Goal: Information Seeking & Learning: Learn about a topic

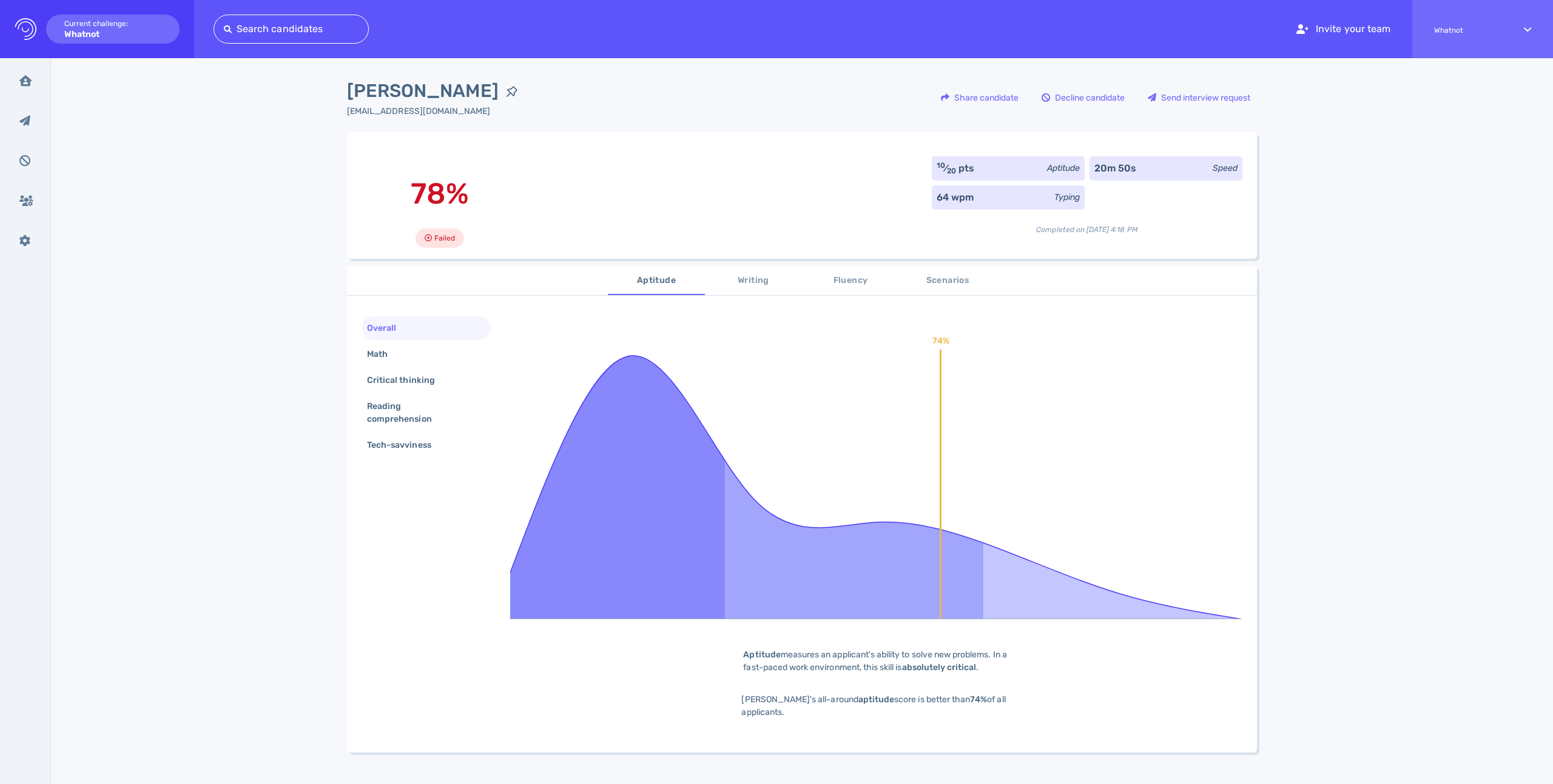
click at [424, 325] on div "Overall" at bounding box center [425, 328] width 129 height 24
click at [410, 348] on div "Math" at bounding box center [425, 354] width 129 height 24
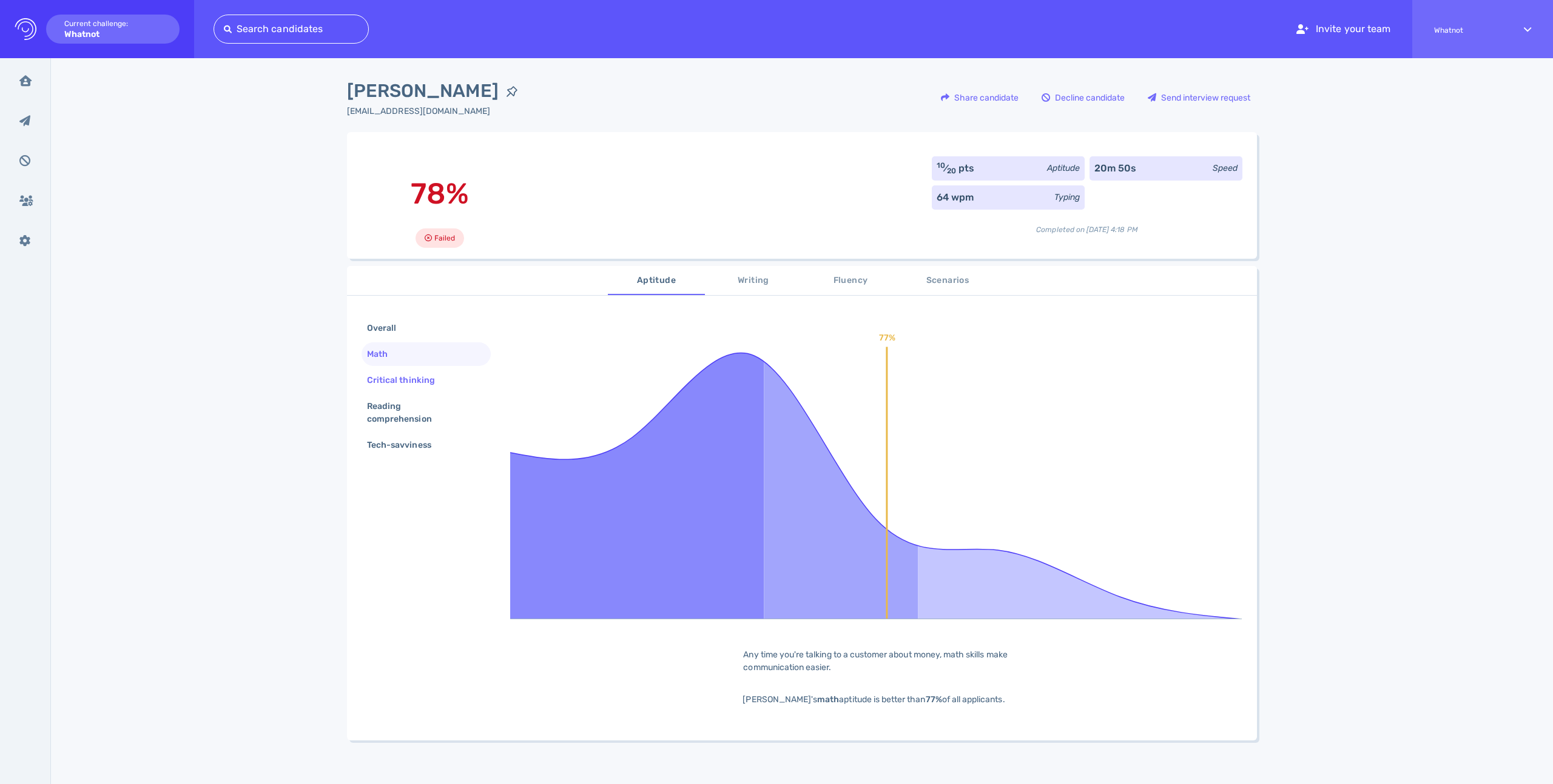
click at [405, 380] on div "Critical thinking" at bounding box center [407, 381] width 85 height 18
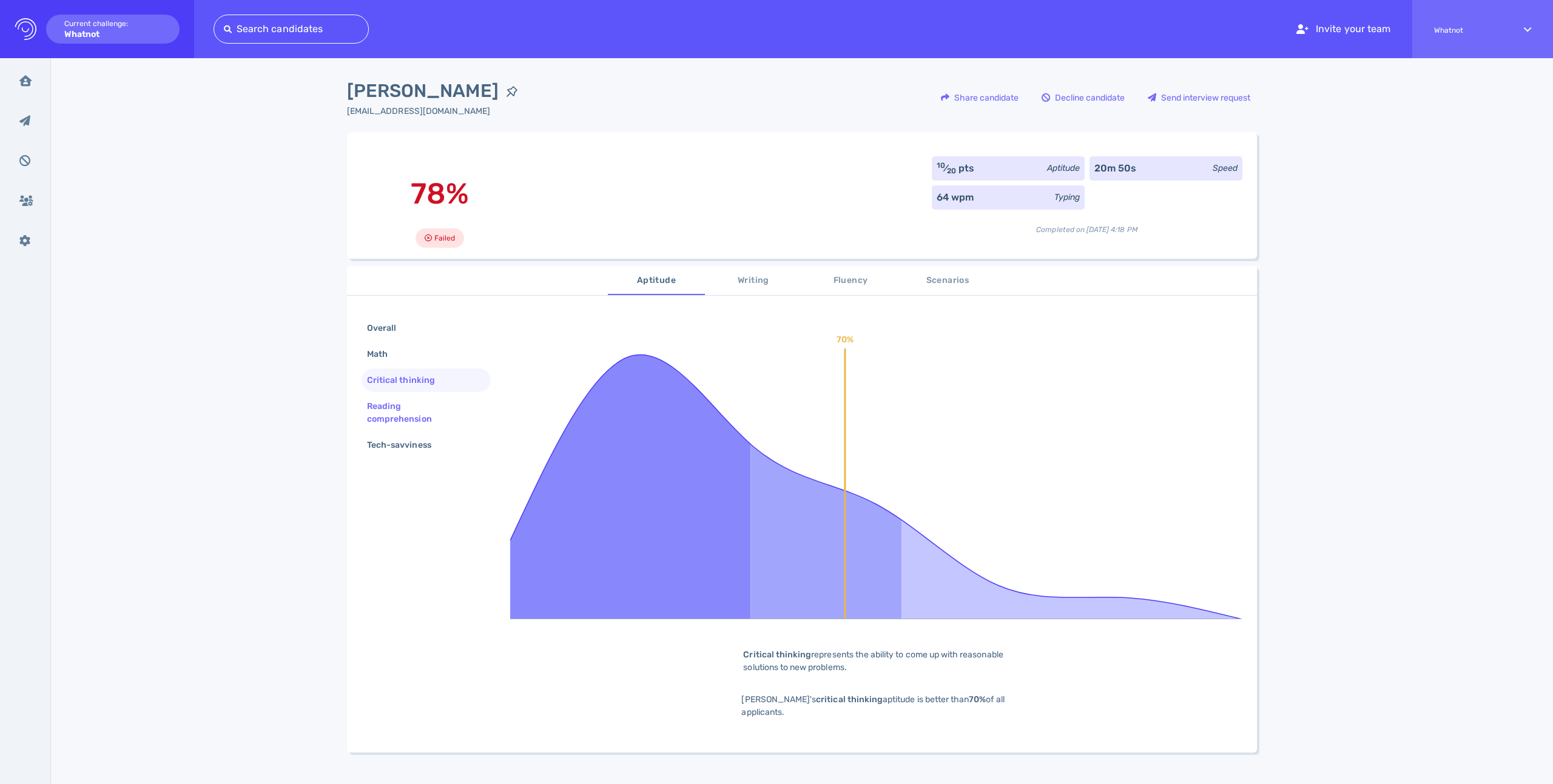
click at [402, 405] on div "Reading comprehension" at bounding box center [420, 412] width 113 height 31
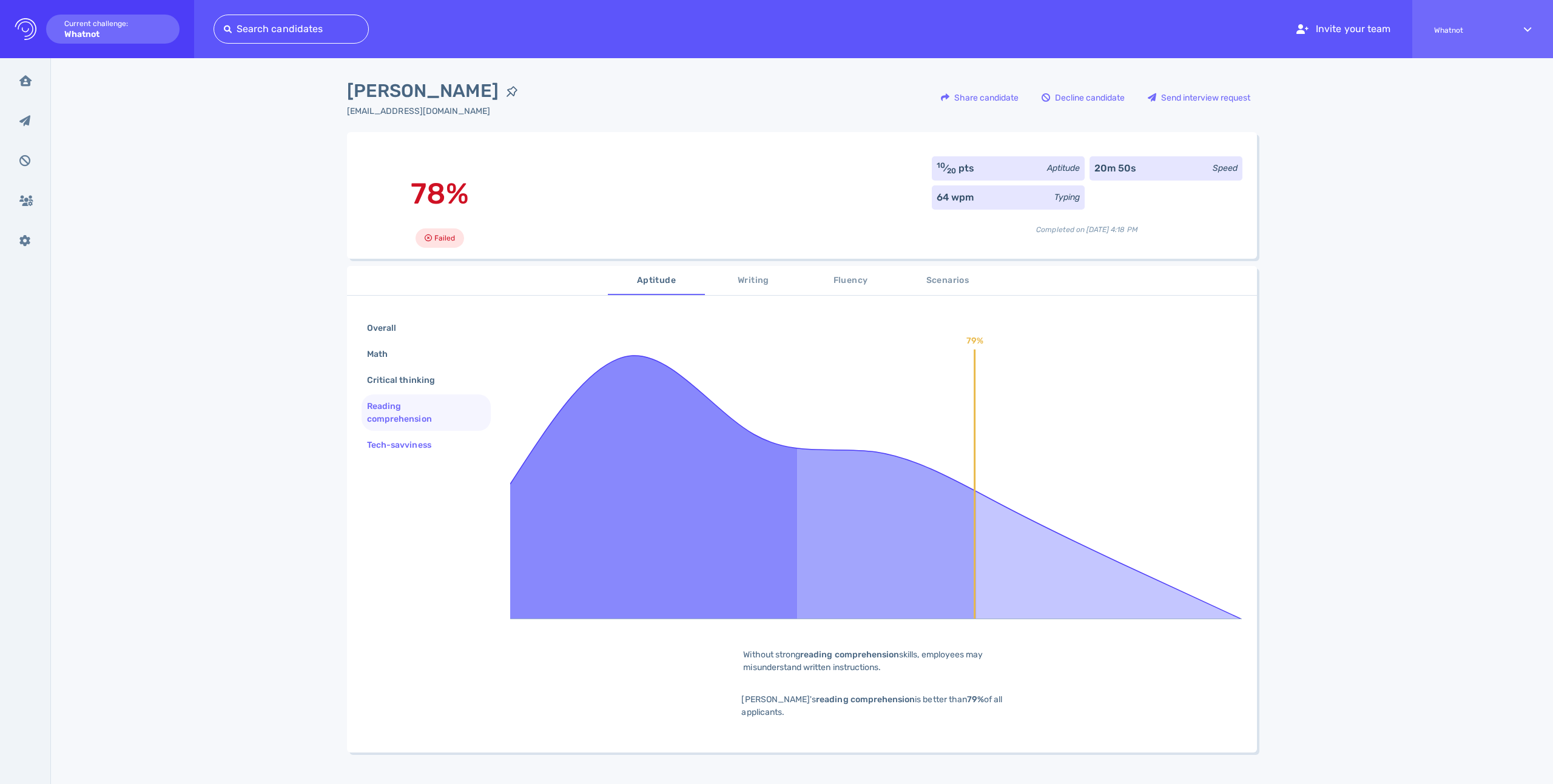
click at [408, 441] on div "Tech-savviness" at bounding box center [405, 446] width 81 height 18
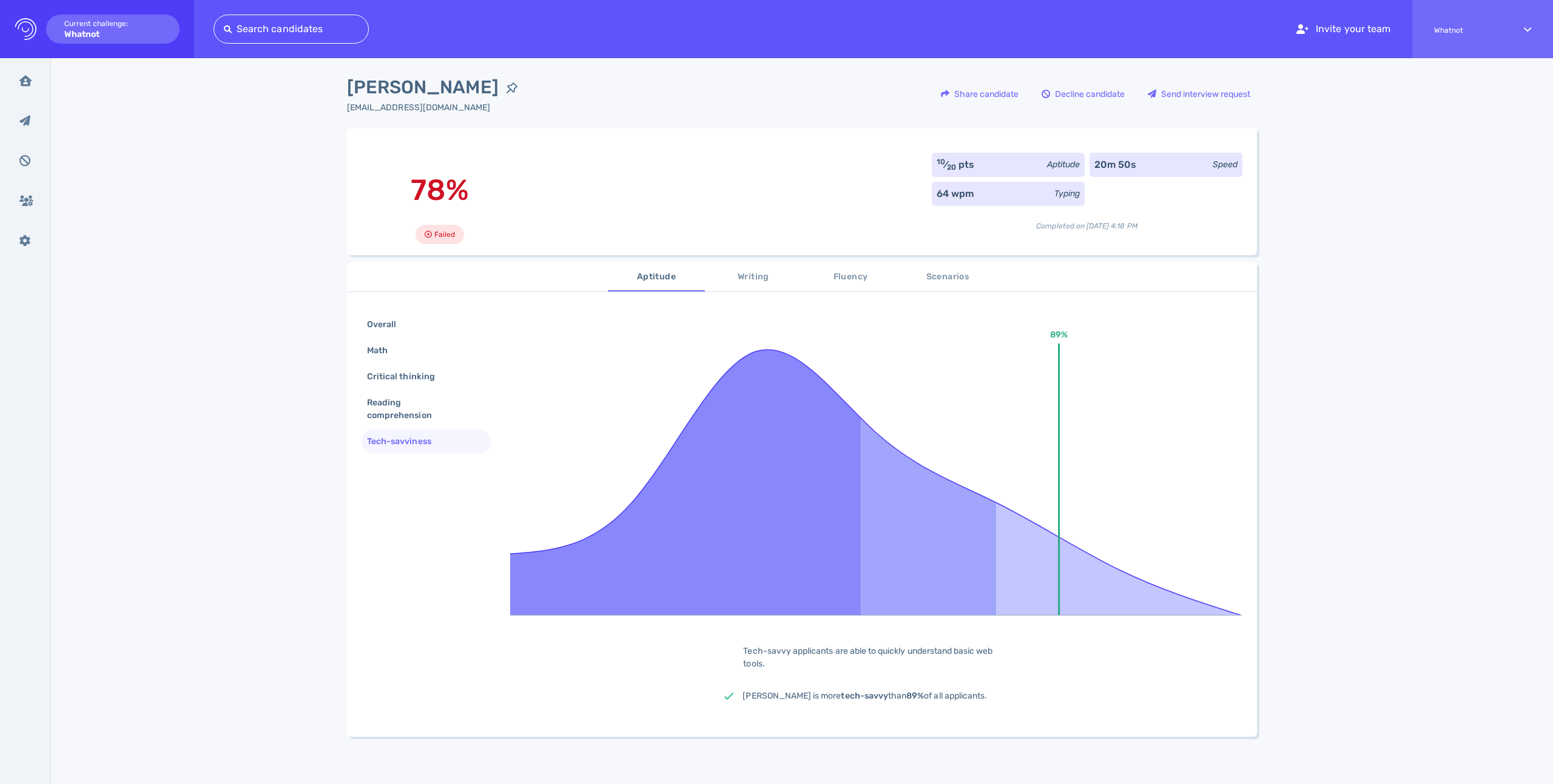
scroll to position [4, 0]
click at [399, 352] on div "Math" at bounding box center [383, 350] width 37 height 18
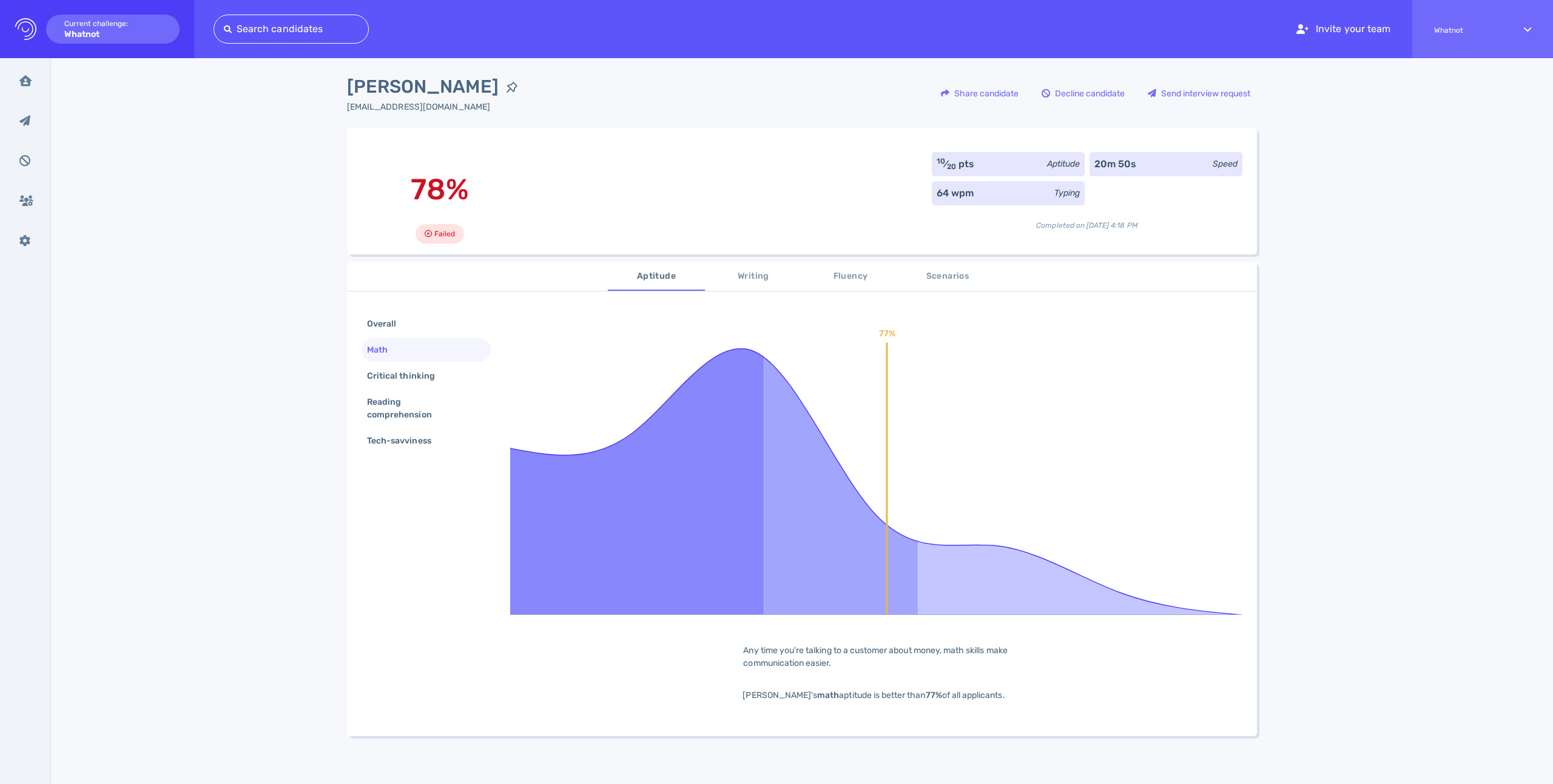
scroll to position [0, 0]
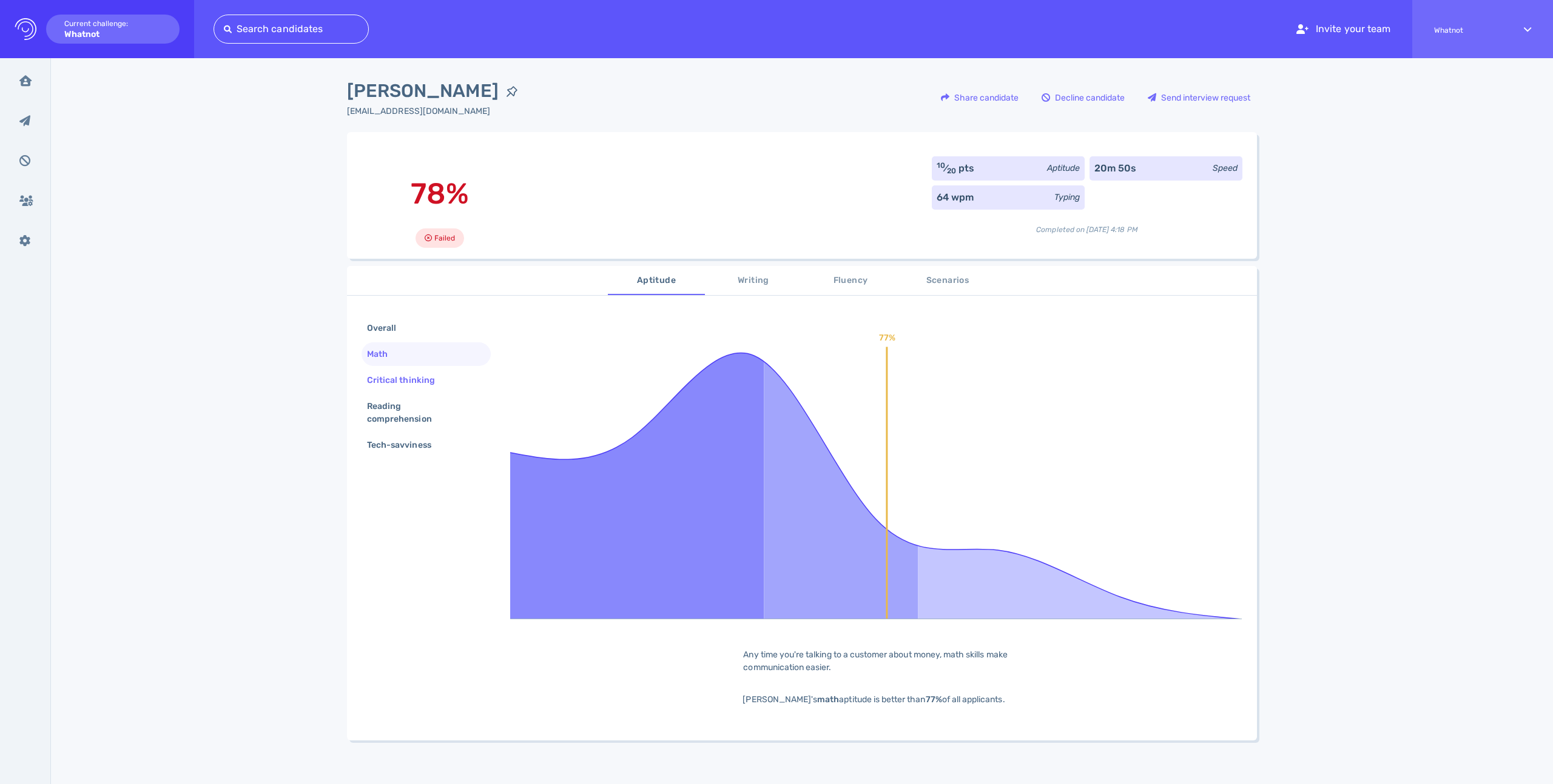
click at [401, 375] on div "Critical thinking" at bounding box center [407, 381] width 85 height 18
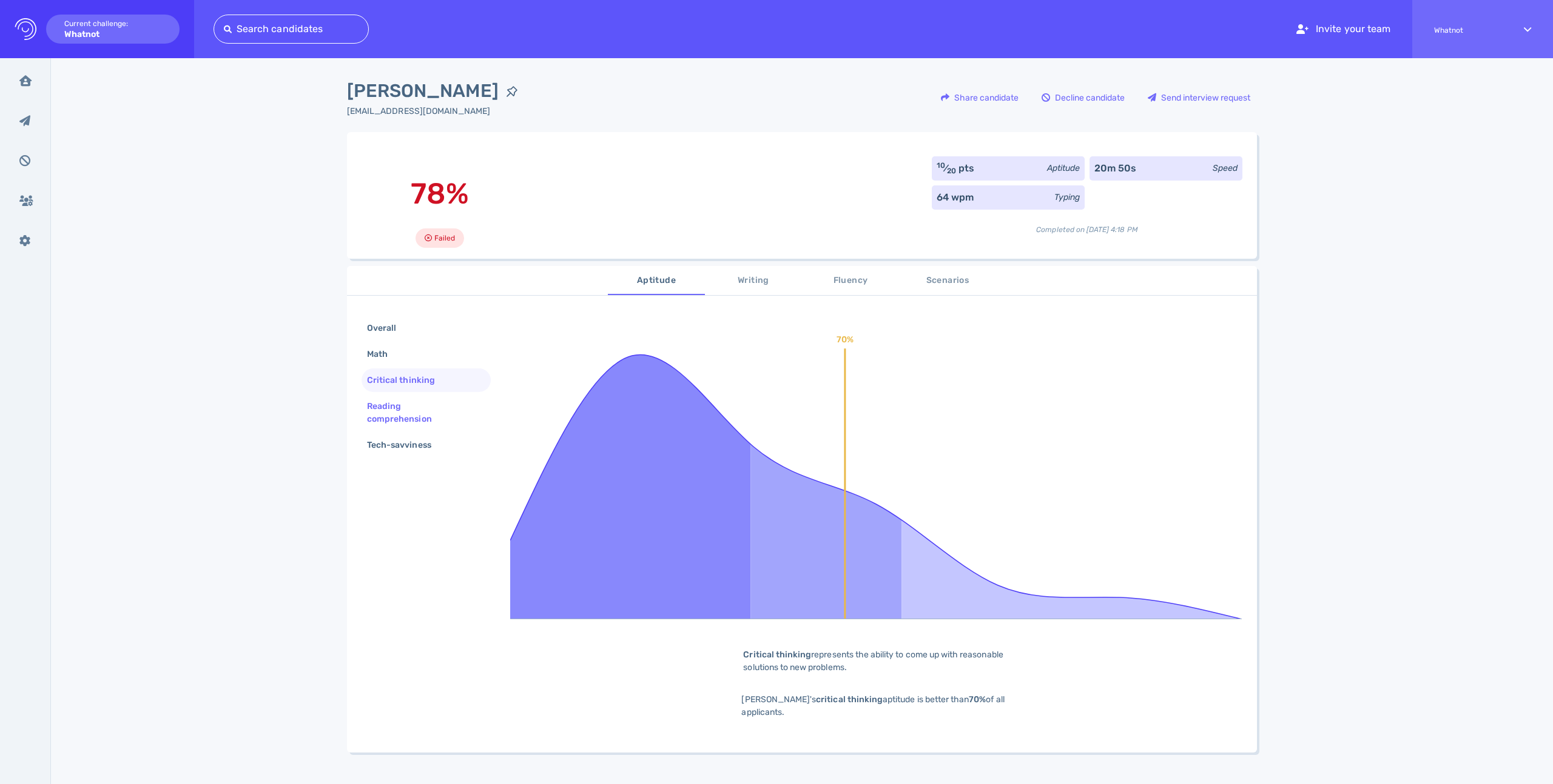
click at [401, 399] on div "Reading comprehension" at bounding box center [420, 412] width 113 height 31
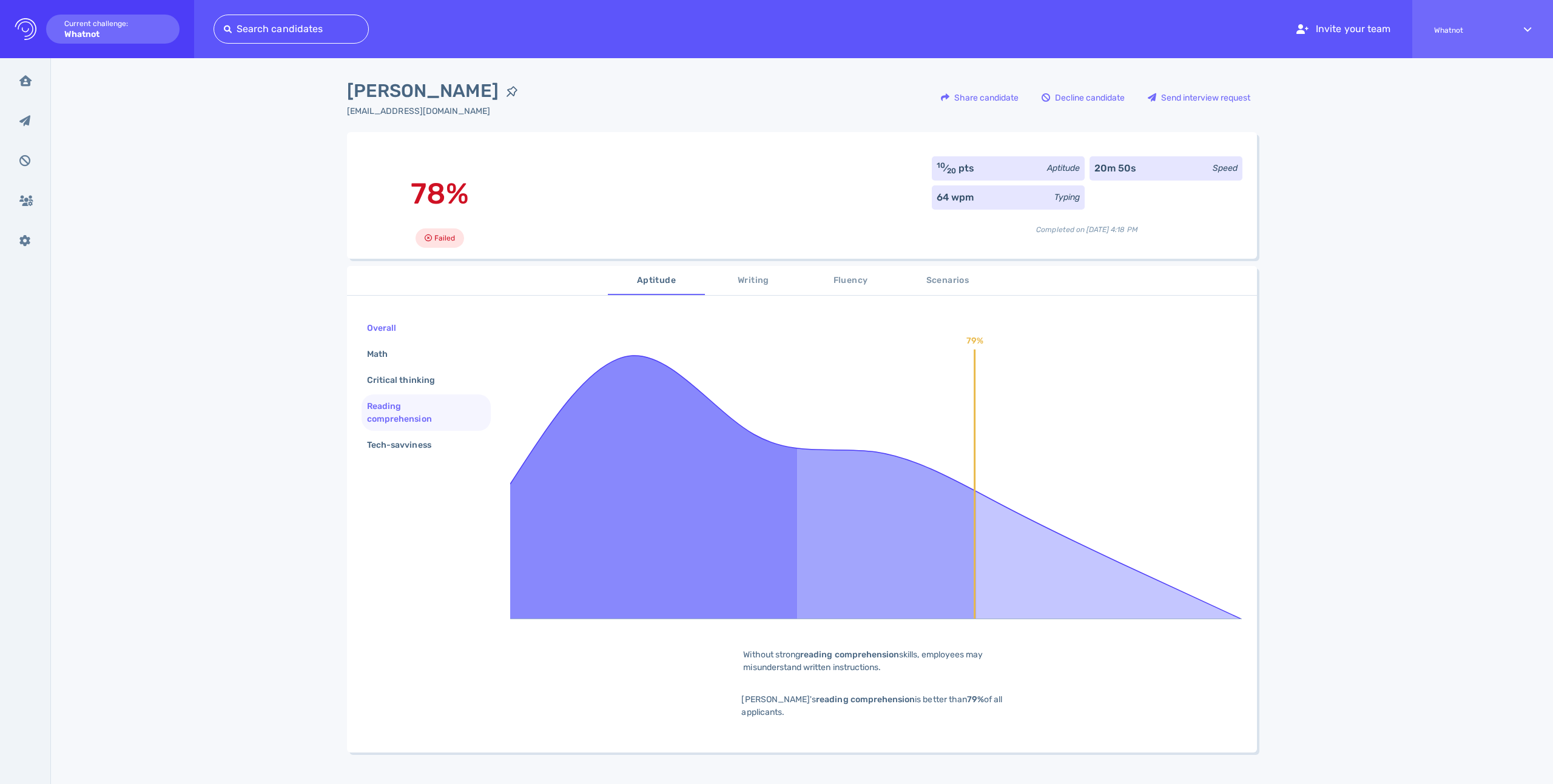
click at [386, 329] on div "Overall" at bounding box center [387, 328] width 46 height 18
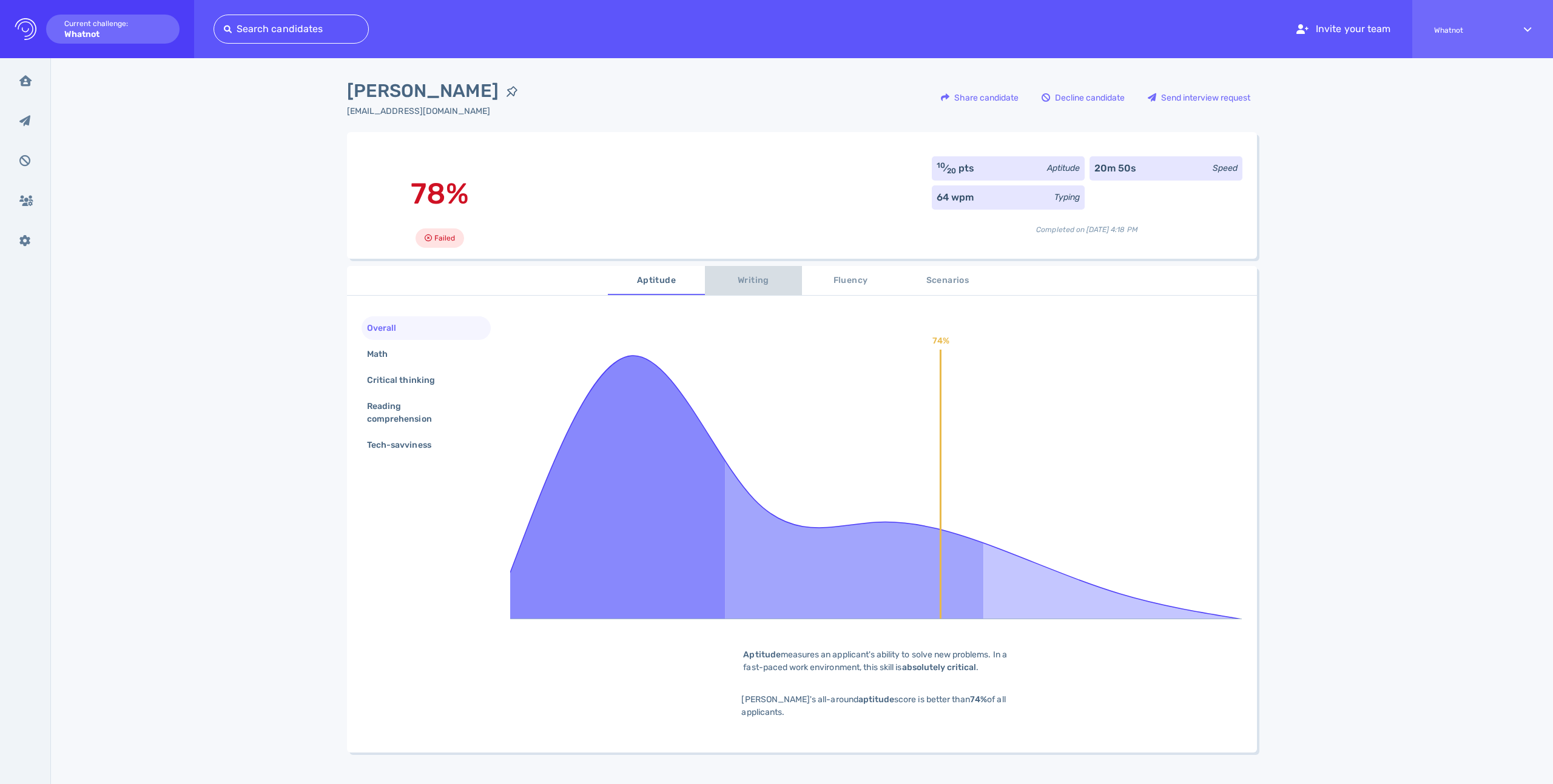
click at [759, 282] on span "Writing" at bounding box center [754, 280] width 83 height 15
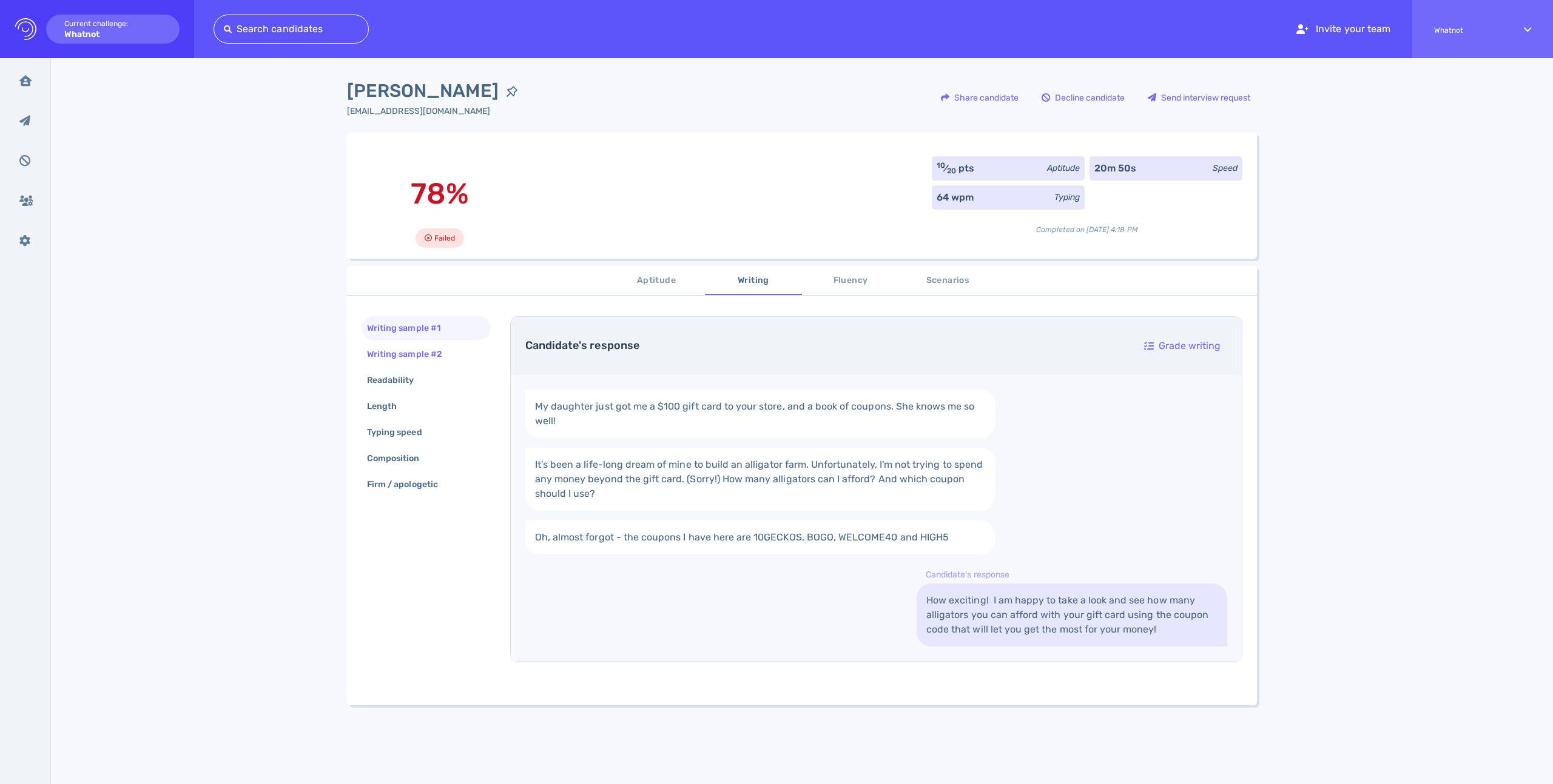
click at [405, 356] on div "Writing sample #2" at bounding box center [409, 354] width 92 height 18
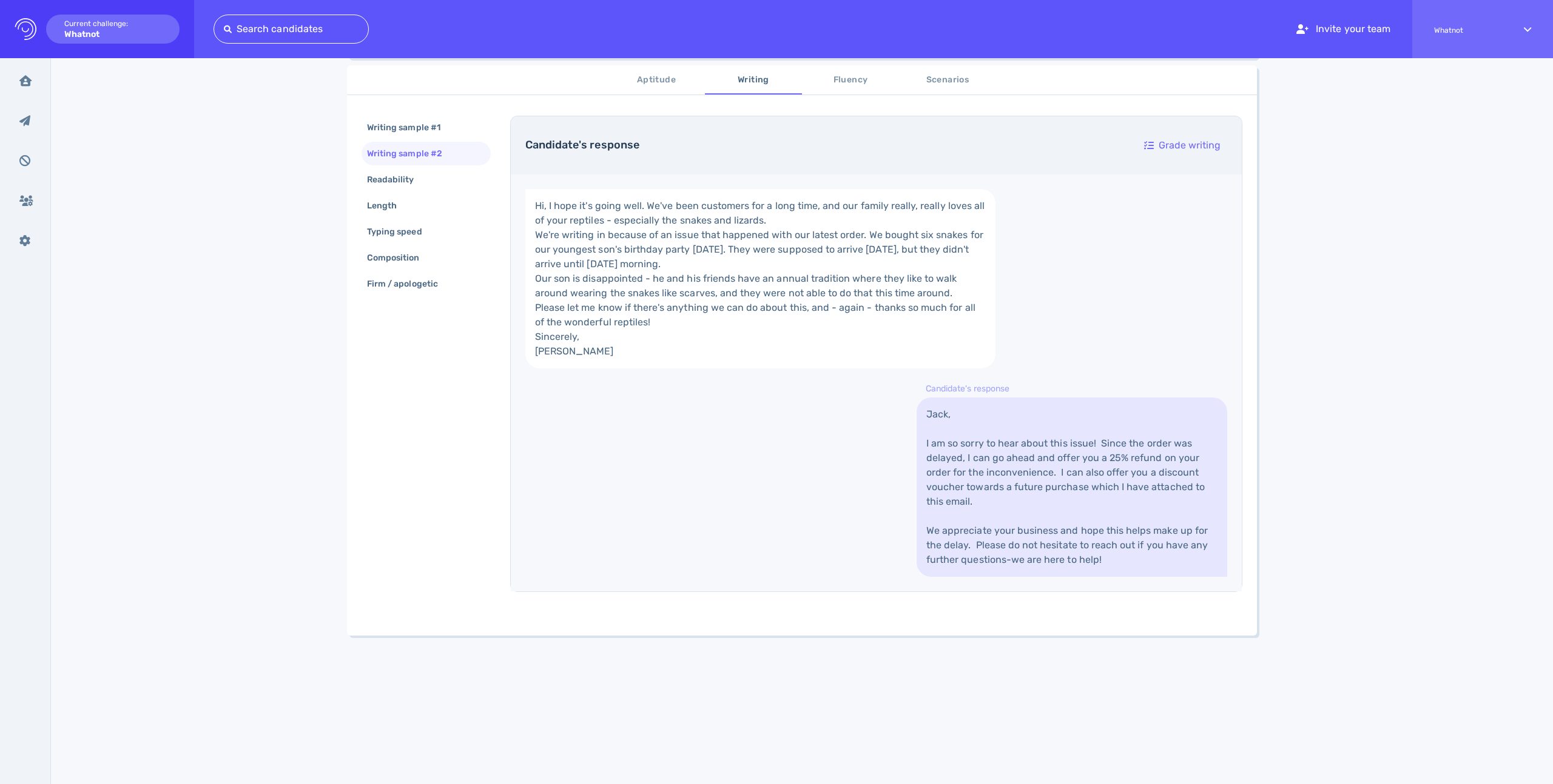
scroll to position [103, 0]
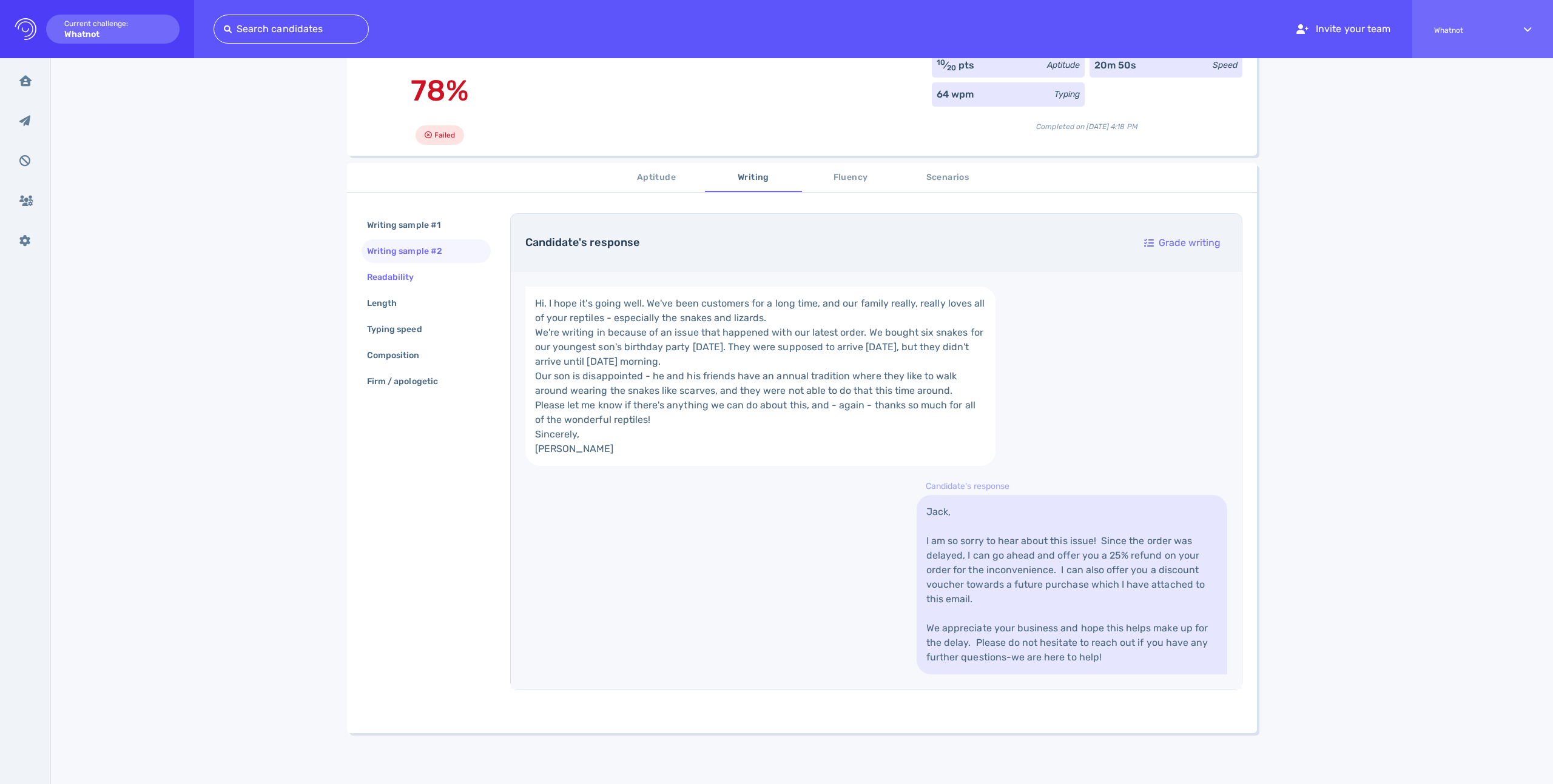
click at [398, 277] on div "Readability" at bounding box center [396, 277] width 64 height 18
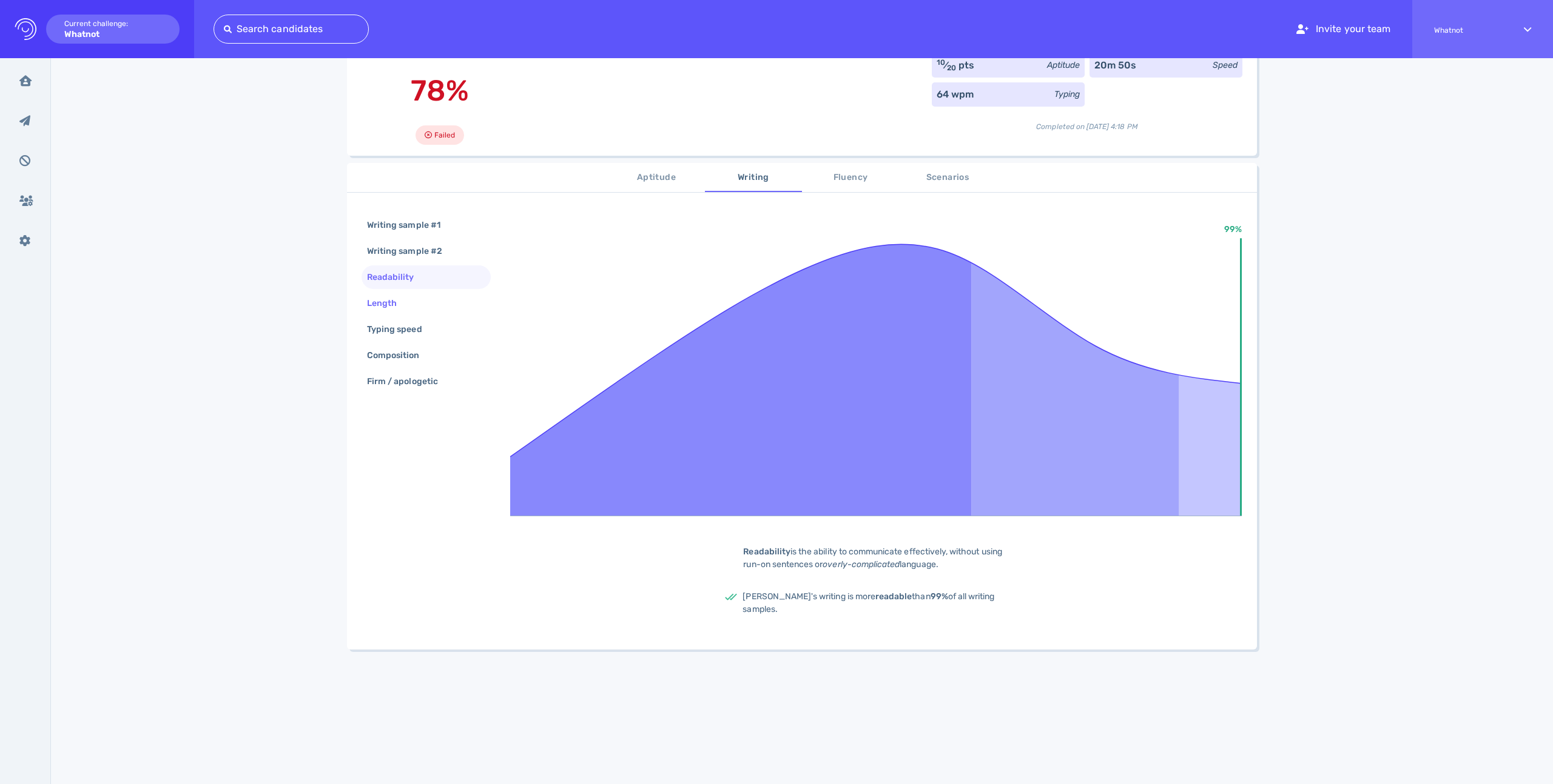
click at [408, 299] on div "Length" at bounding box center [425, 304] width 129 height 24
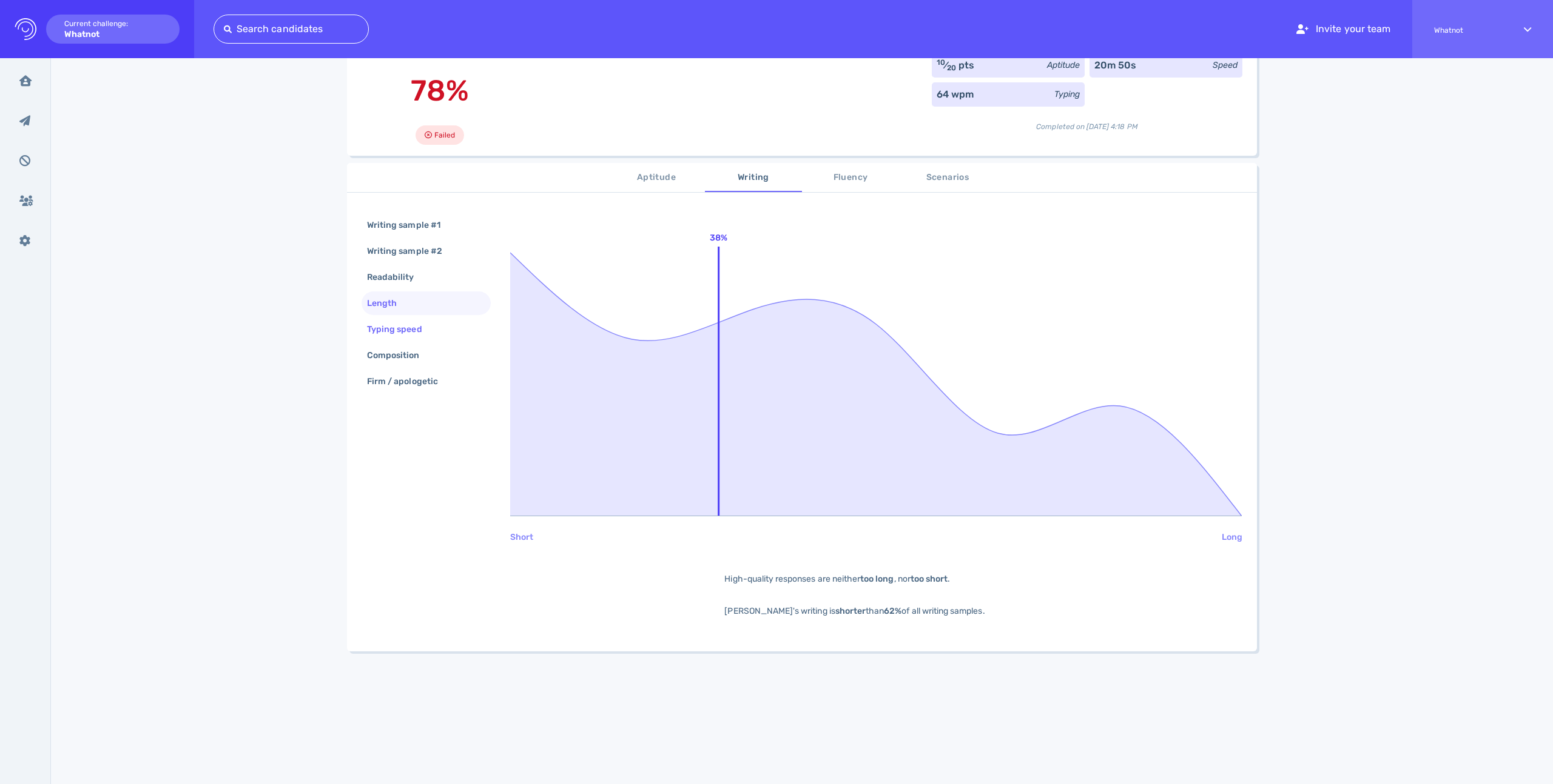
click at [414, 338] on div "Typing speed" at bounding box center [400, 329] width 72 height 18
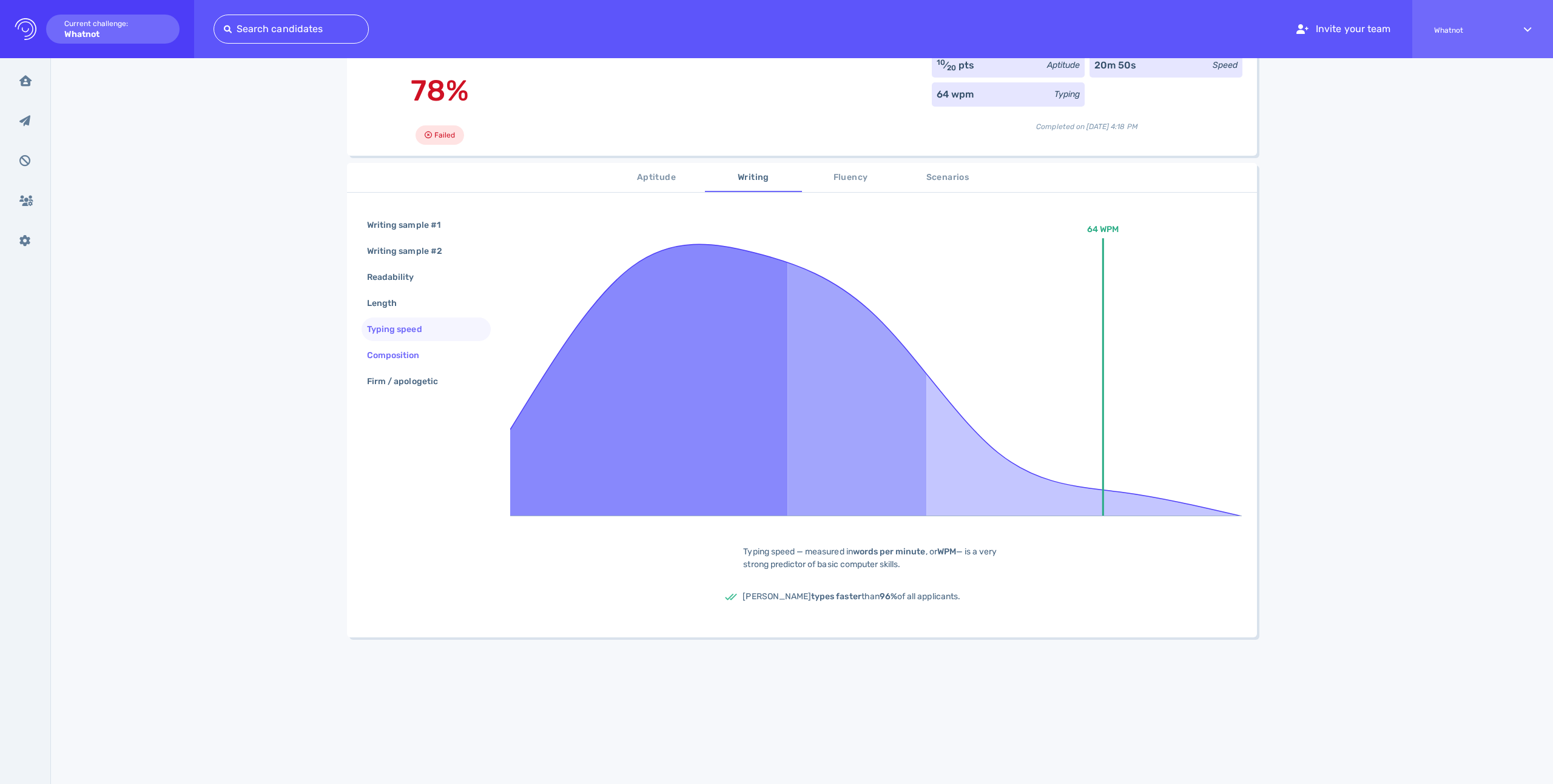
click at [417, 363] on div "Composition" at bounding box center [399, 356] width 70 height 18
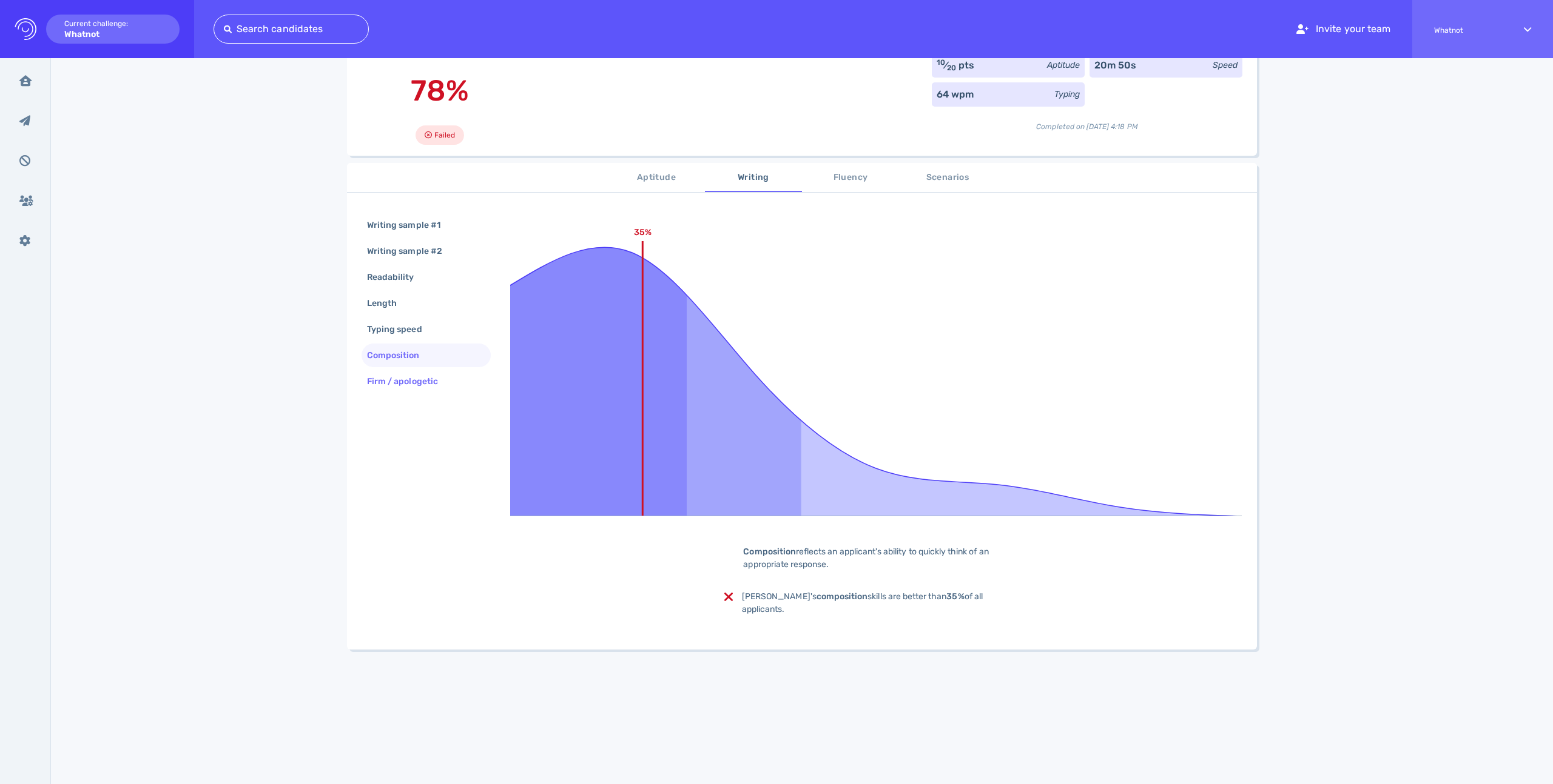
click at [418, 372] on div "Firm / apologetic" at bounding box center [425, 382] width 129 height 24
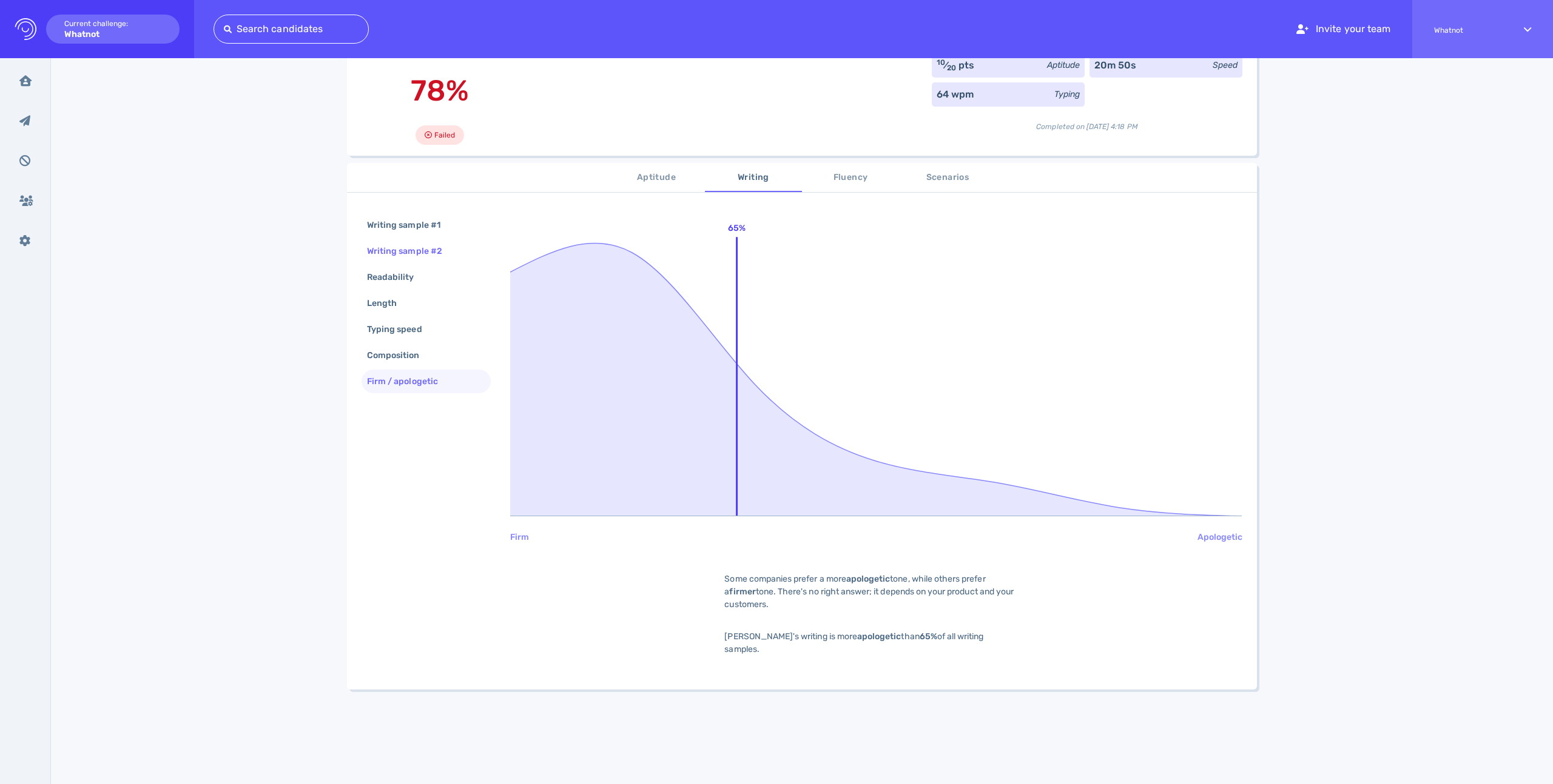
click at [404, 246] on div "Writing sample #2" at bounding box center [409, 251] width 92 height 18
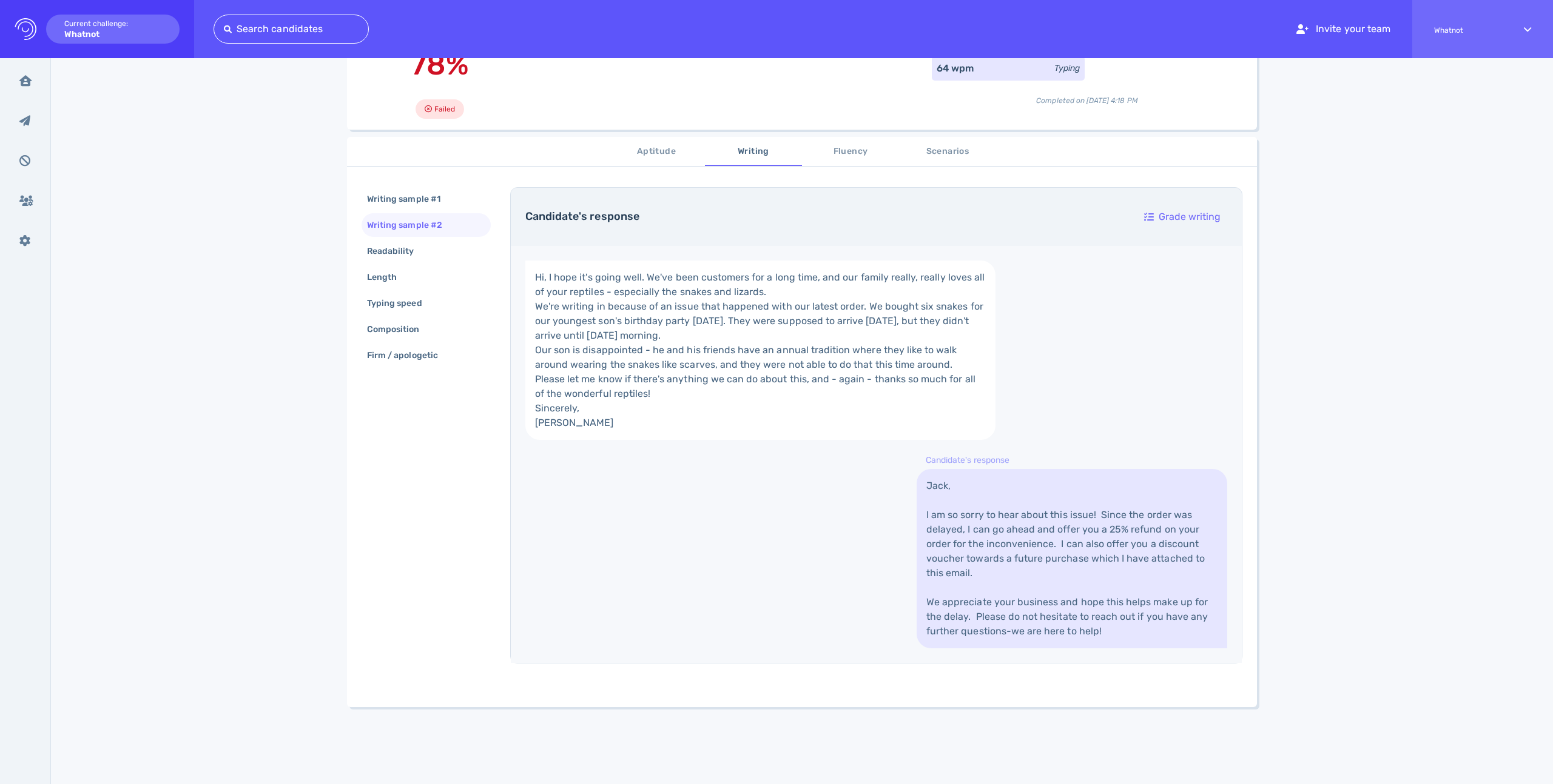
scroll to position [102, 0]
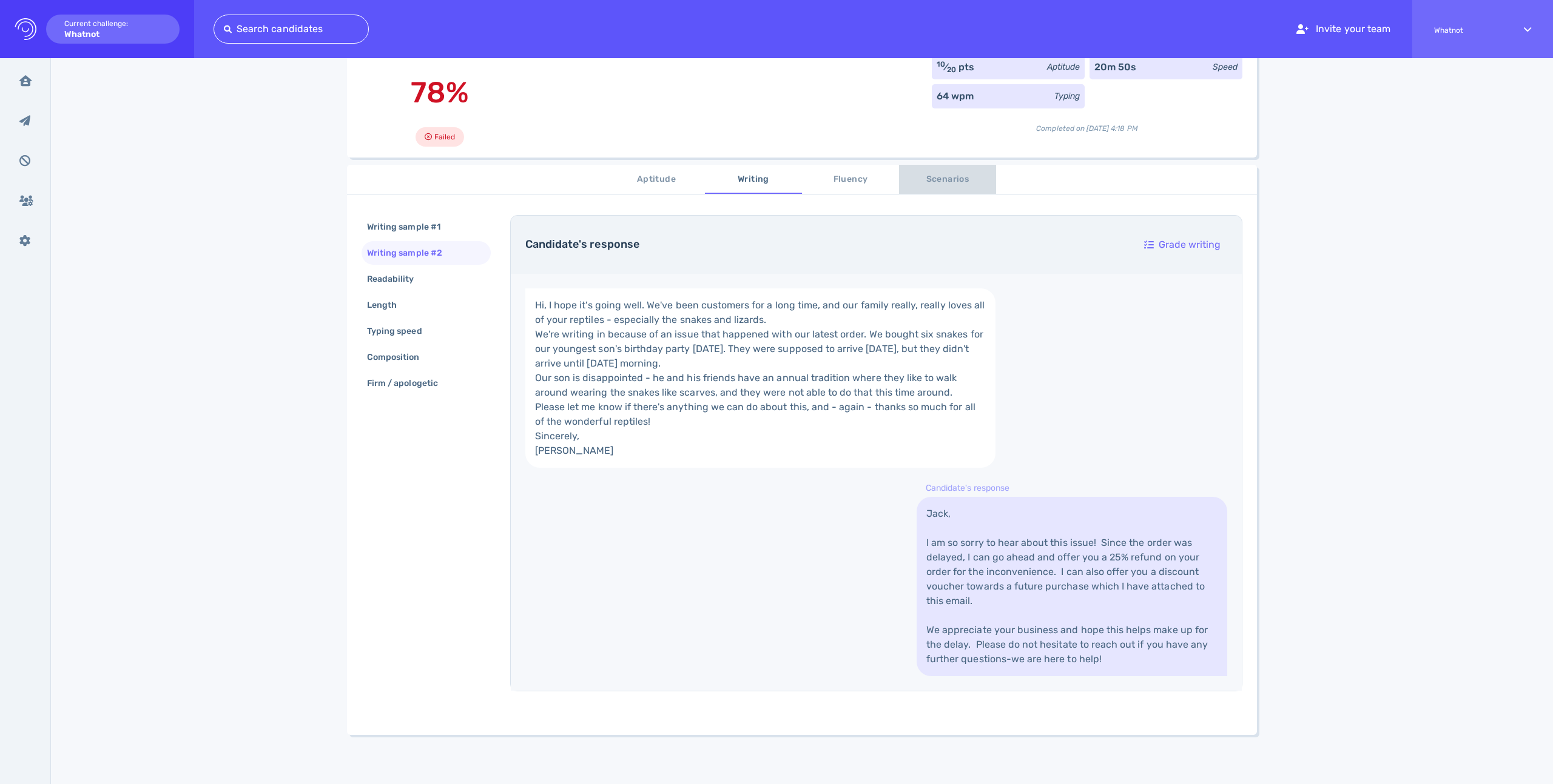
click at [946, 184] on span "Scenarios" at bounding box center [947, 179] width 83 height 15
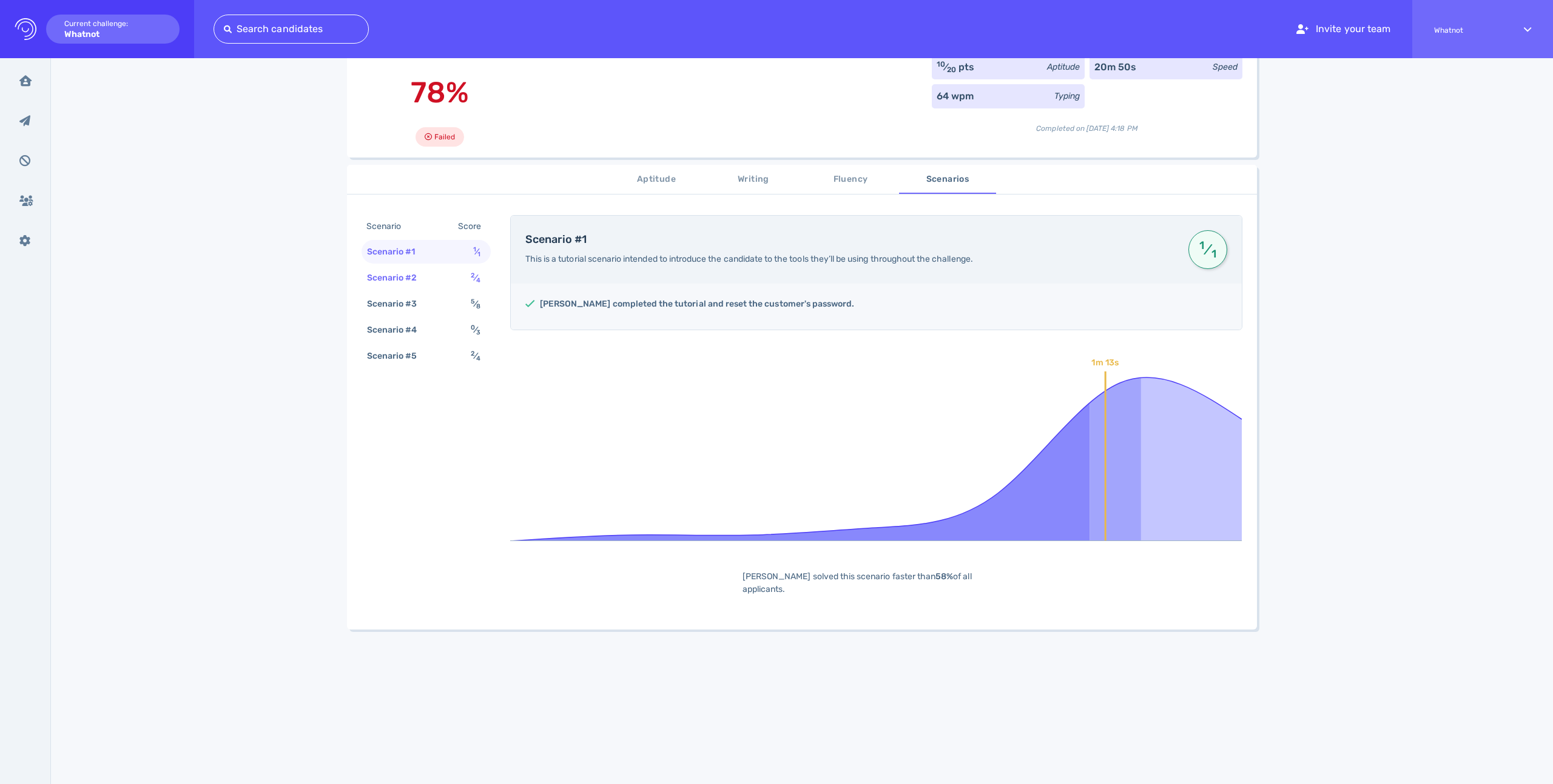
click at [422, 281] on div "Scenario #2" at bounding box center [398, 278] width 67 height 18
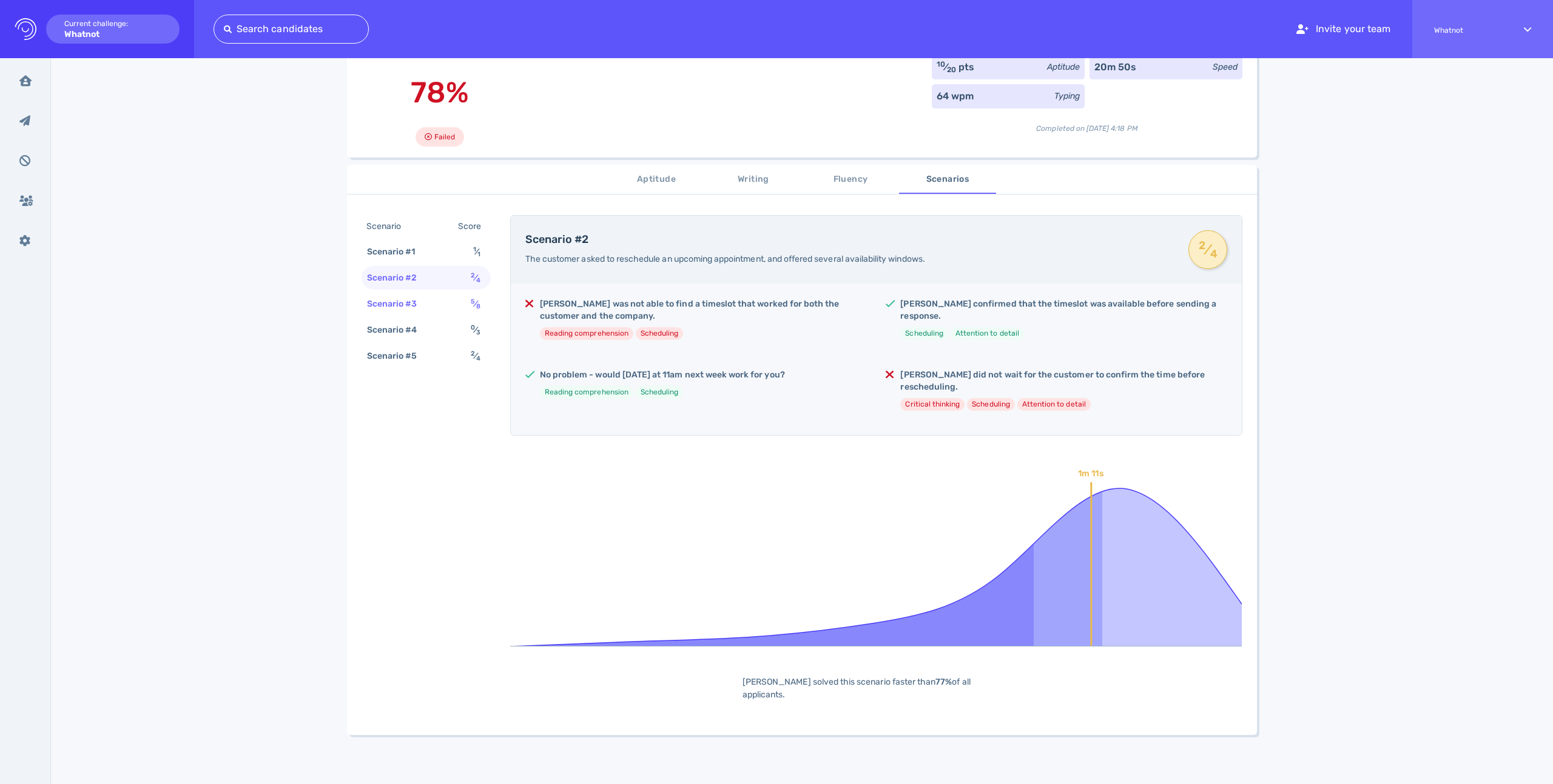
click at [424, 306] on div "Scenario #3" at bounding box center [398, 304] width 67 height 18
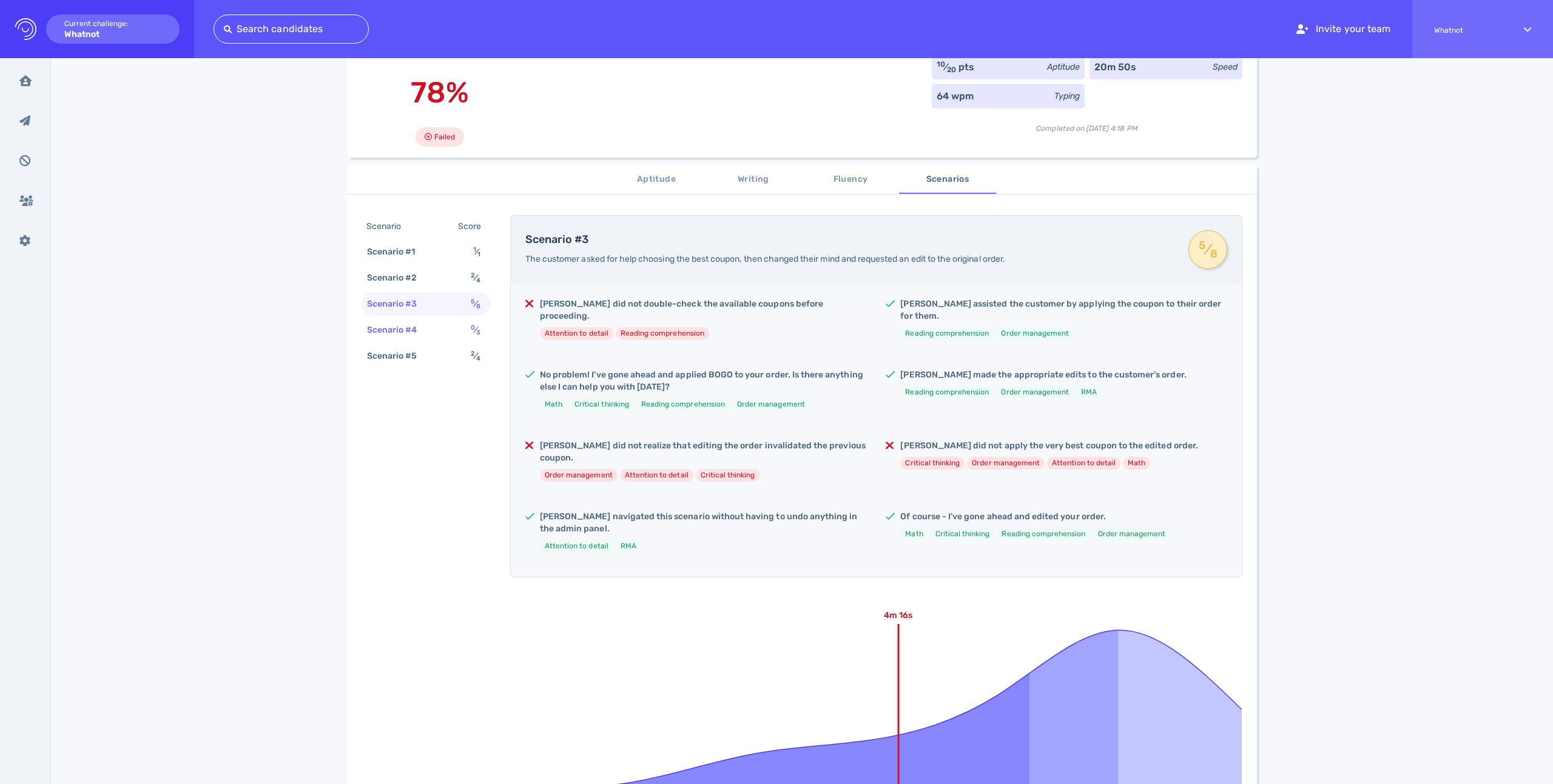
click at [414, 332] on div "Scenario #4" at bounding box center [398, 330] width 67 height 18
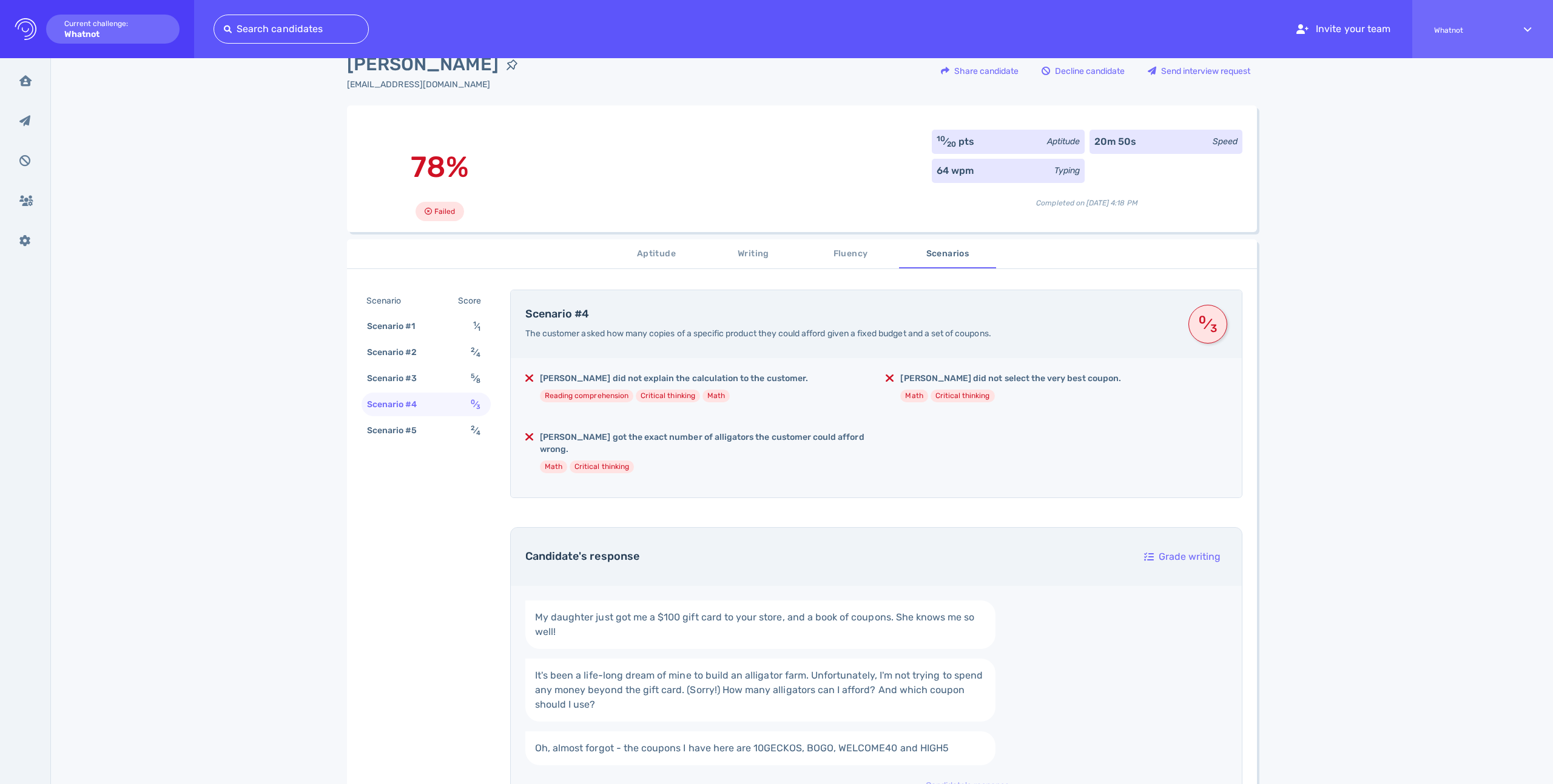
scroll to position [0, 0]
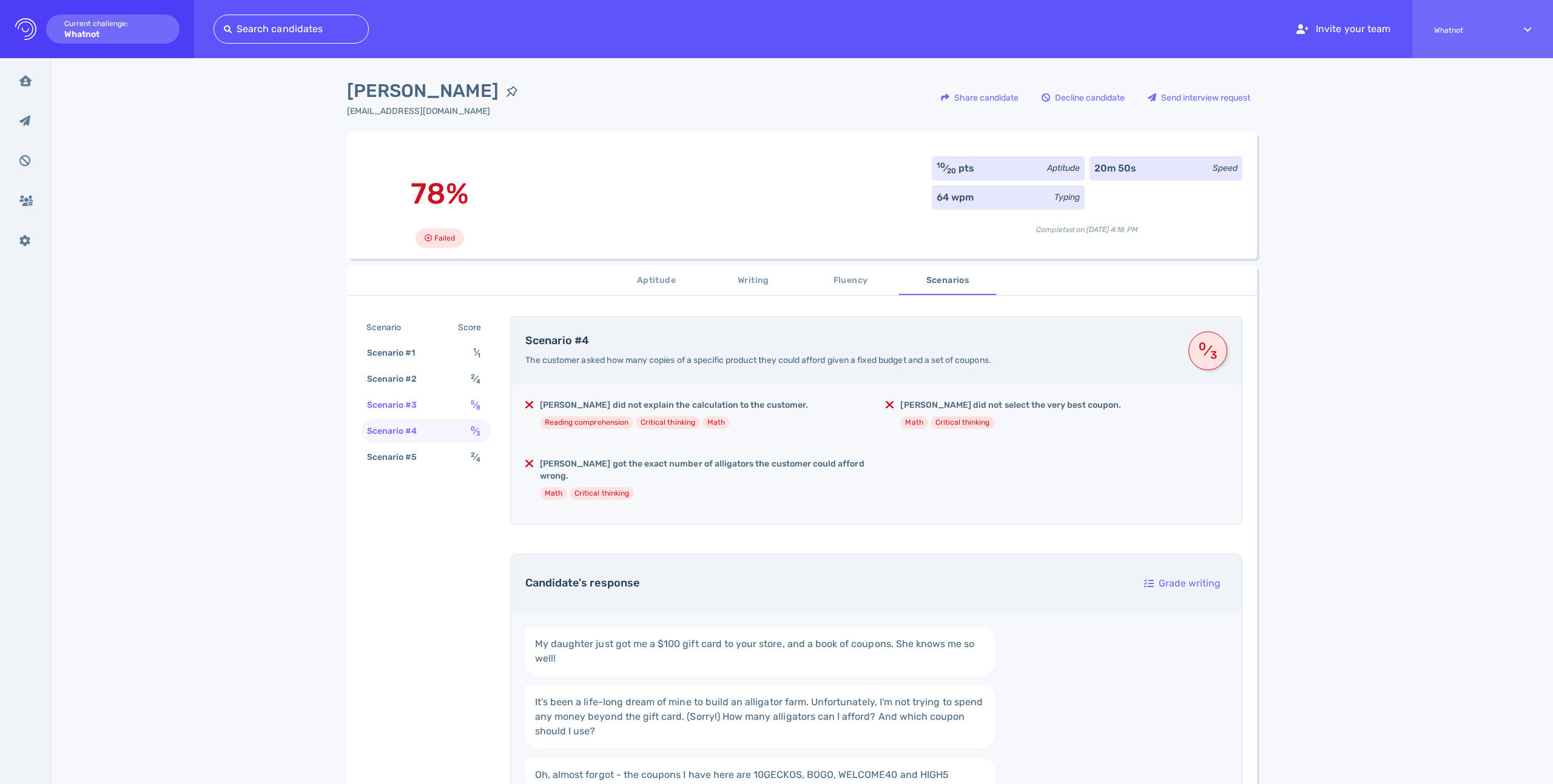
click at [425, 408] on div "Scenario #3" at bounding box center [398, 405] width 67 height 18
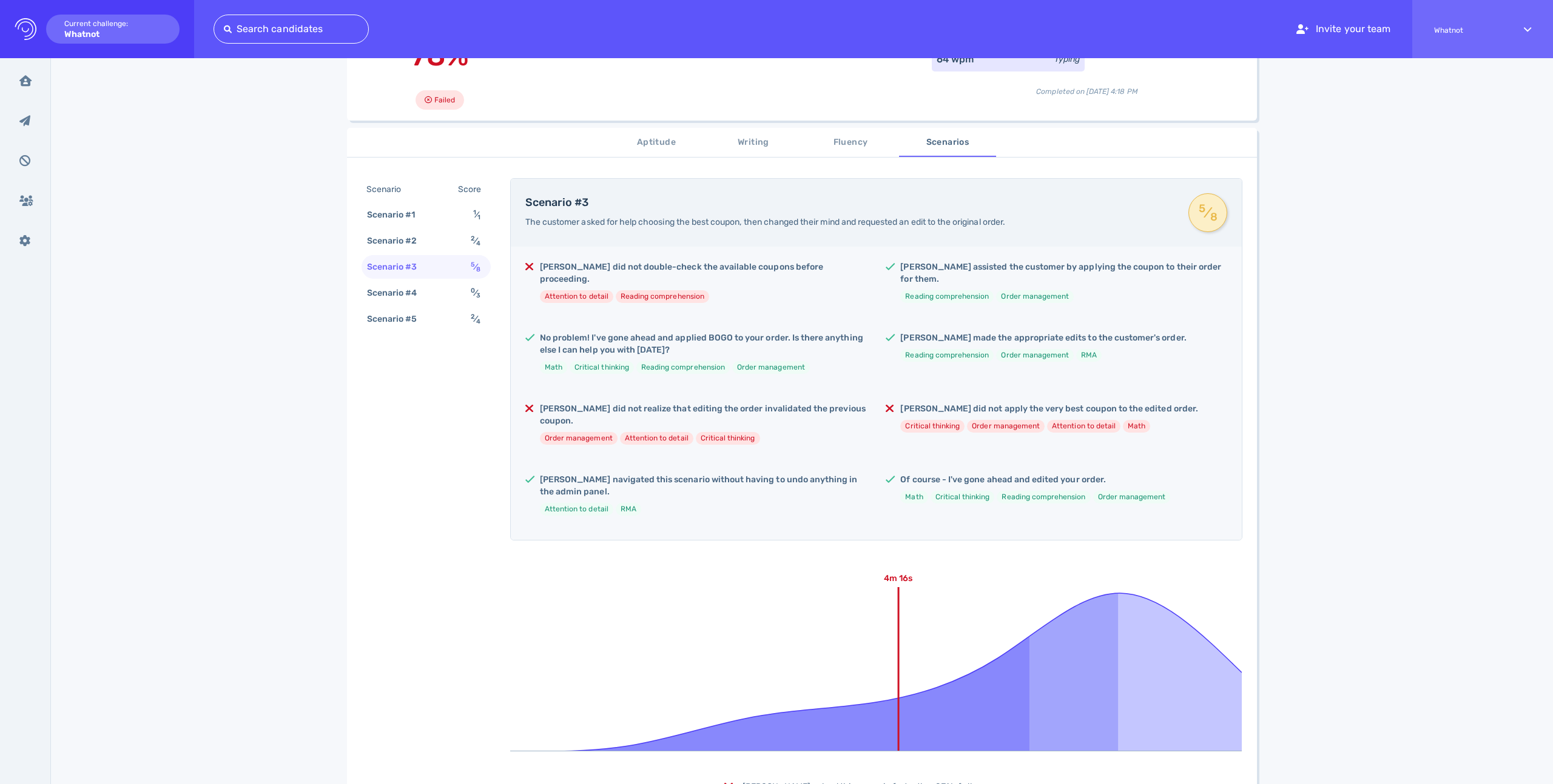
scroll to position [207, 0]
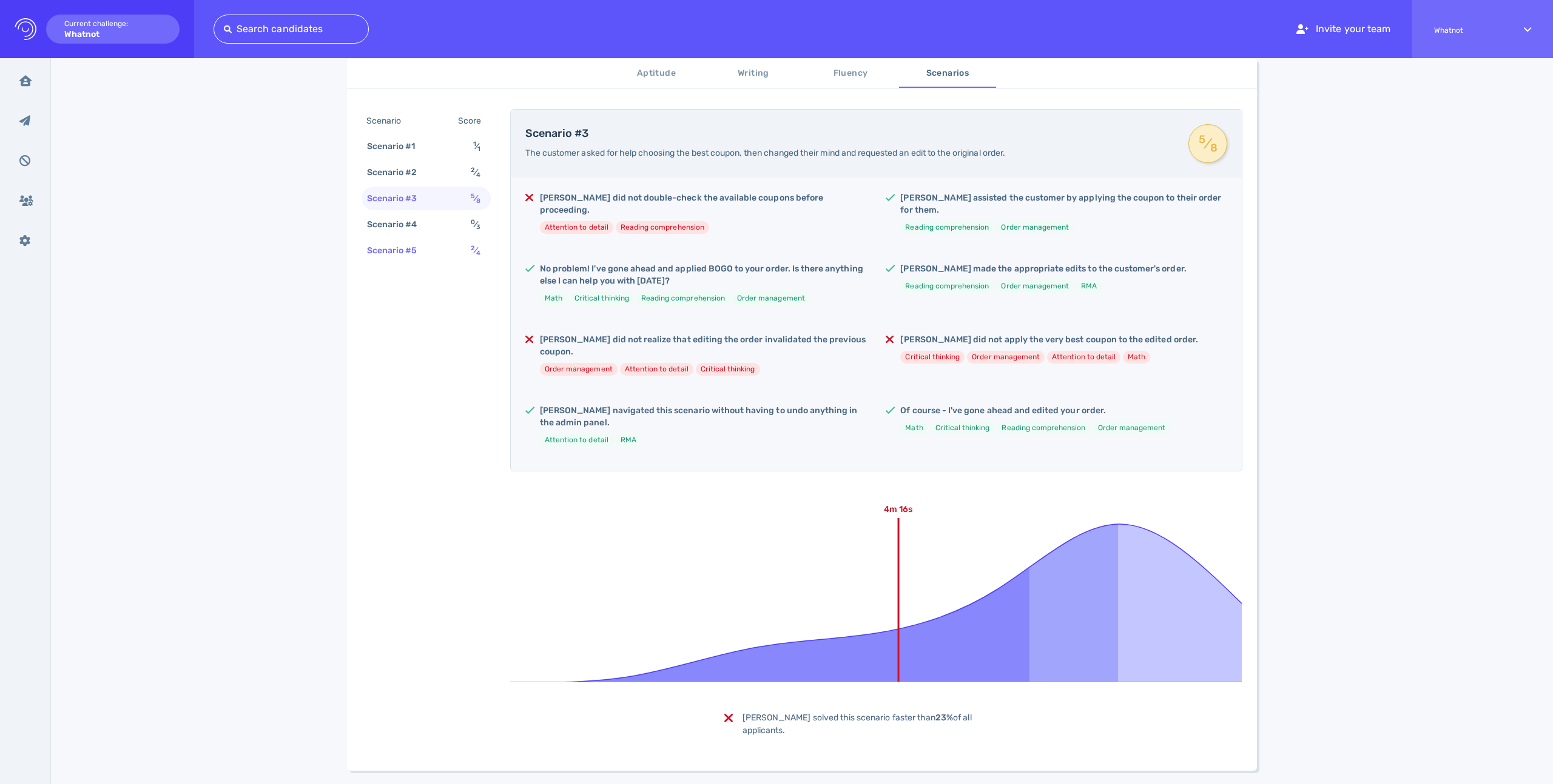
click at [414, 255] on div "Scenario #5" at bounding box center [398, 250] width 67 height 18
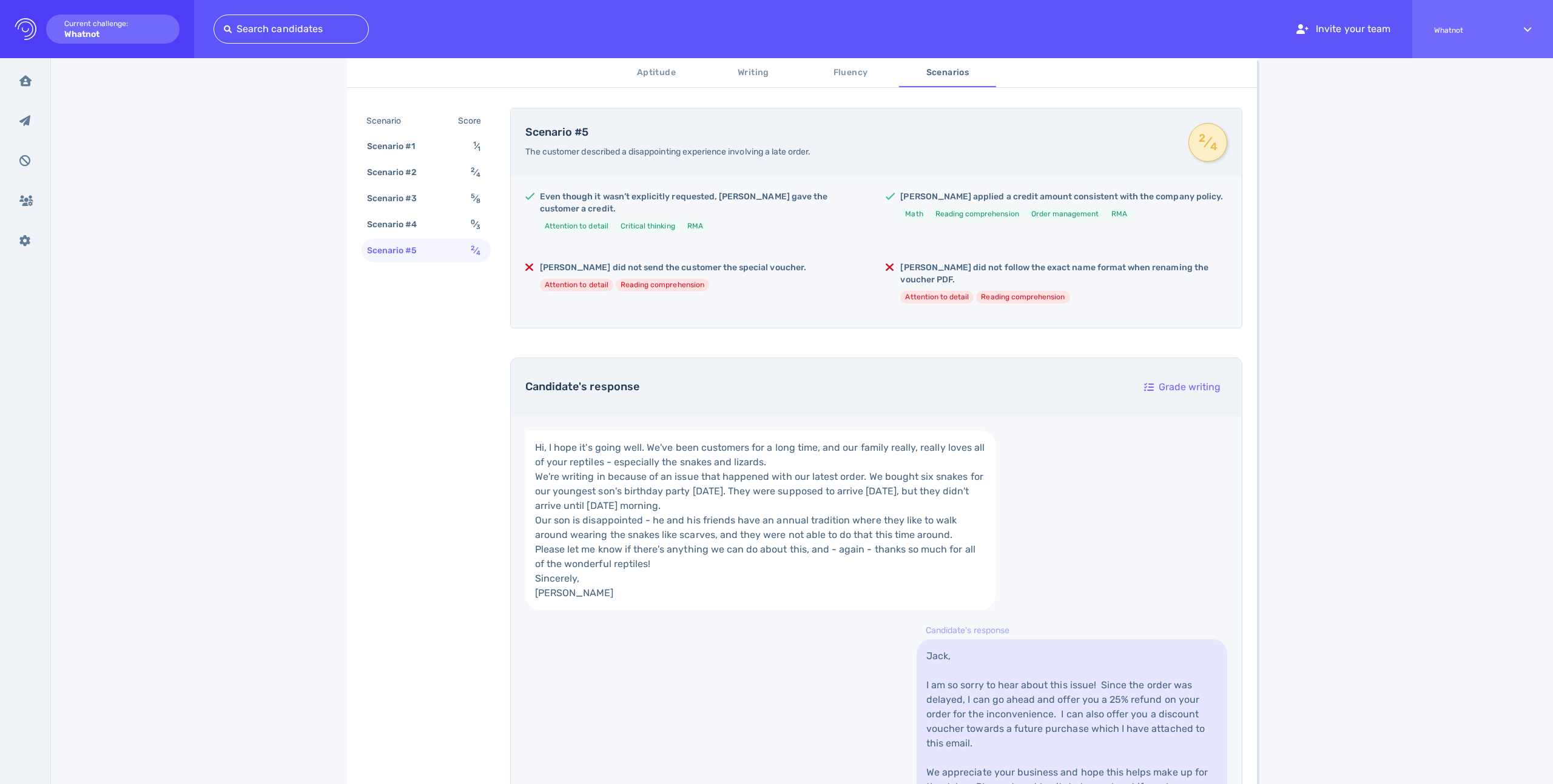
scroll to position [0, 0]
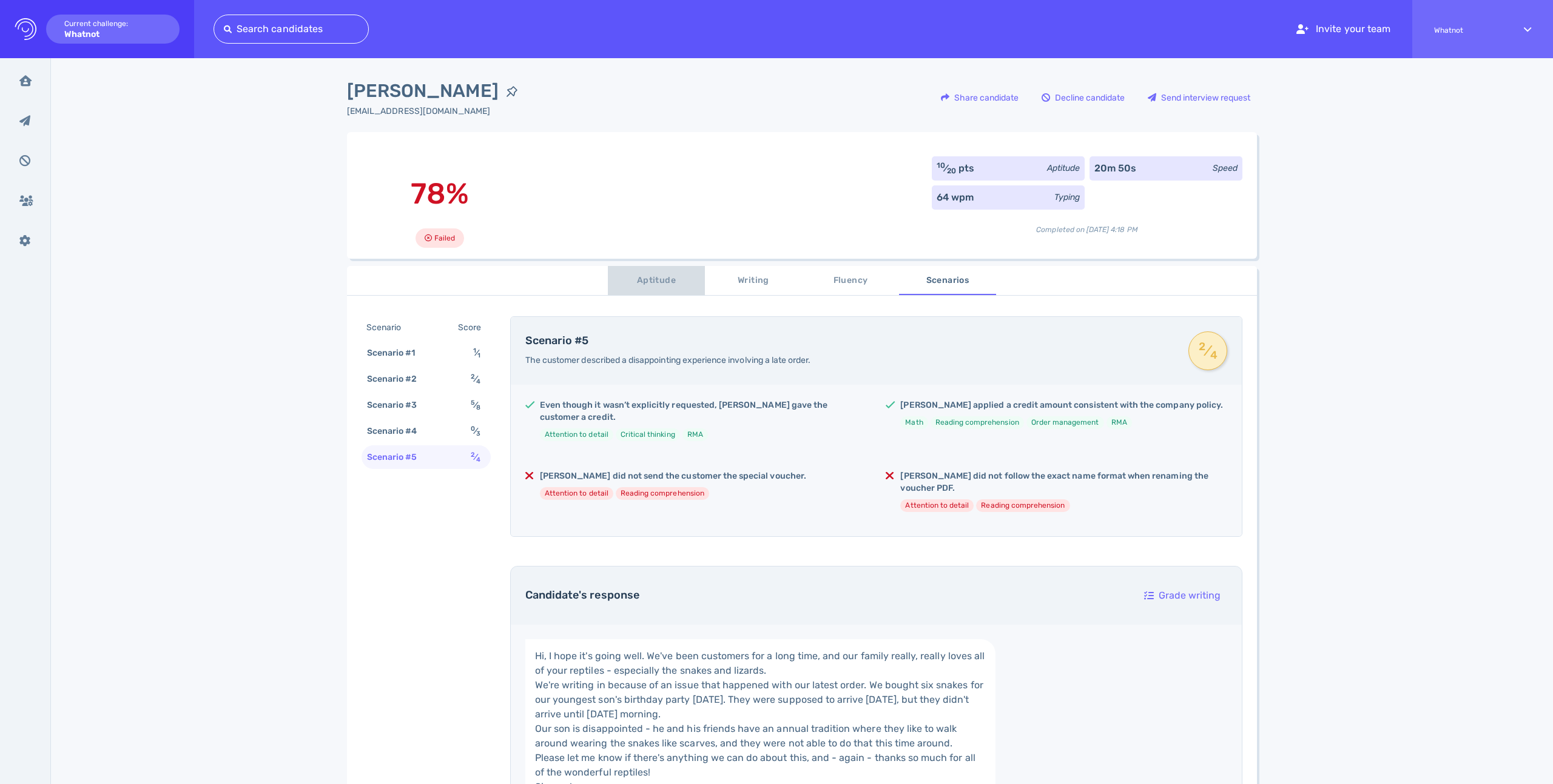
click at [652, 279] on span "Aptitude" at bounding box center [656, 280] width 83 height 15
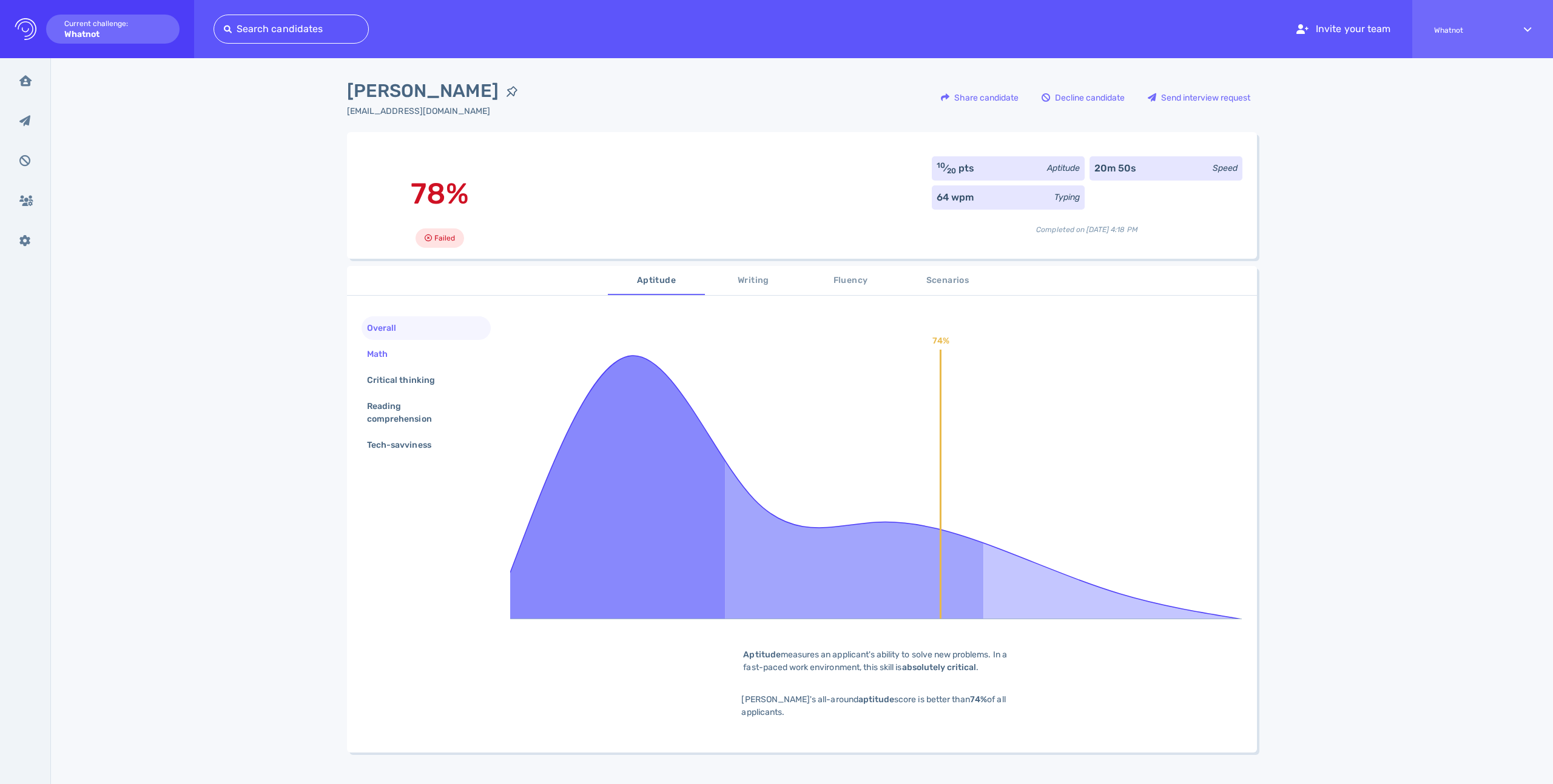
click at [399, 363] on div "Math" at bounding box center [383, 354] width 37 height 18
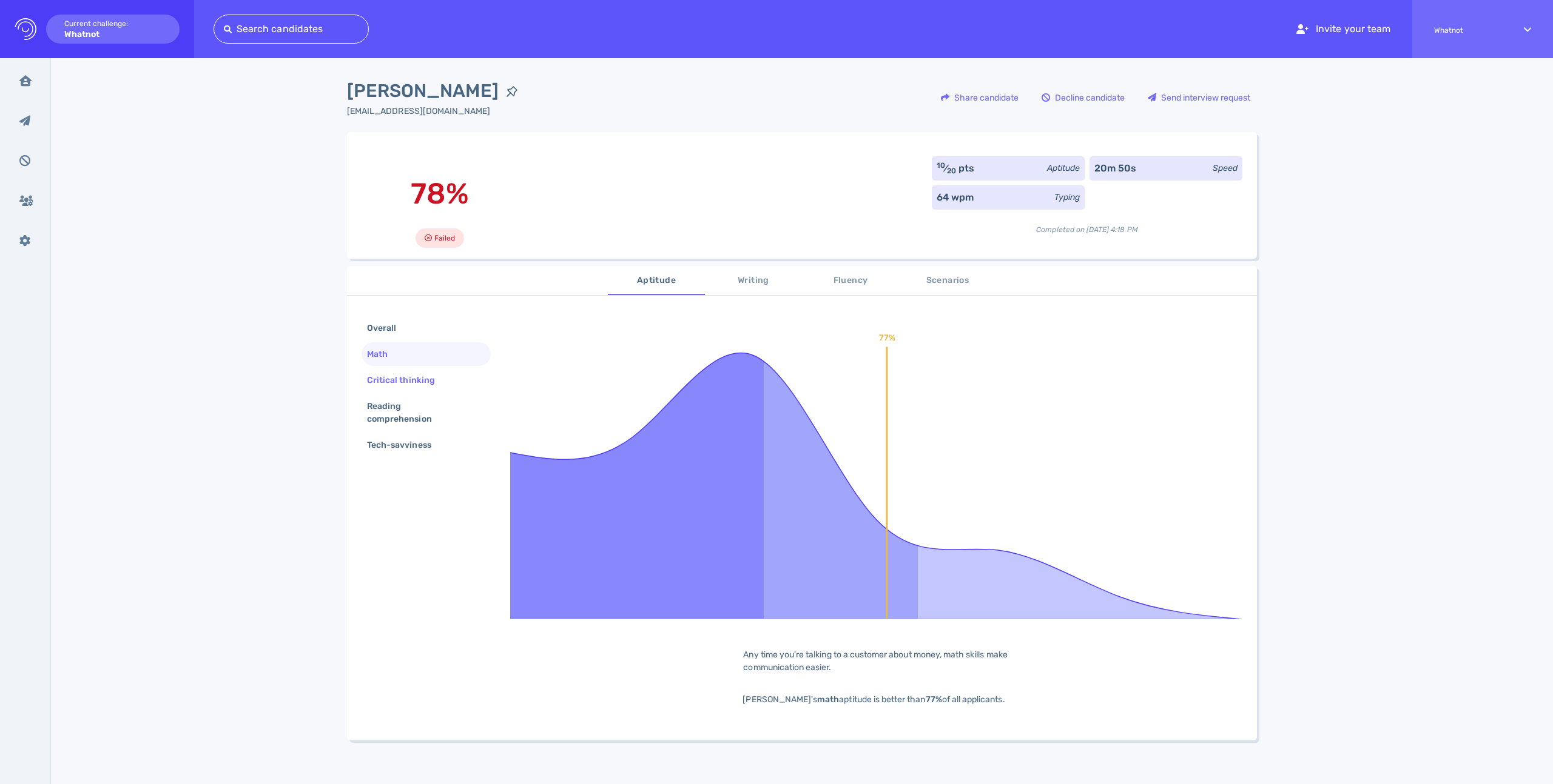
click at [410, 382] on div "Critical thinking" at bounding box center [407, 381] width 85 height 18
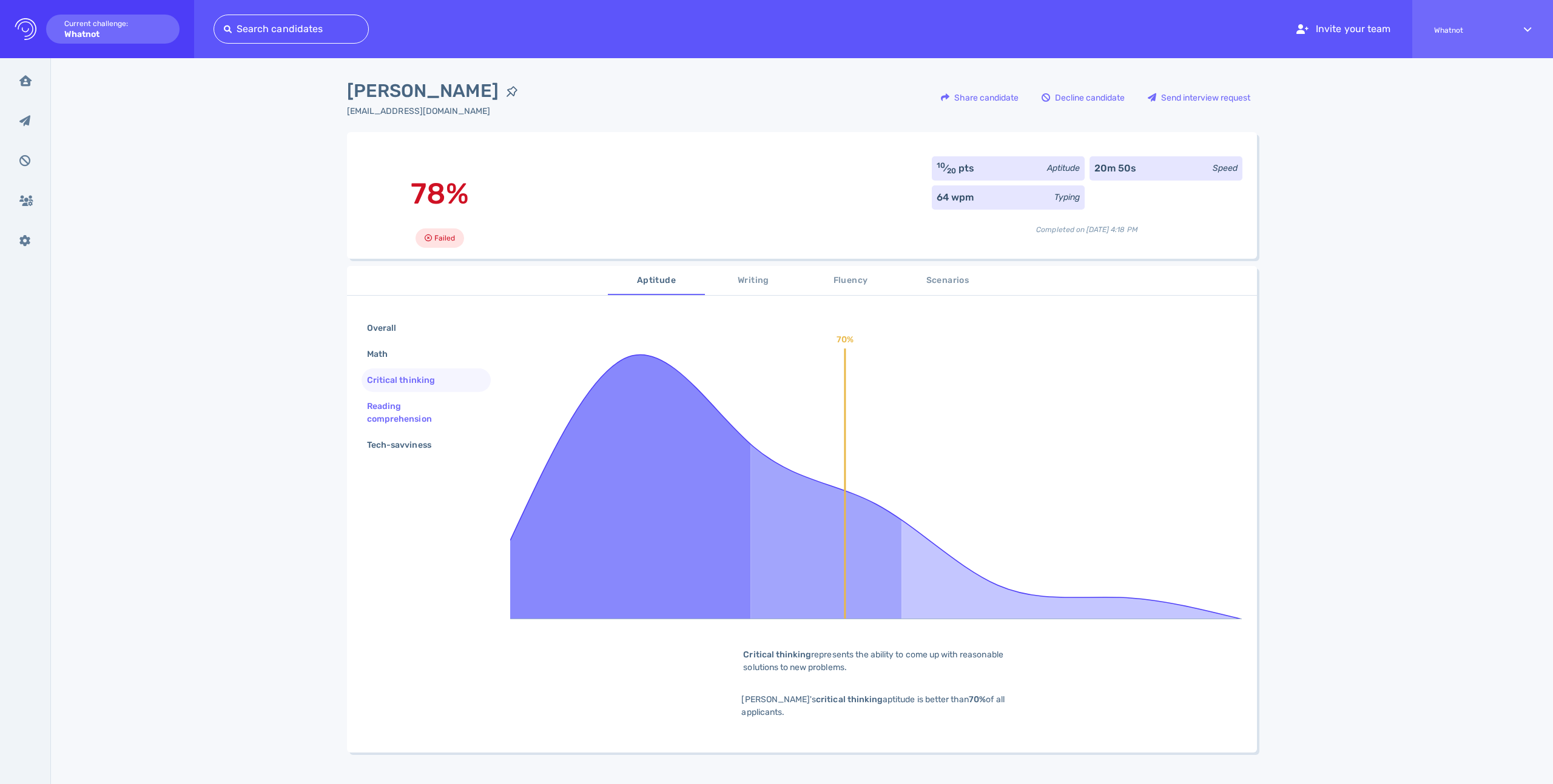
click at [408, 401] on div "Reading comprehension" at bounding box center [420, 412] width 113 height 31
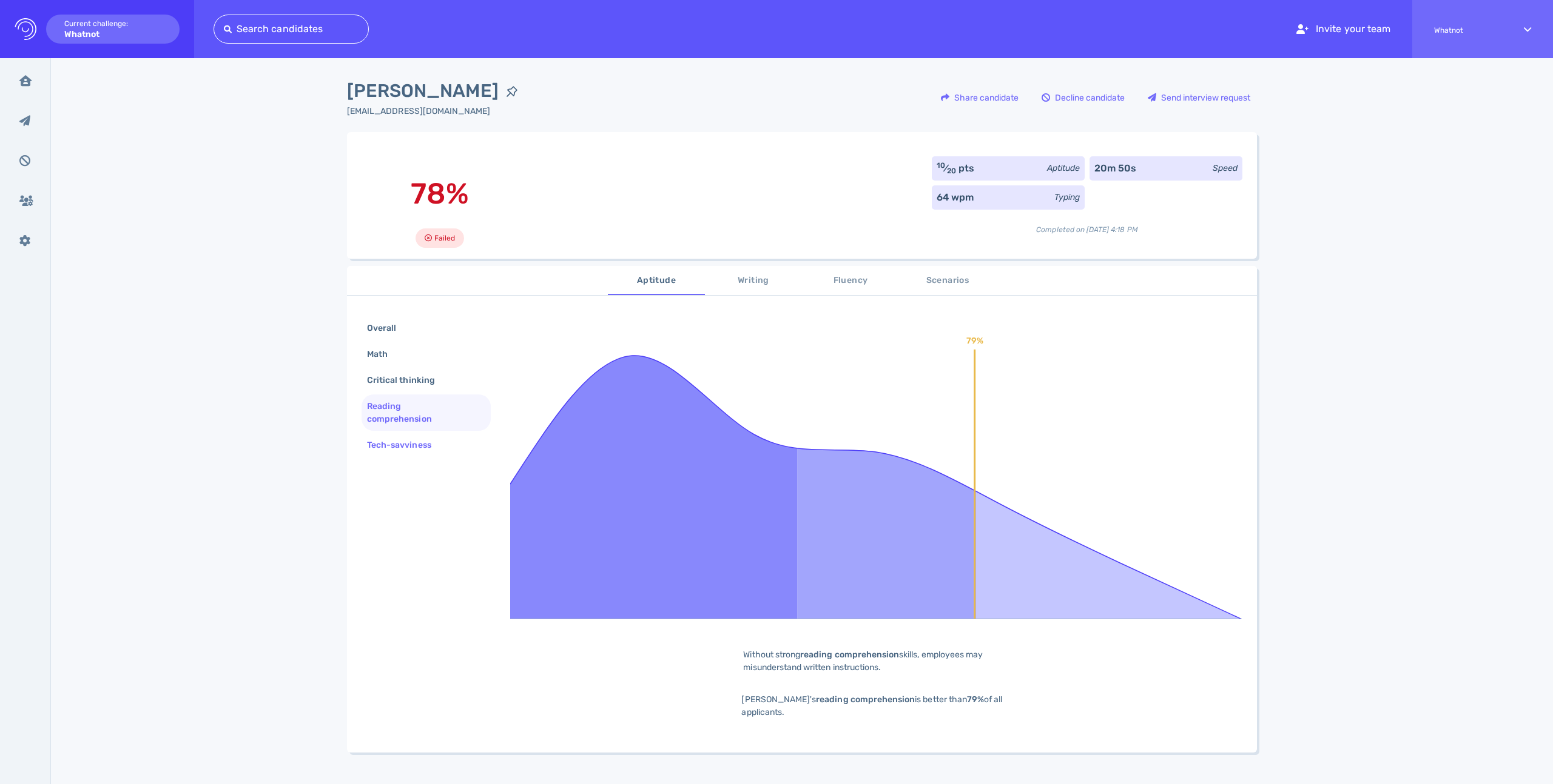
click at [414, 451] on div "Tech-savviness" at bounding box center [405, 446] width 81 height 18
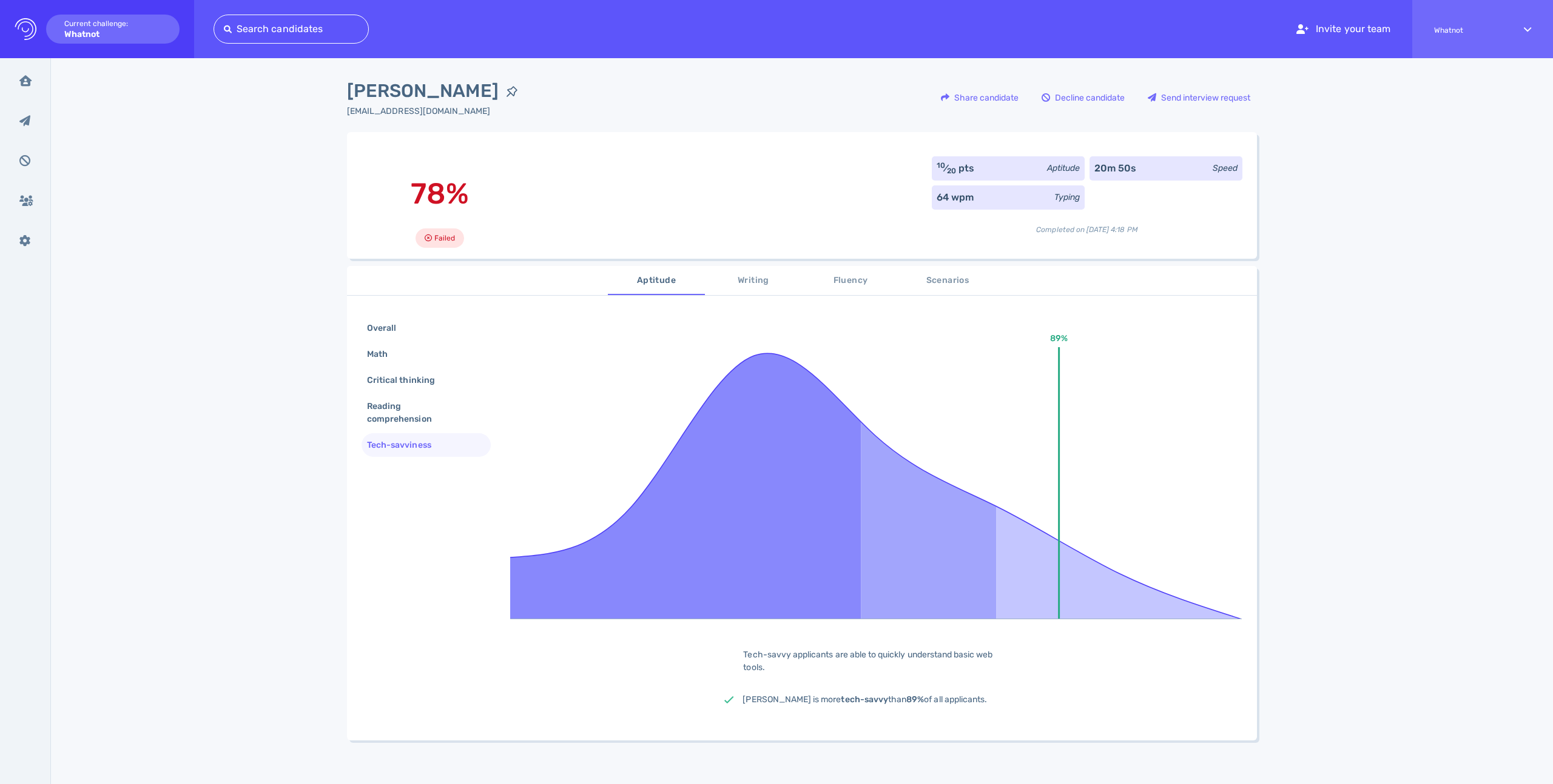
click at [752, 284] on span "Writing" at bounding box center [754, 280] width 83 height 15
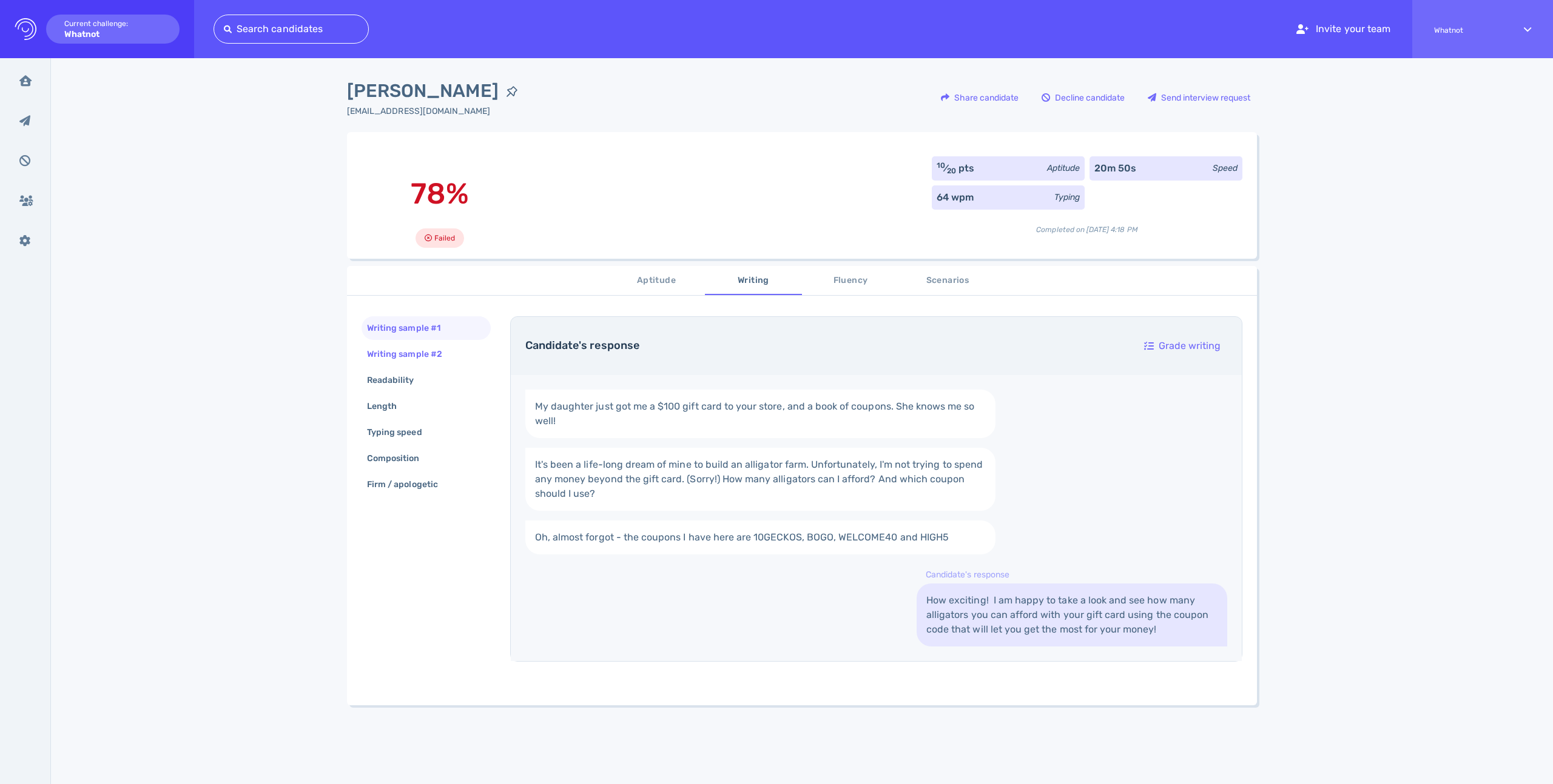
click at [432, 362] on div "Writing sample #2" at bounding box center [409, 354] width 92 height 18
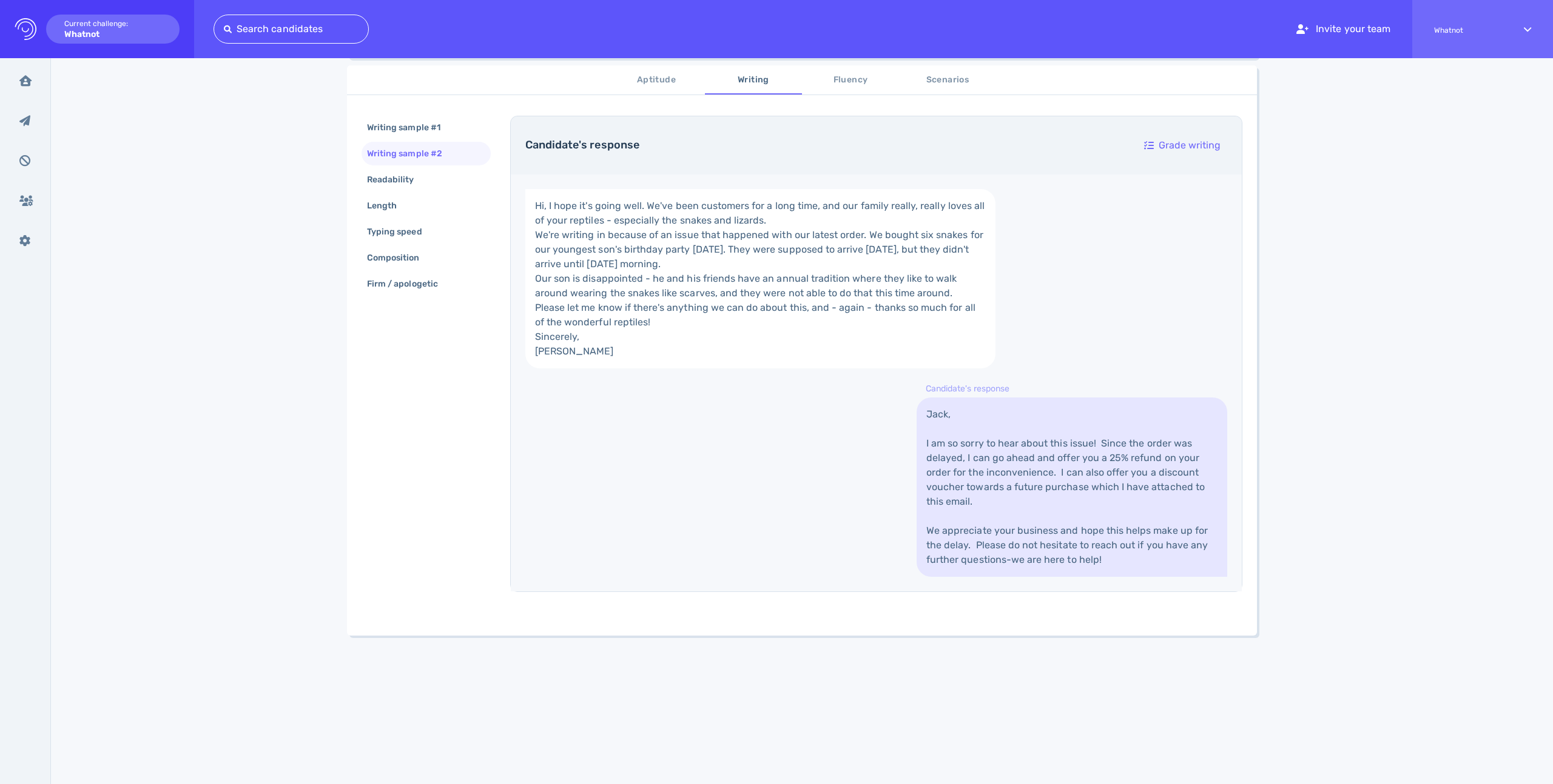
scroll to position [134, 0]
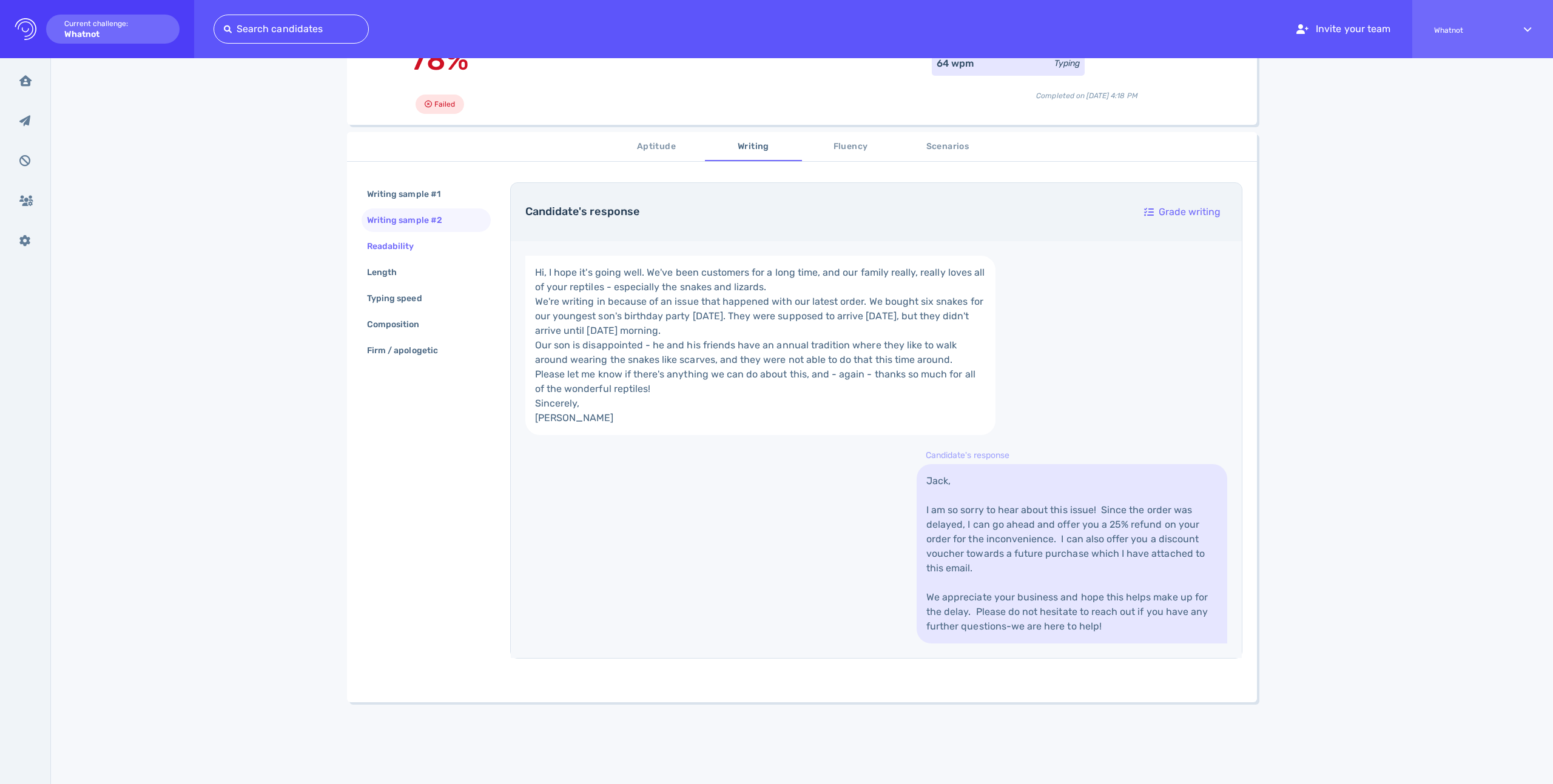
click at [400, 249] on div "Readability" at bounding box center [396, 247] width 64 height 18
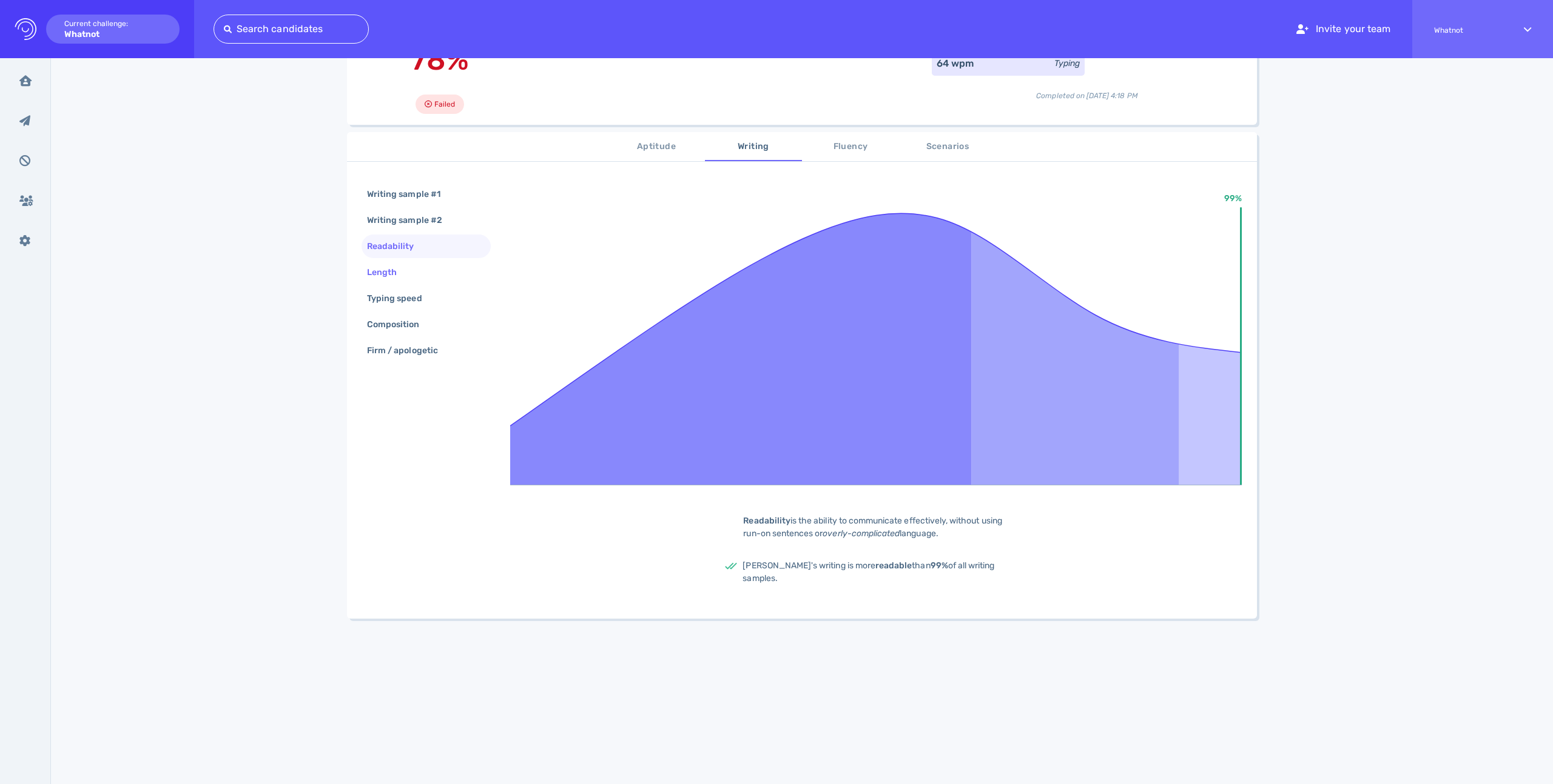
click at [407, 279] on div "Length" at bounding box center [387, 272] width 46 height 18
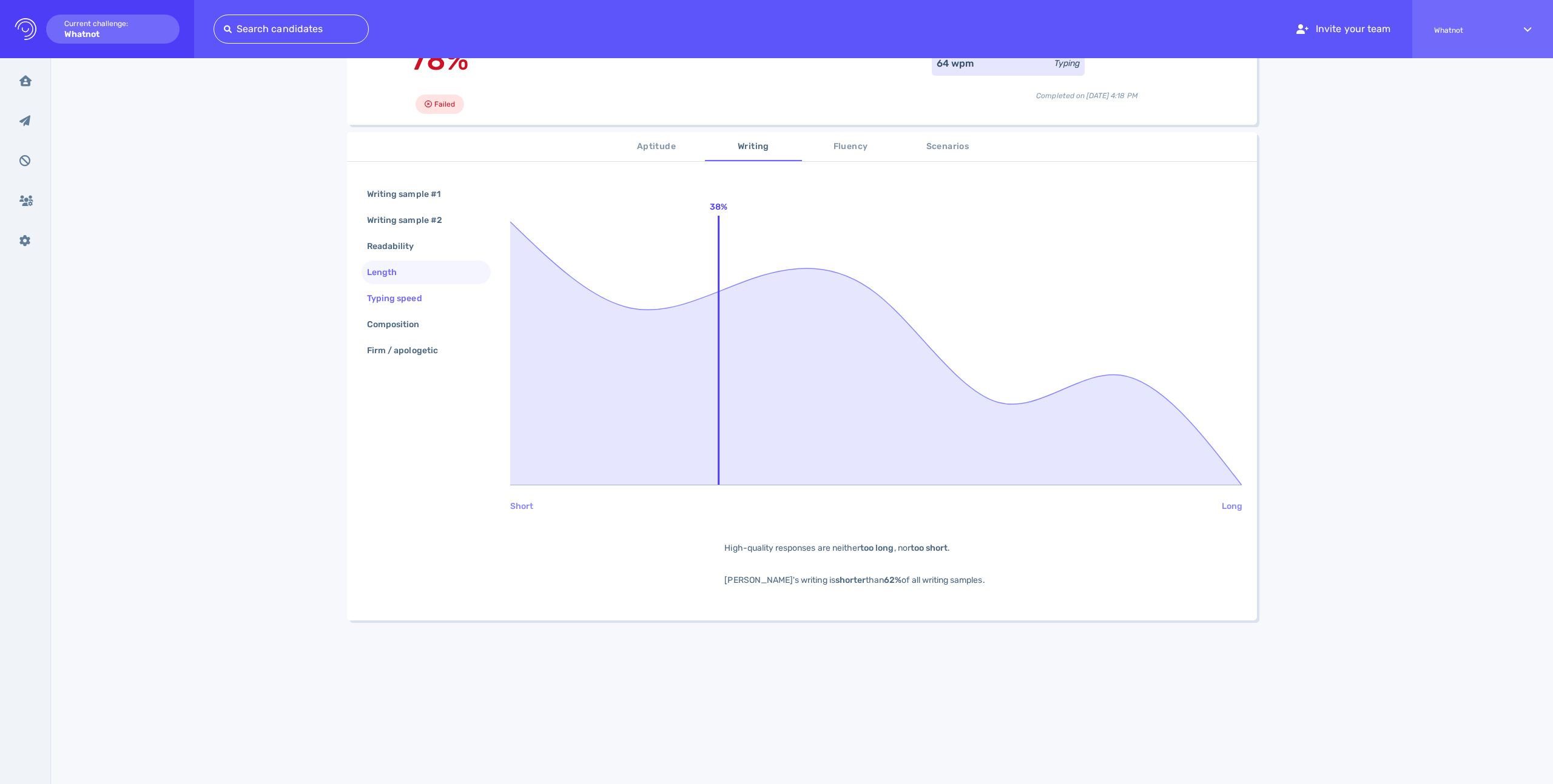
click at [414, 306] on div "Typing speed" at bounding box center [400, 299] width 72 height 18
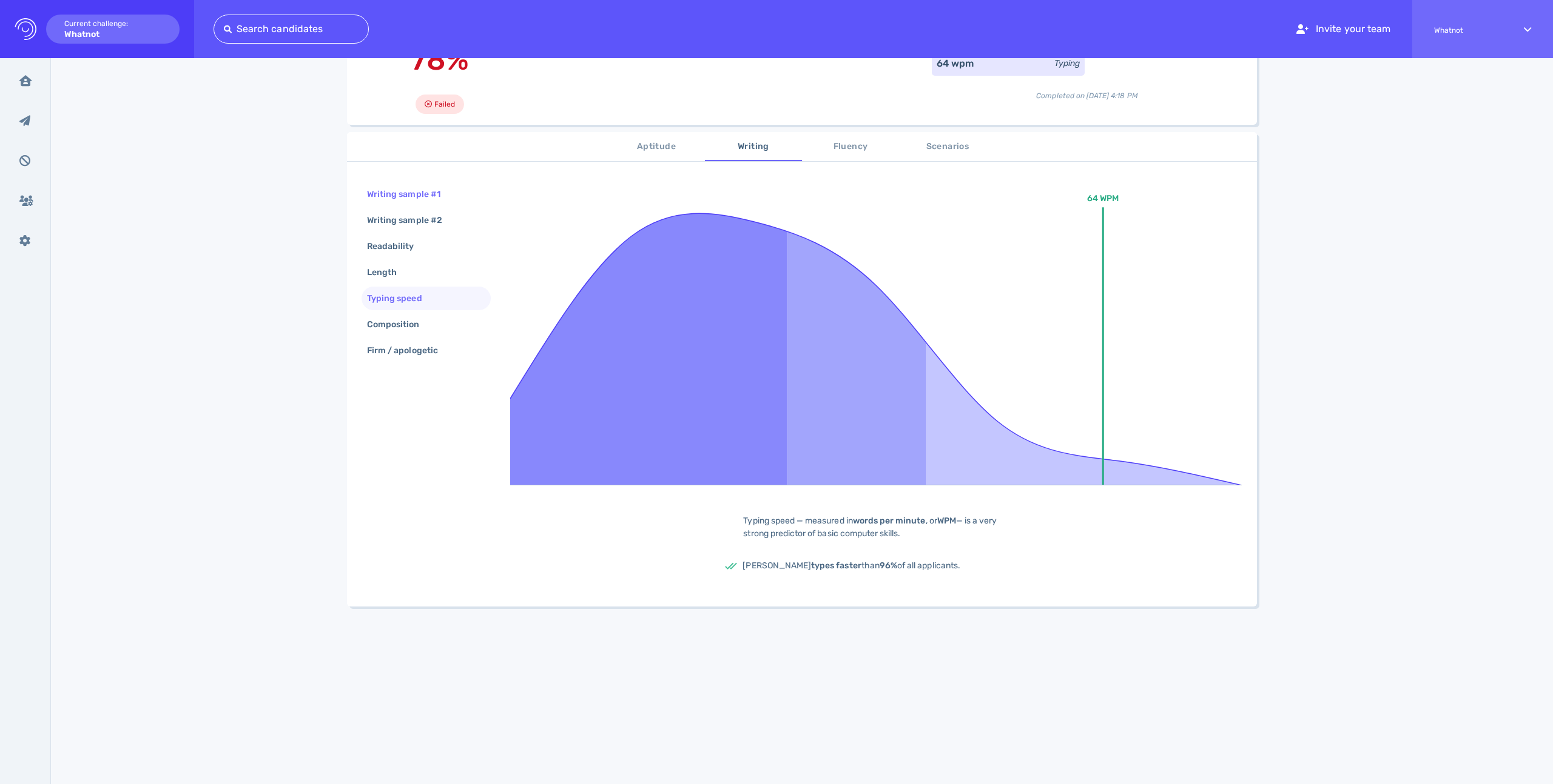
click at [413, 191] on div "Writing sample #1" at bounding box center [409, 194] width 91 height 18
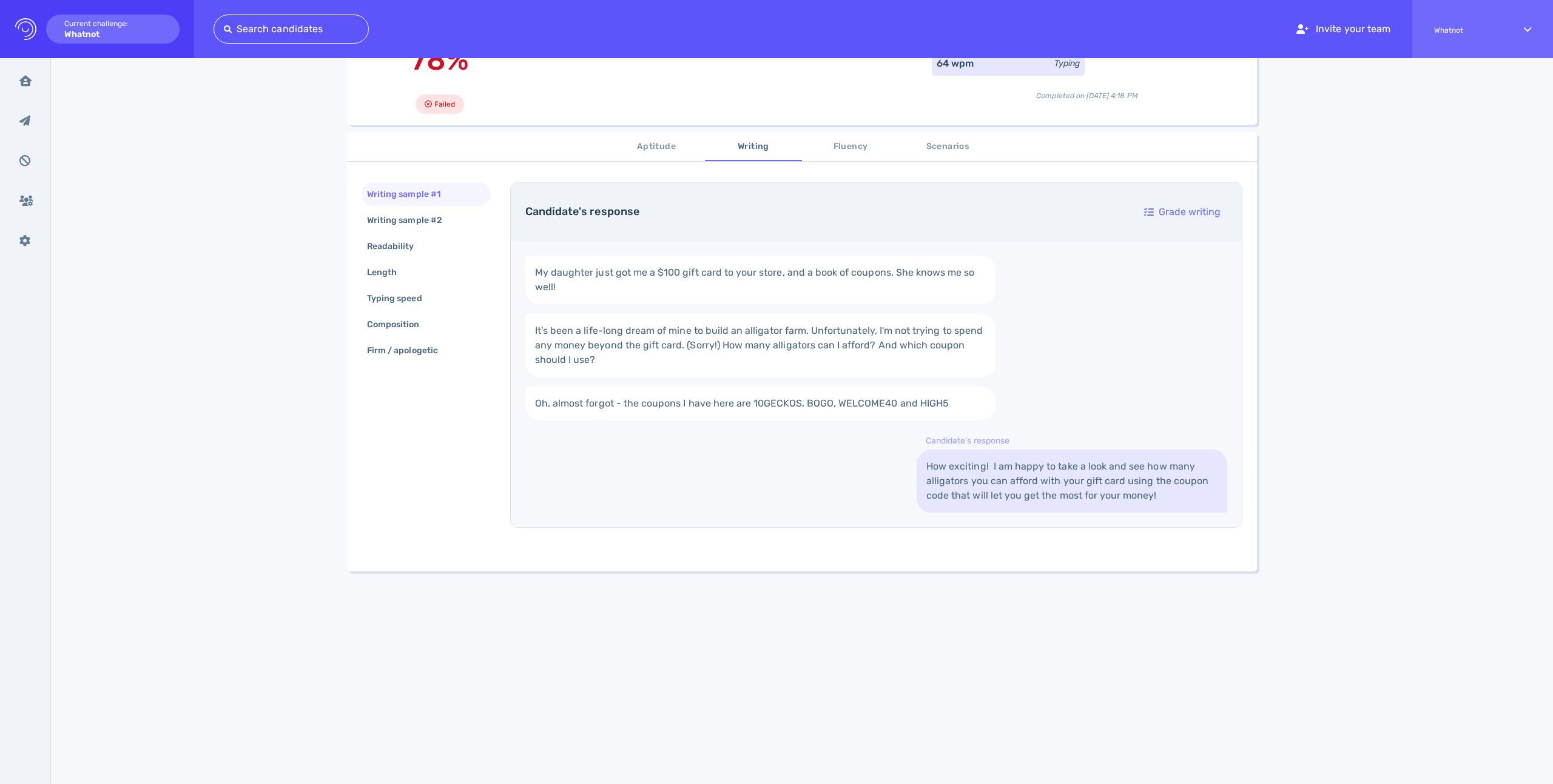
click at [840, 144] on span "Fluency" at bounding box center [850, 146] width 83 height 15
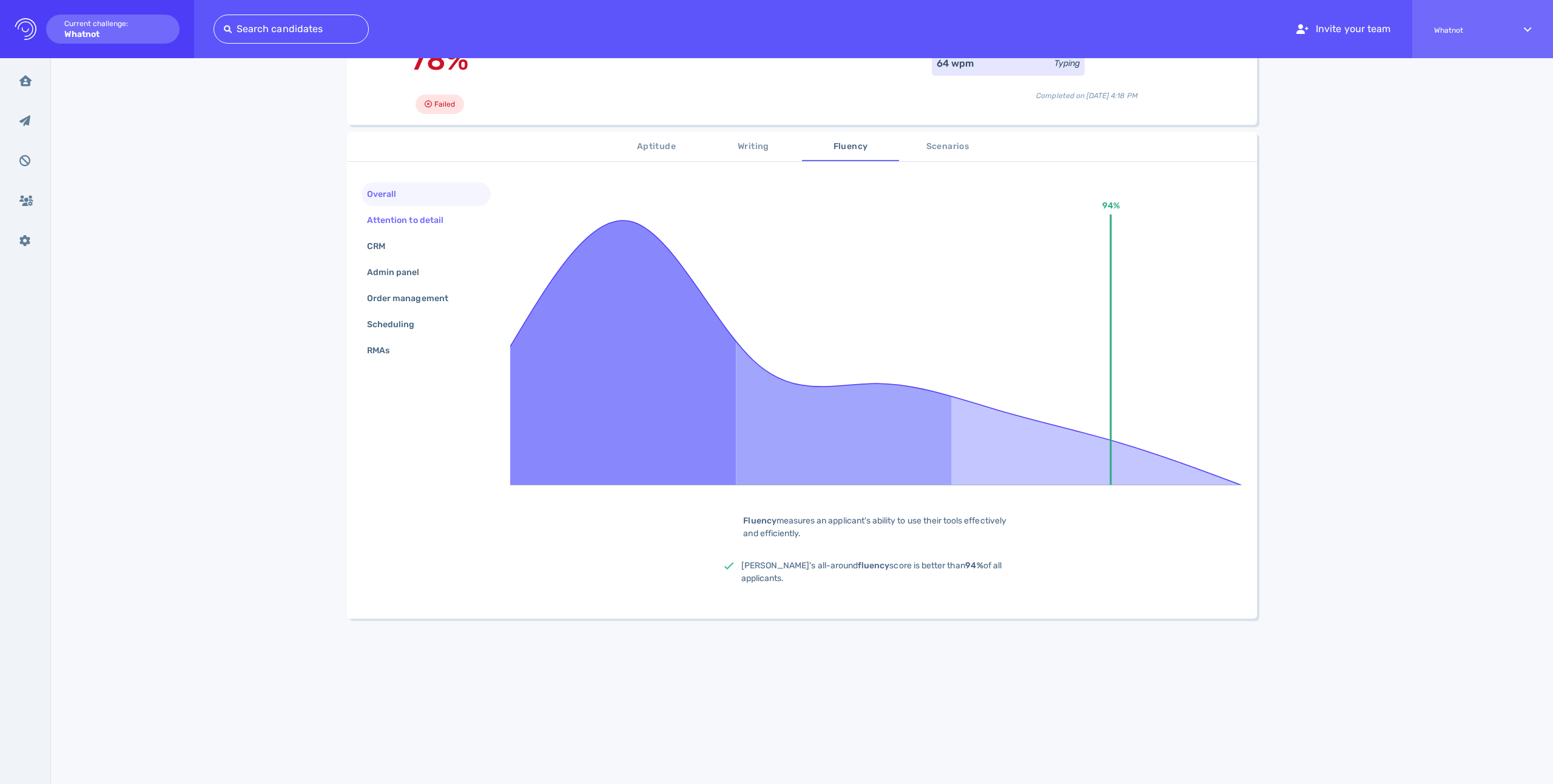
click at [425, 217] on div "Attention to detail" at bounding box center [410, 221] width 94 height 18
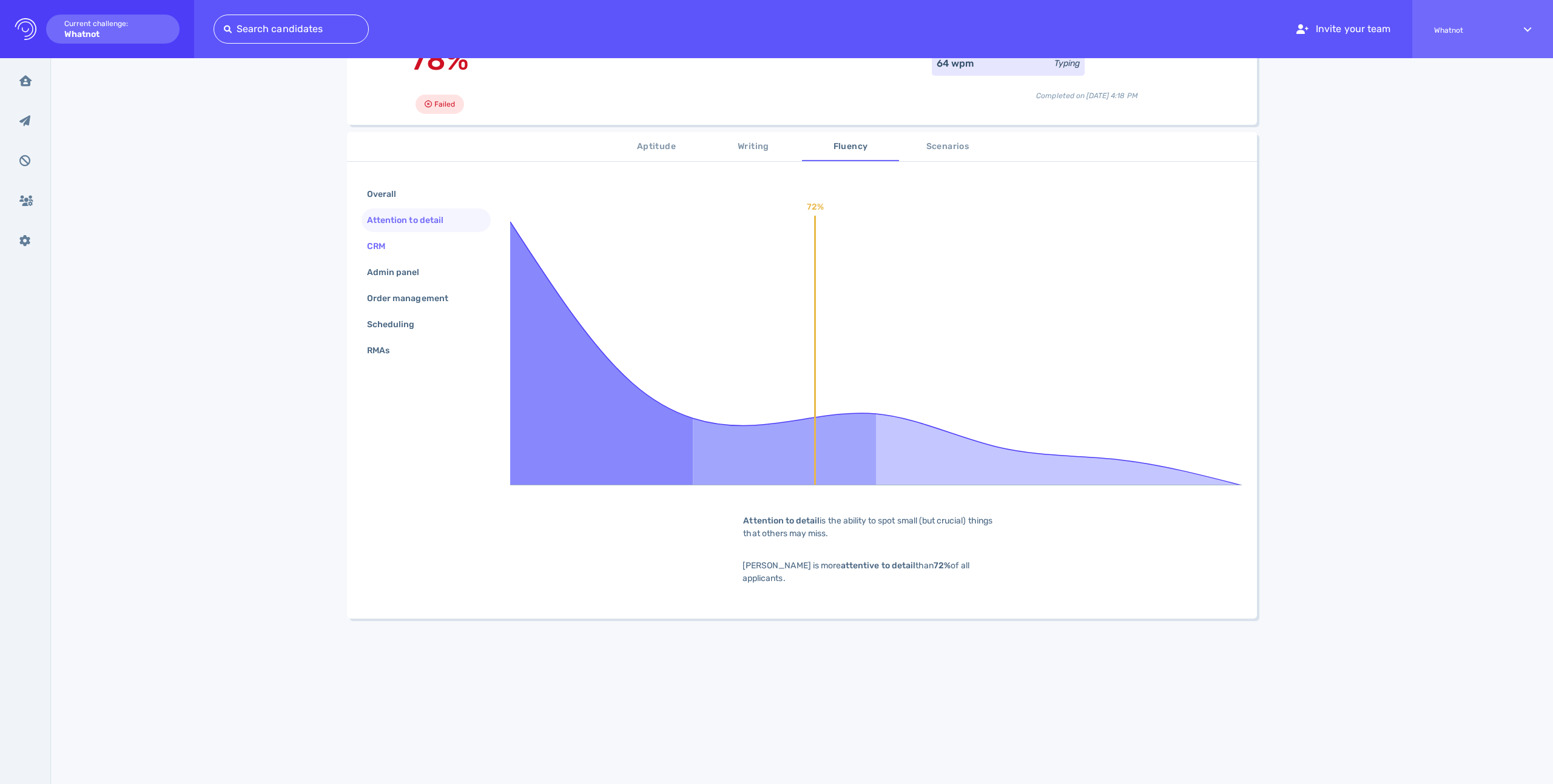
click at [406, 252] on div "CRM" at bounding box center [425, 247] width 129 height 24
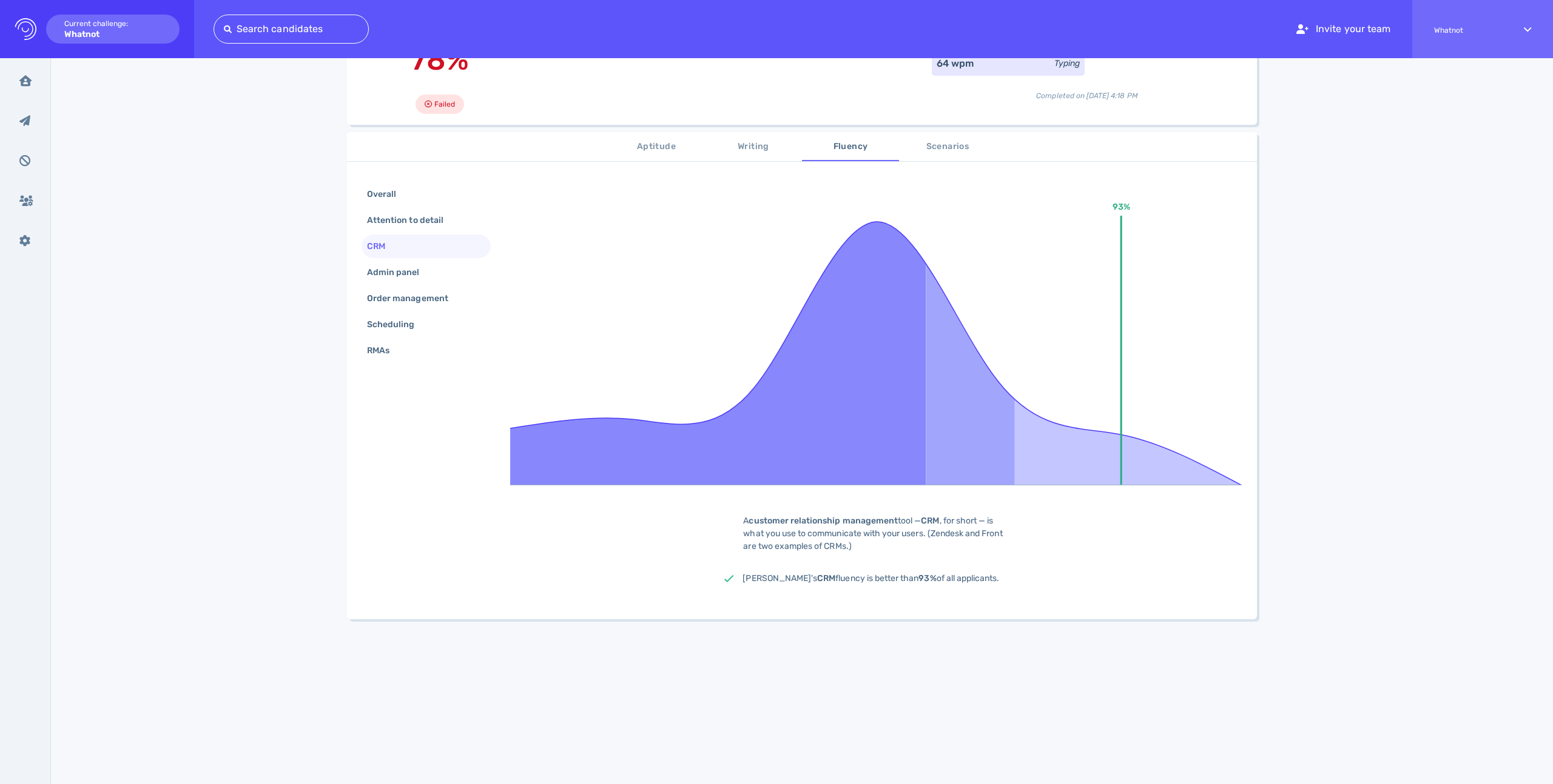
scroll to position [130, 0]
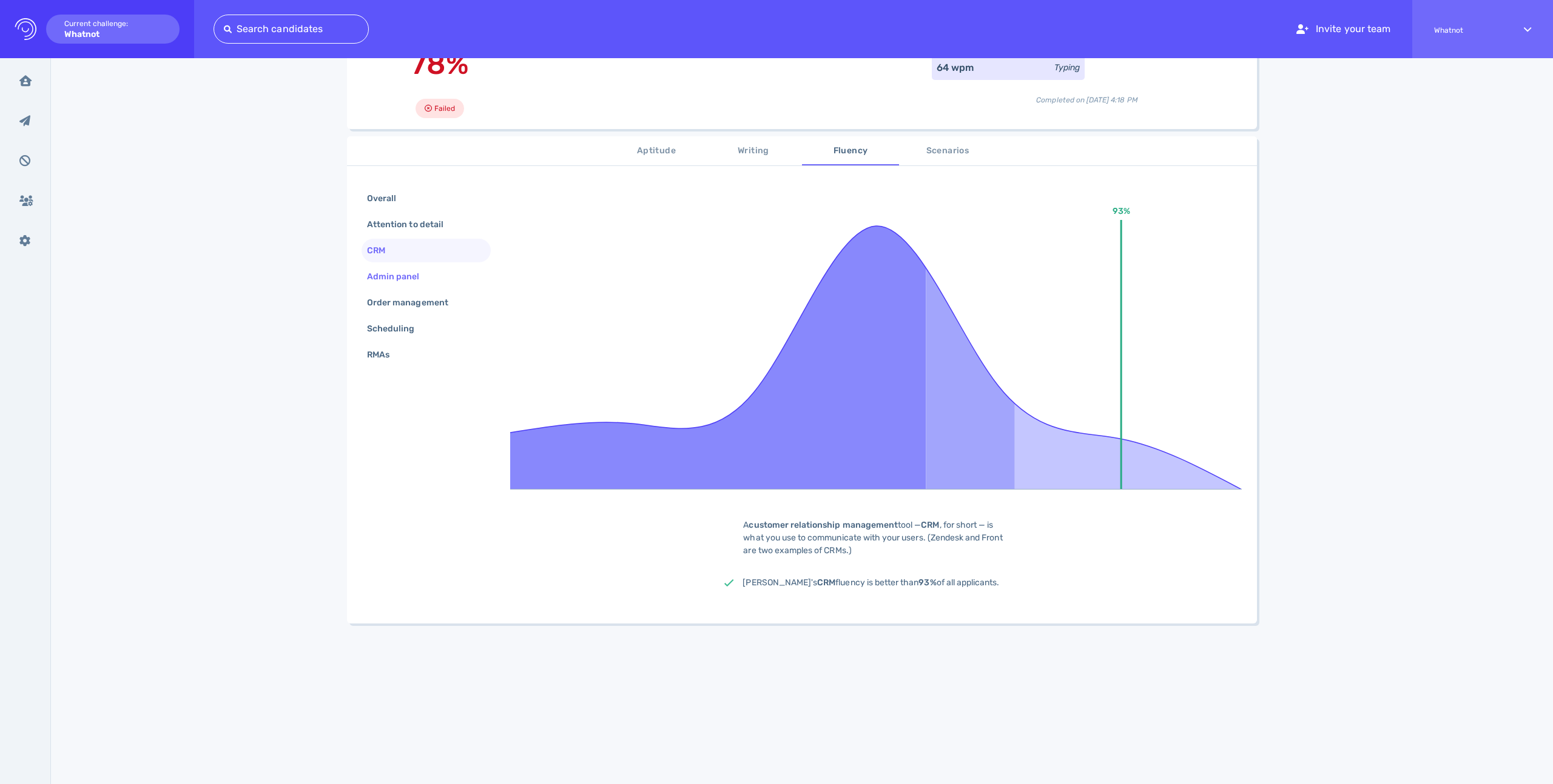
click at [414, 278] on div "Admin panel" at bounding box center [399, 277] width 70 height 18
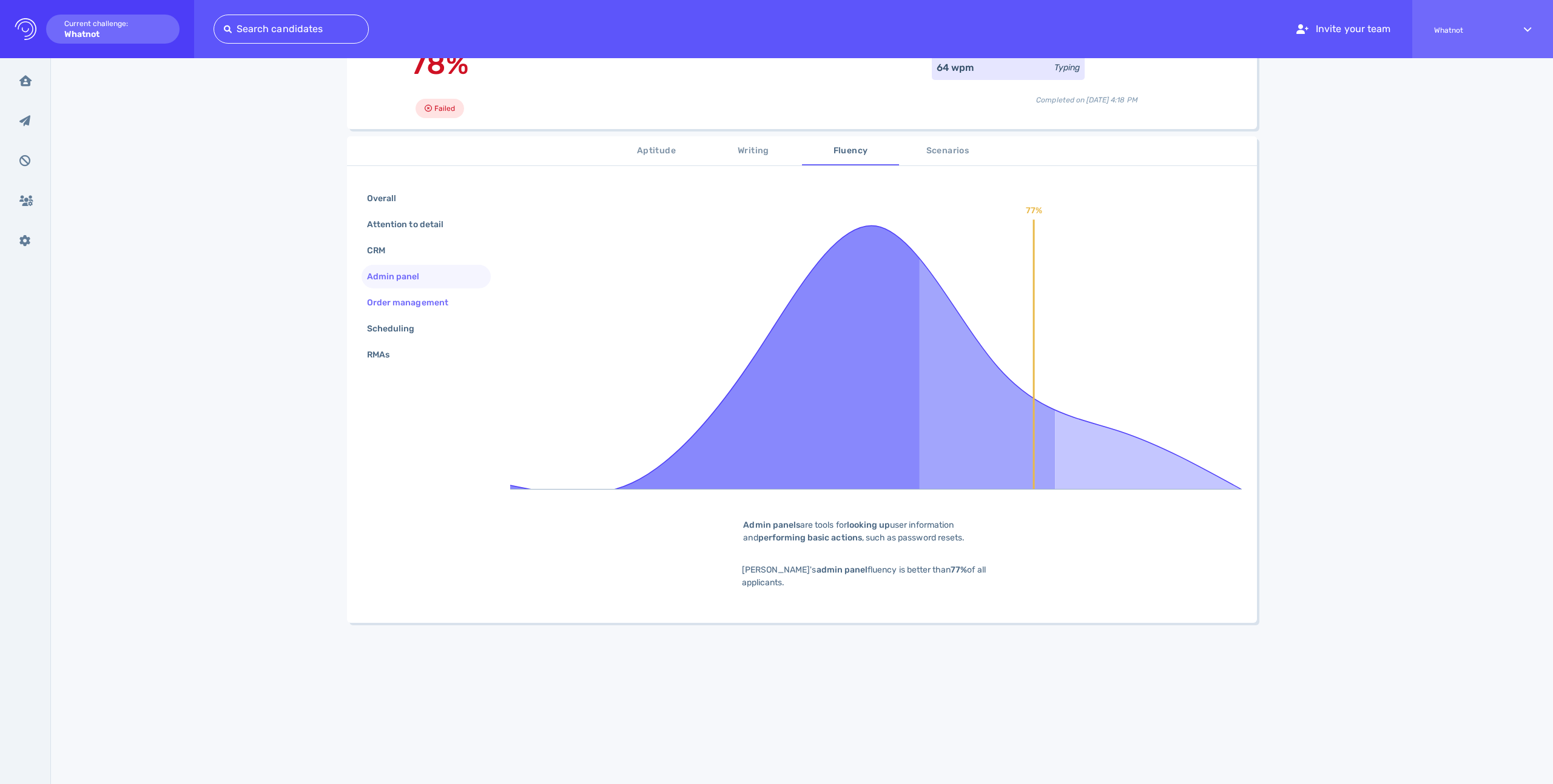
click at [421, 302] on div "Order management" at bounding box center [413, 303] width 99 height 18
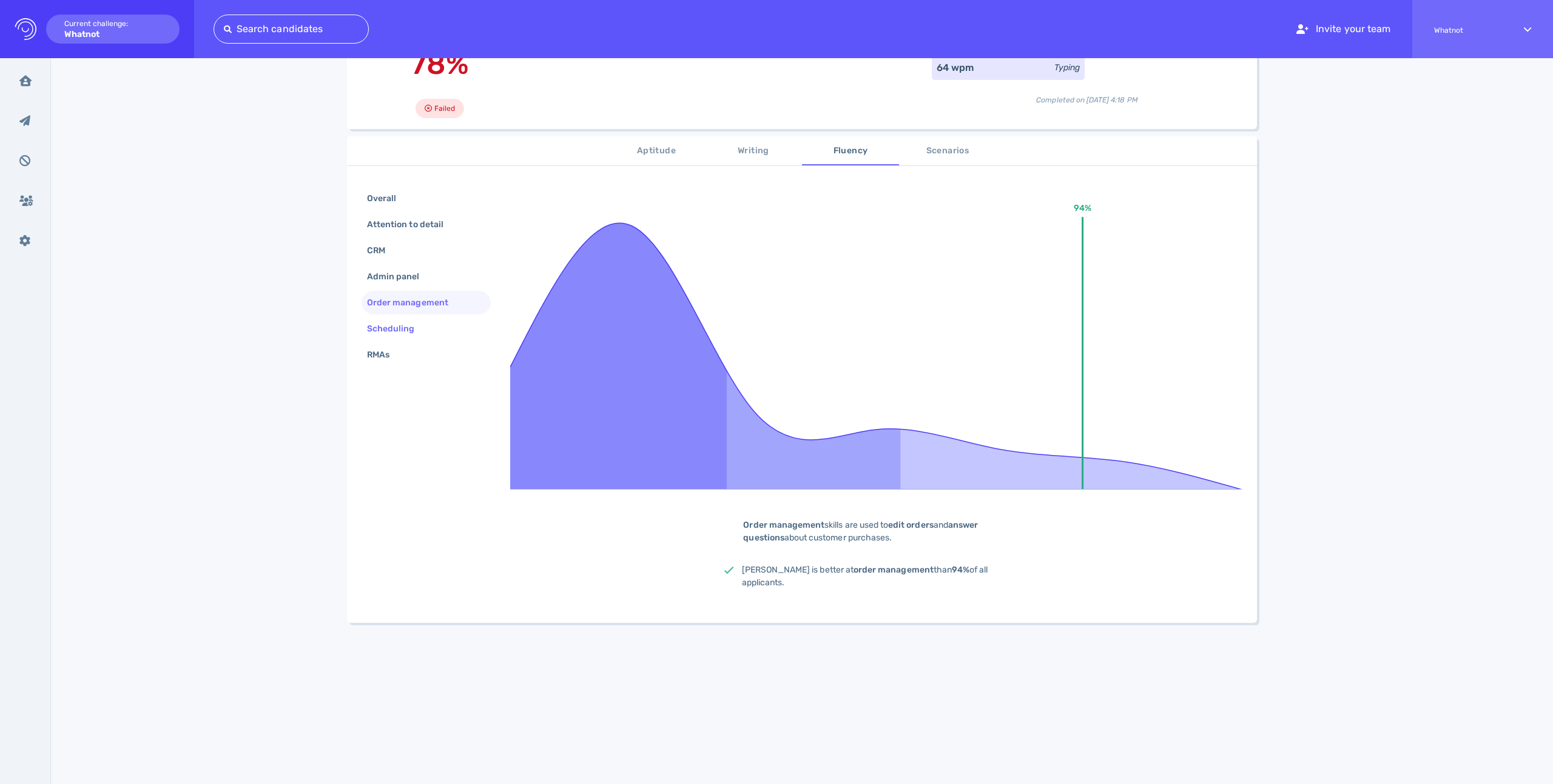
click at [407, 323] on div "Scheduling" at bounding box center [397, 329] width 65 height 18
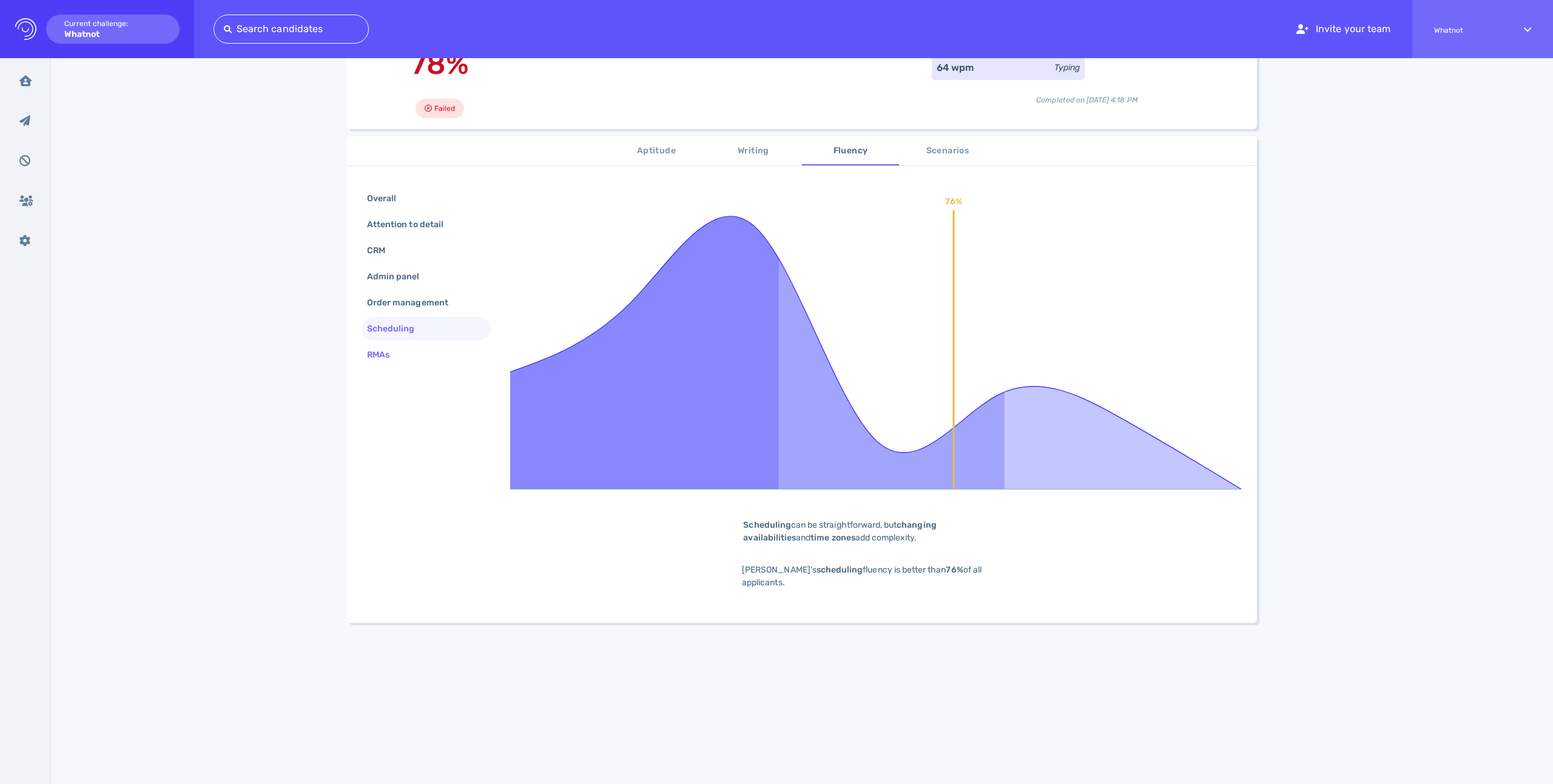
click at [396, 352] on div "RMAs" at bounding box center [384, 355] width 39 height 18
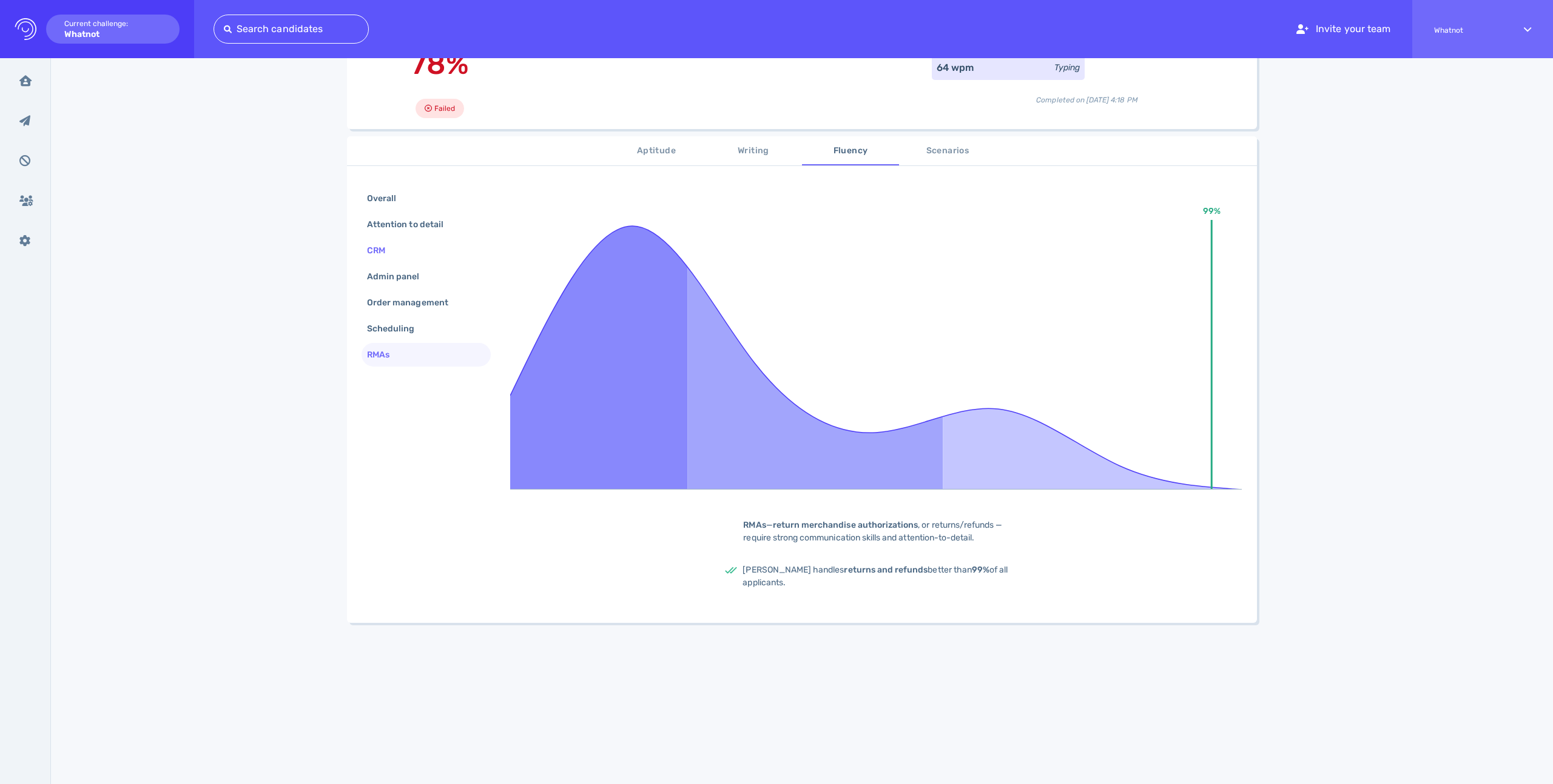
click at [398, 254] on div "CRM" at bounding box center [382, 250] width 36 height 18
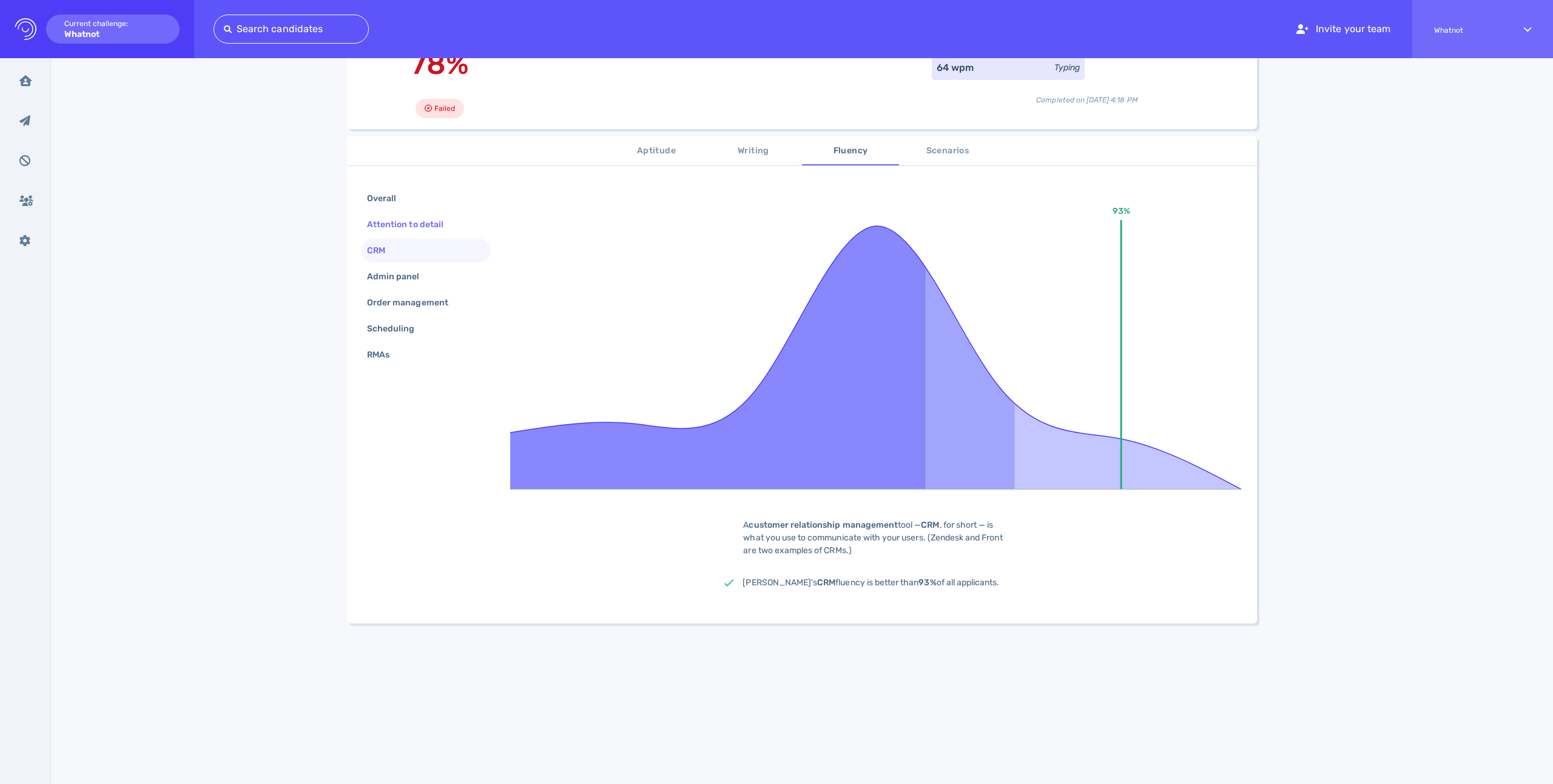
click at [402, 232] on div "Attention to detail" at bounding box center [410, 225] width 94 height 18
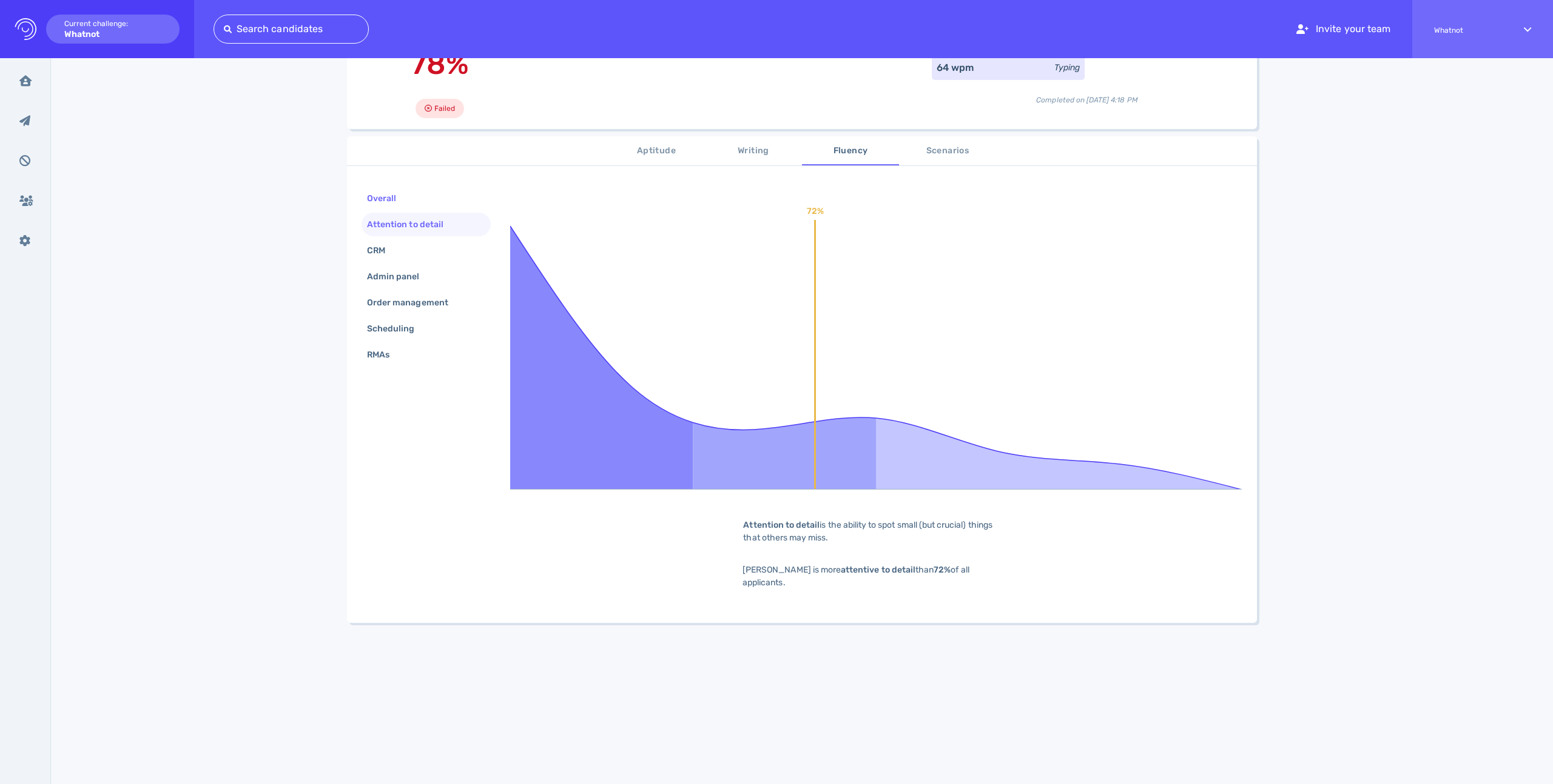
click at [404, 207] on div "Overall" at bounding box center [387, 198] width 46 height 18
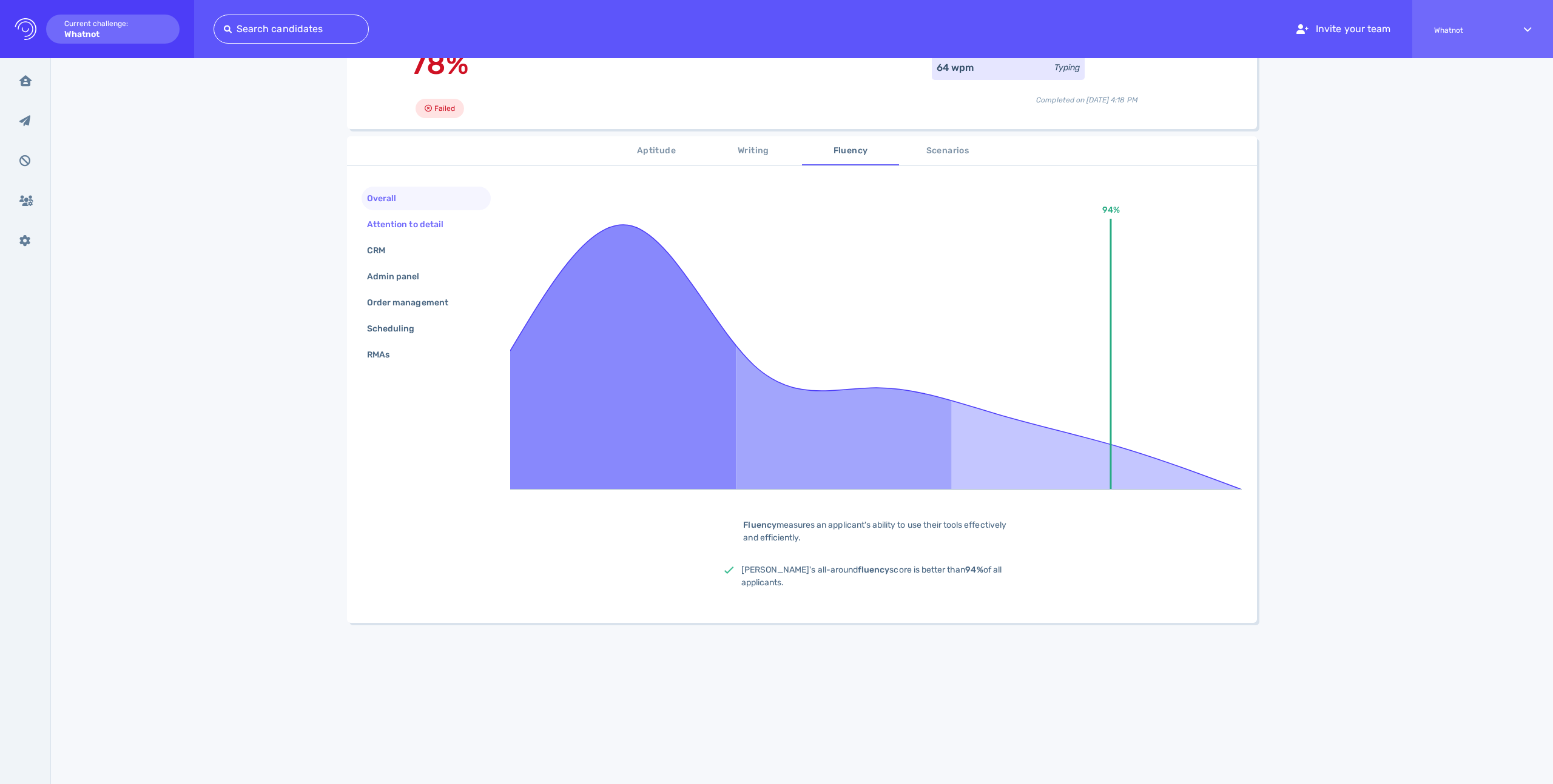
click at [407, 228] on div "Attention to detail" at bounding box center [410, 225] width 94 height 18
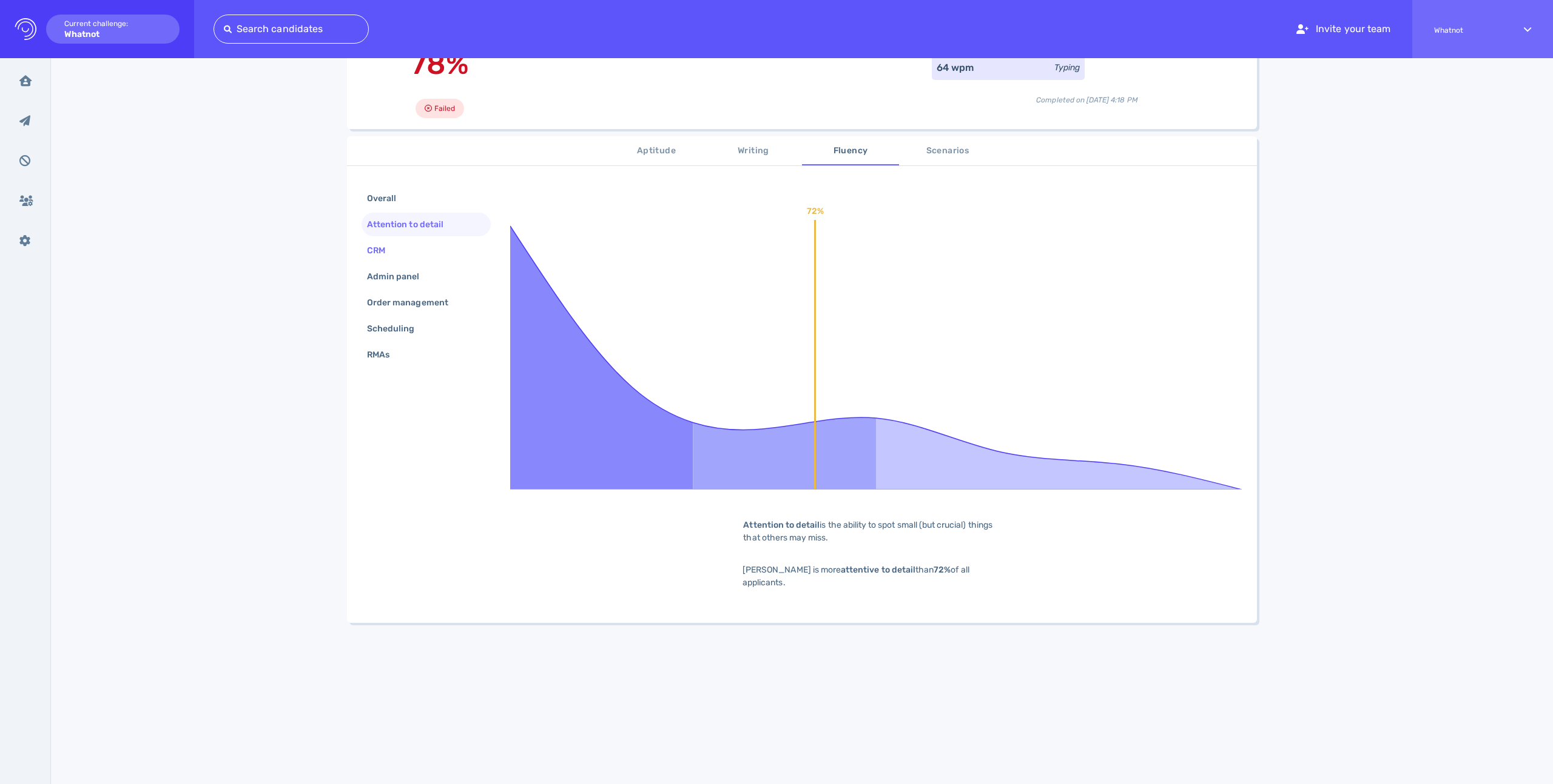
click at [397, 252] on div "CRM" at bounding box center [382, 250] width 36 height 18
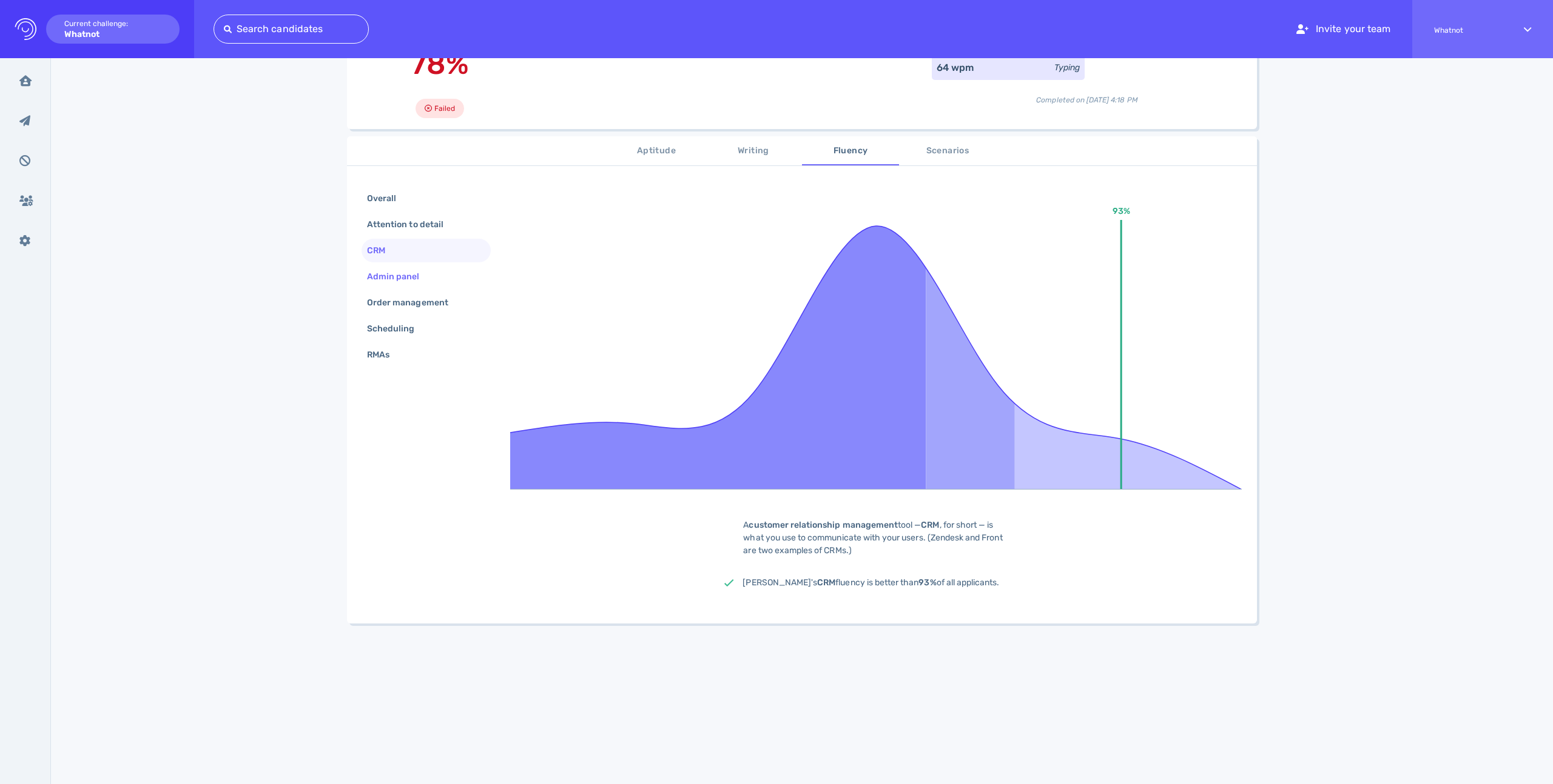
click at [401, 280] on div "Admin panel" at bounding box center [399, 277] width 70 height 18
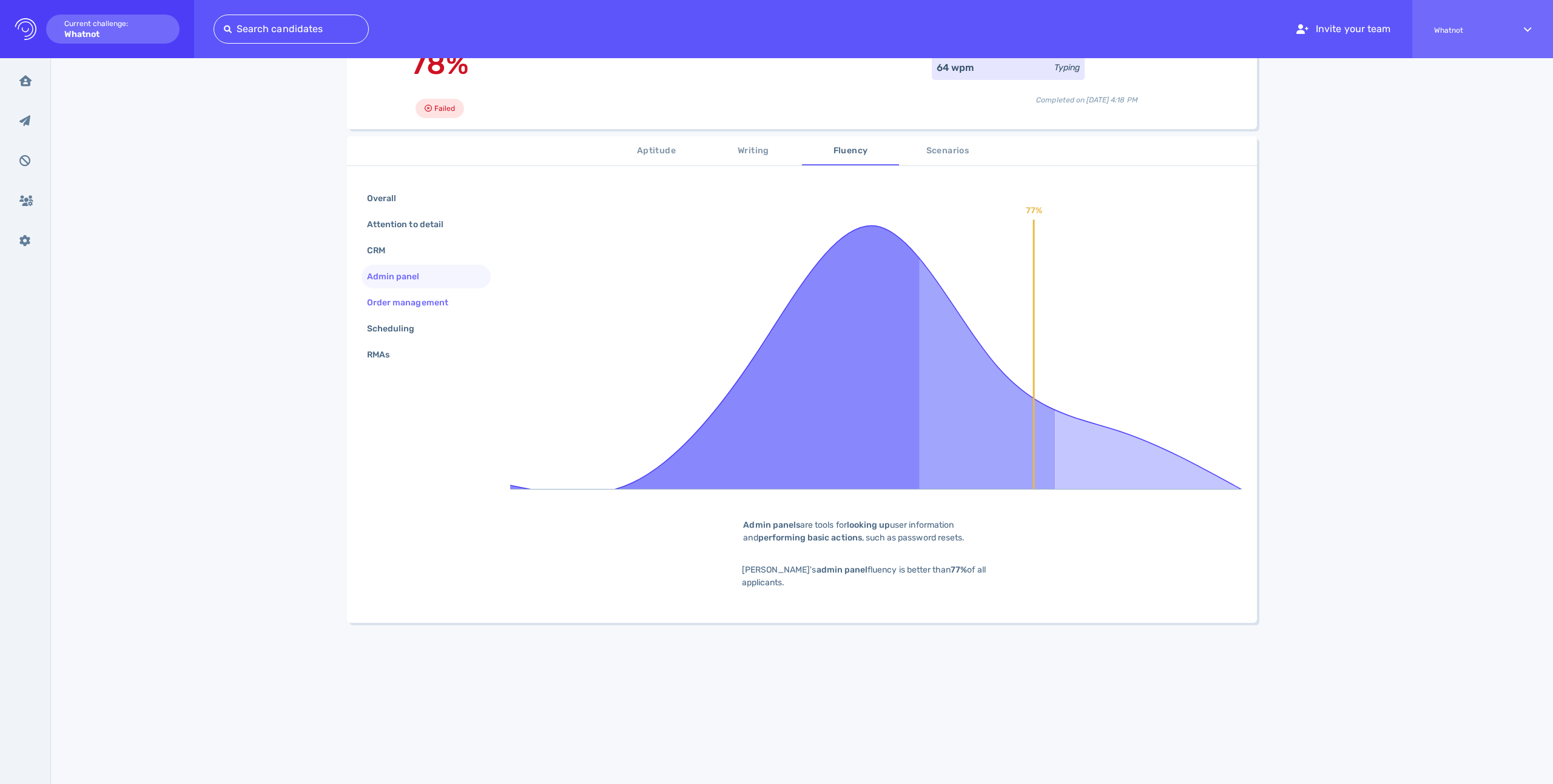
click at [422, 301] on div "Order management" at bounding box center [413, 303] width 99 height 18
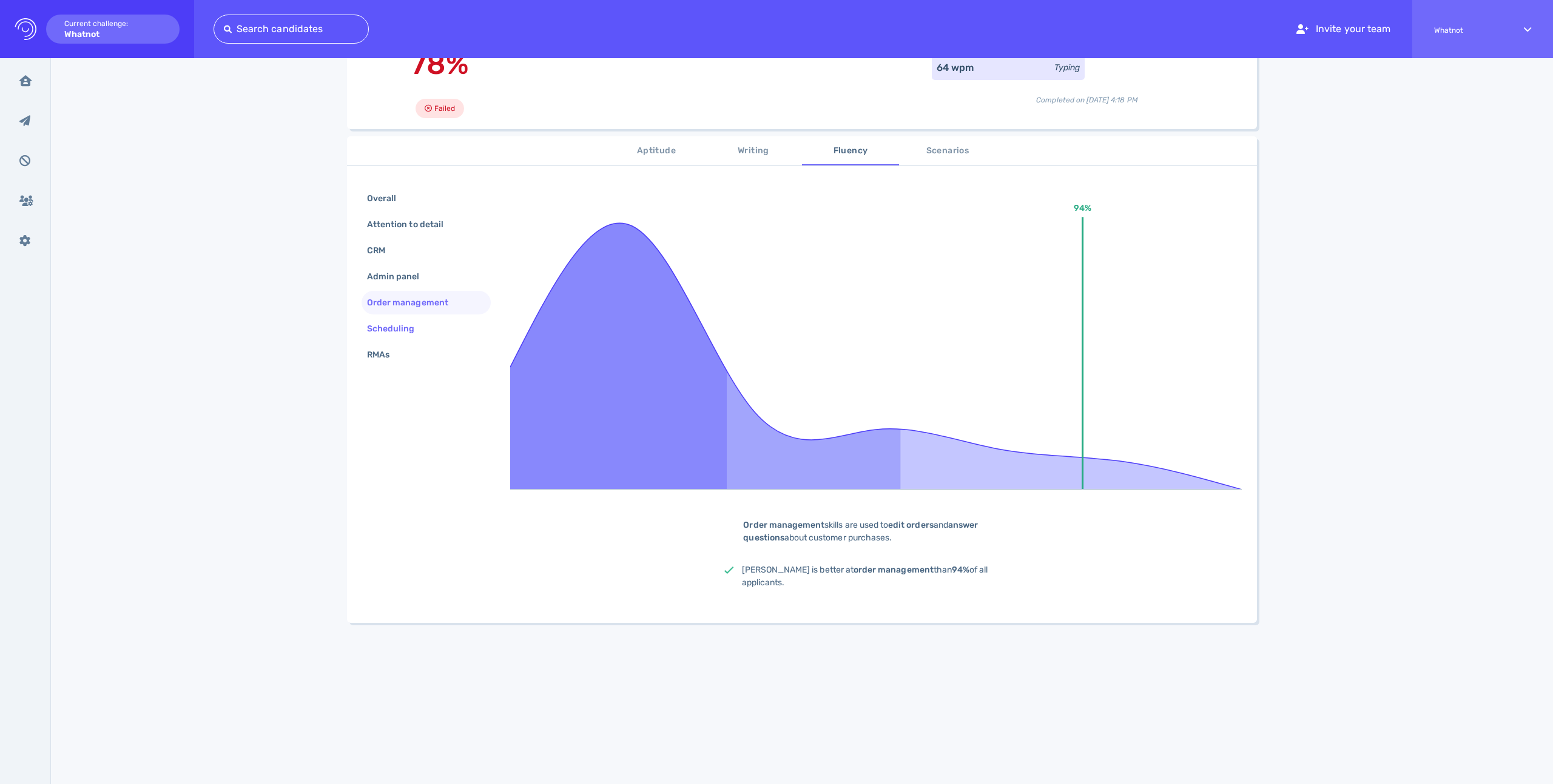
click at [411, 339] on div "Scheduling" at bounding box center [425, 328] width 129 height 24
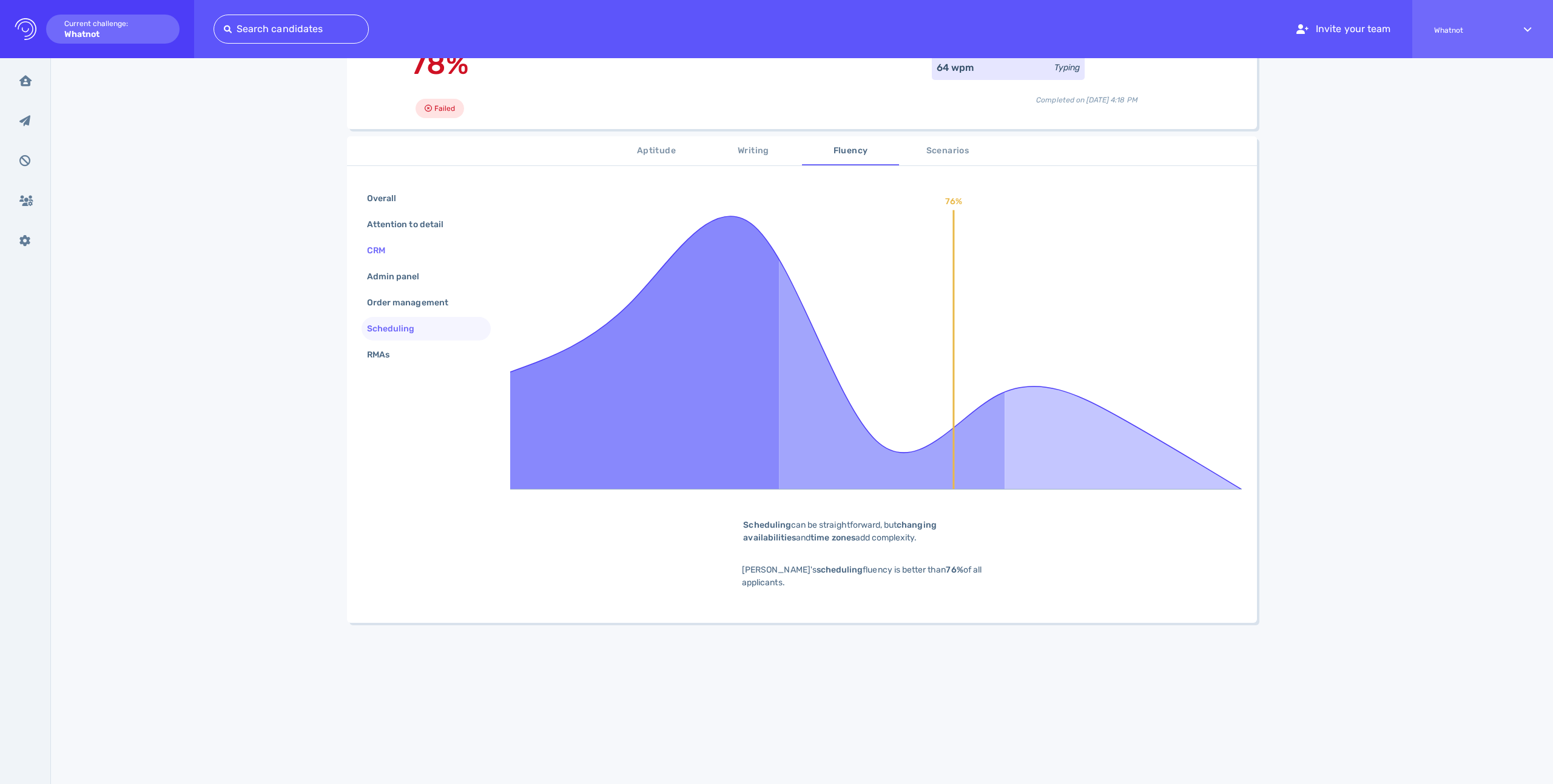
click at [392, 255] on div "CRM" at bounding box center [382, 250] width 36 height 18
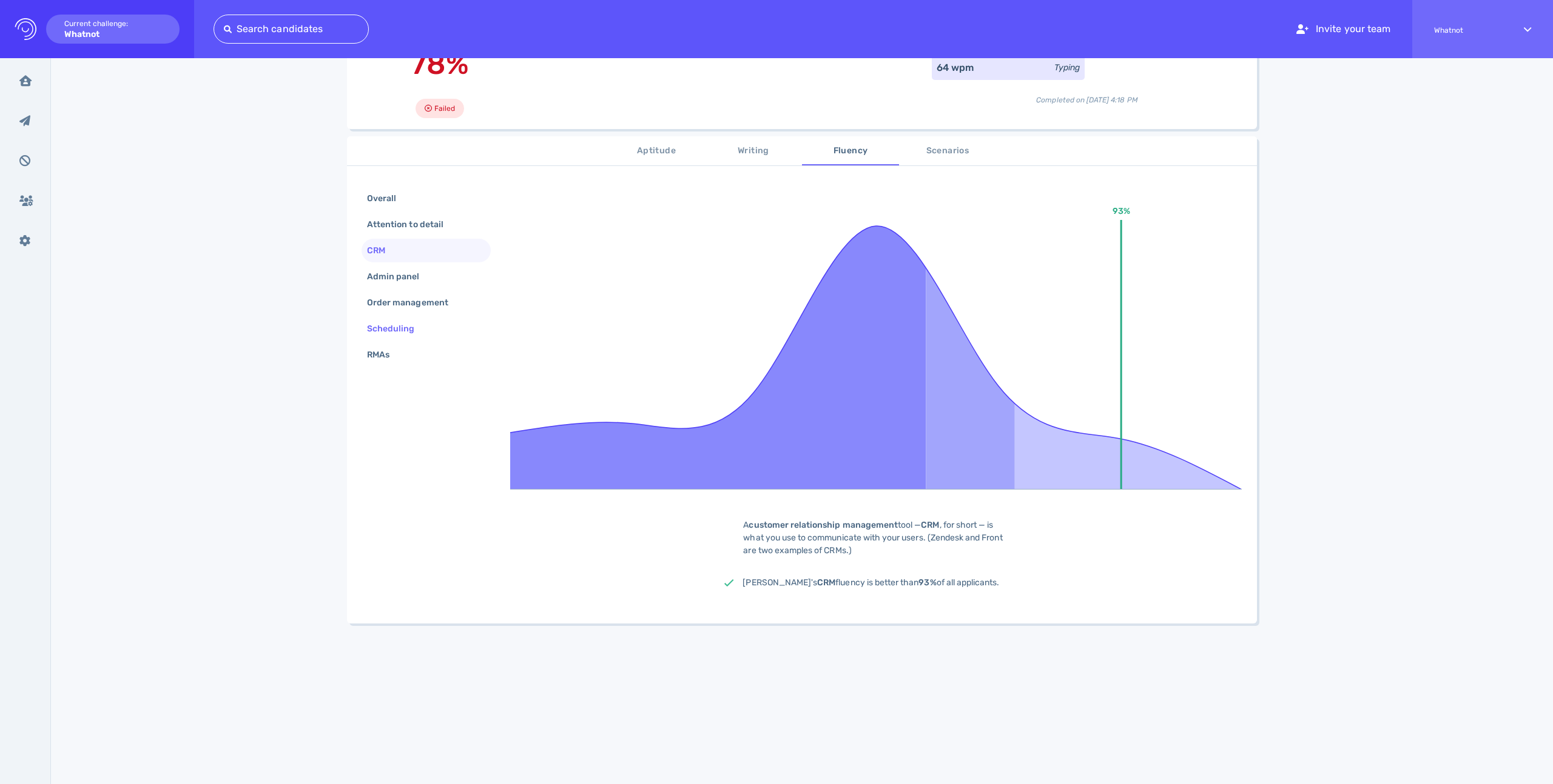
click at [407, 328] on div "Scheduling" at bounding box center [397, 329] width 65 height 18
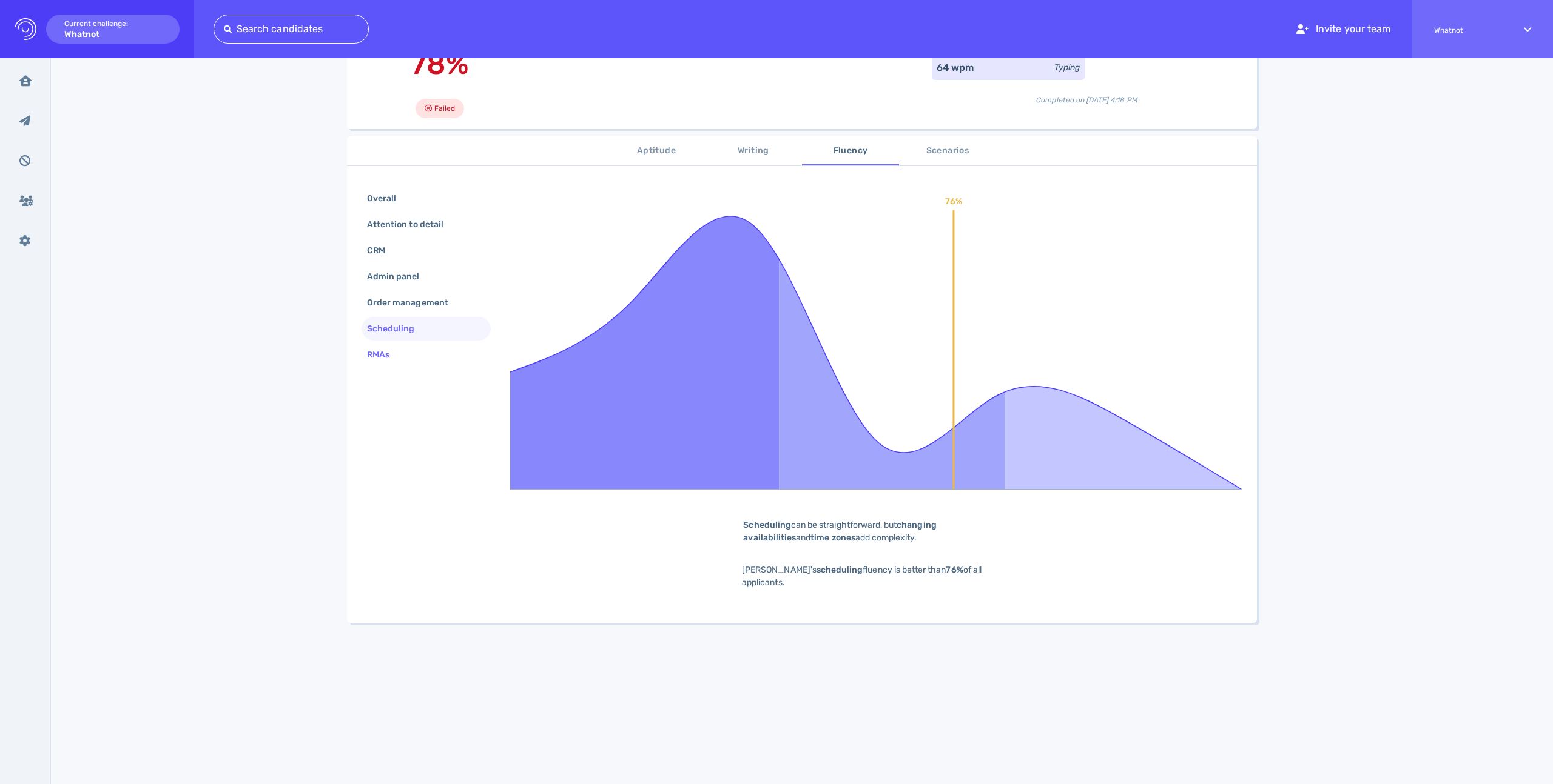
click at [395, 349] on div "RMAs" at bounding box center [384, 355] width 39 height 18
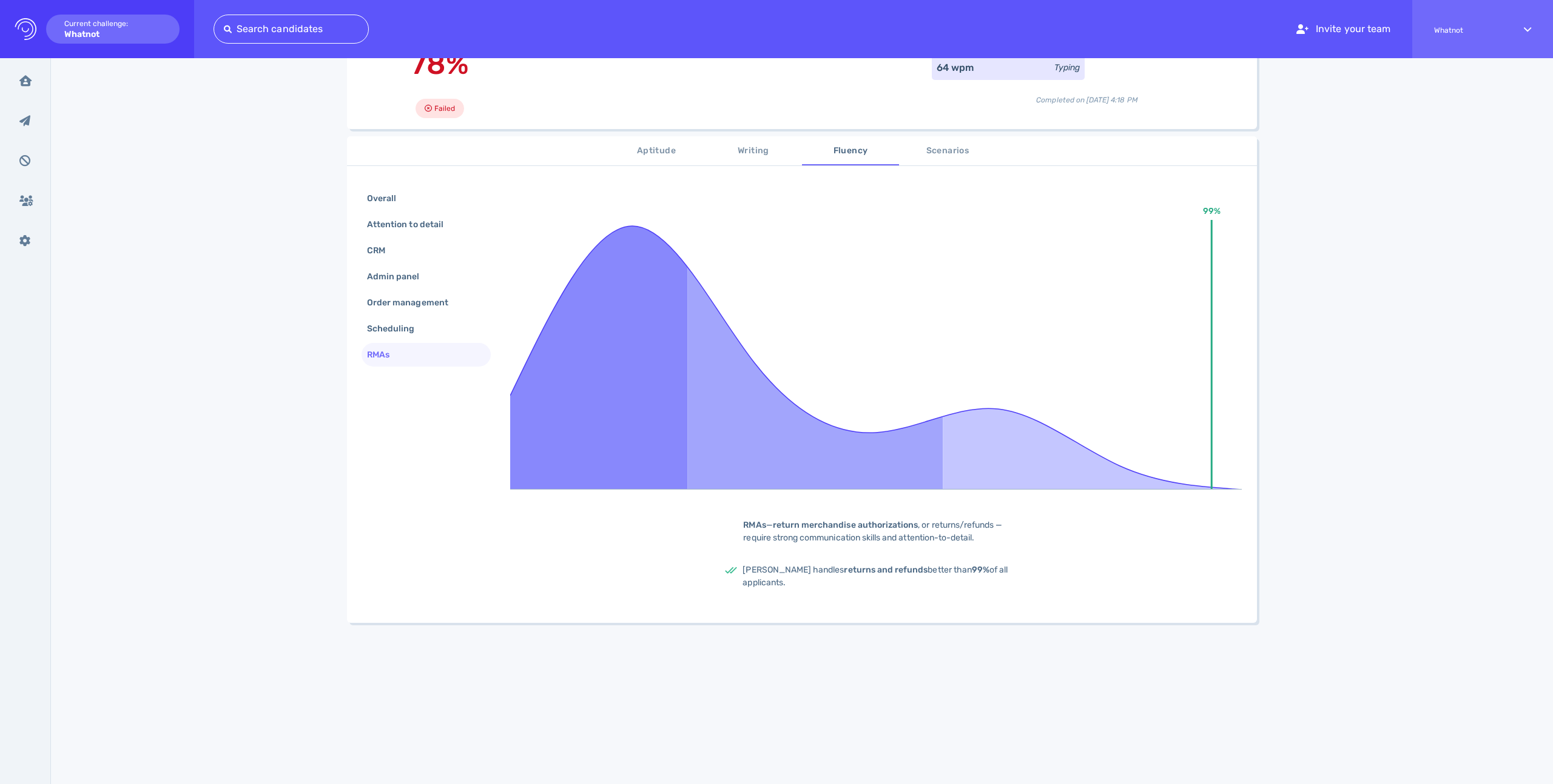
scroll to position [120, 0]
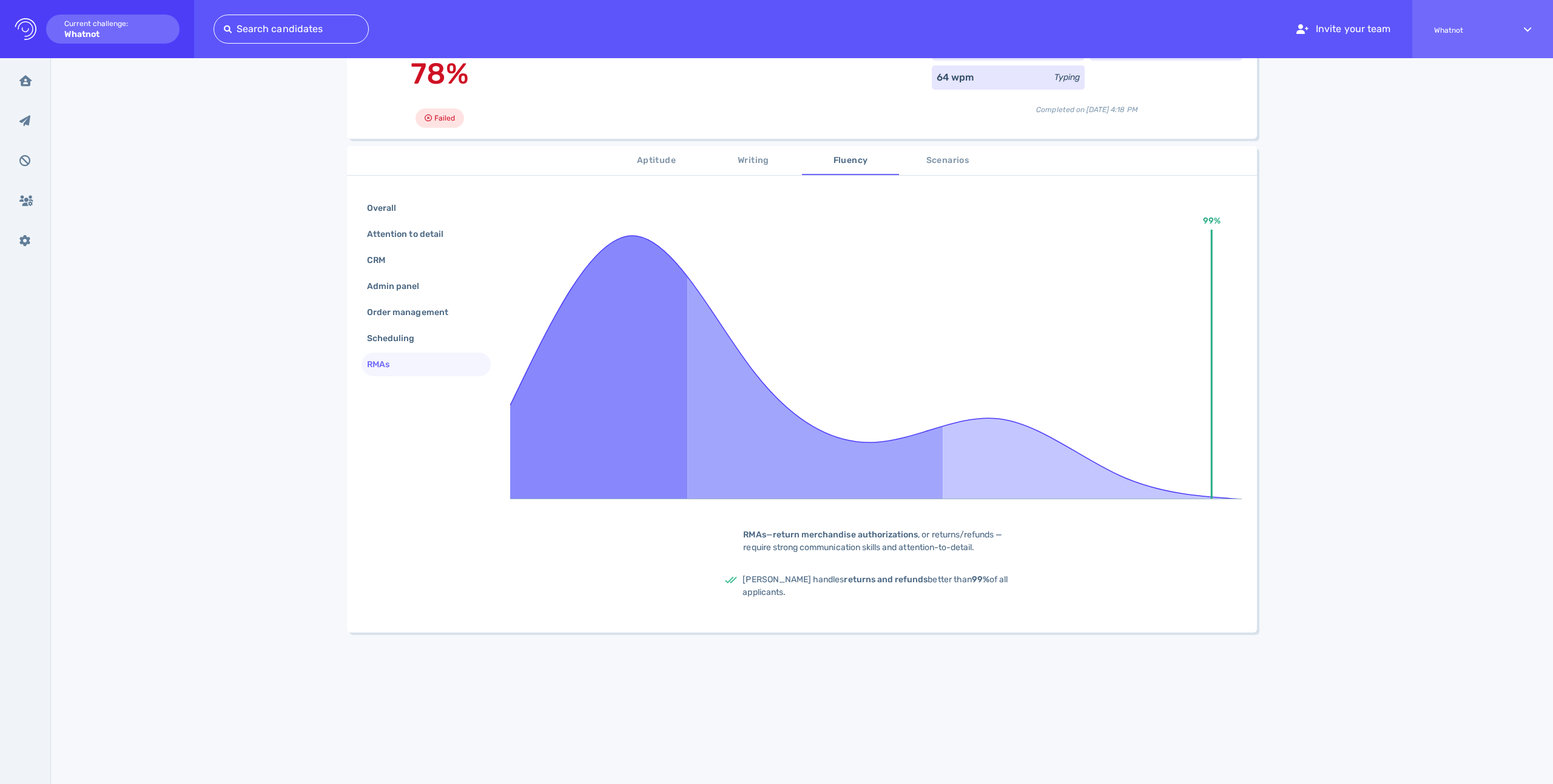
click at [959, 164] on span "Scenarios" at bounding box center [947, 161] width 83 height 15
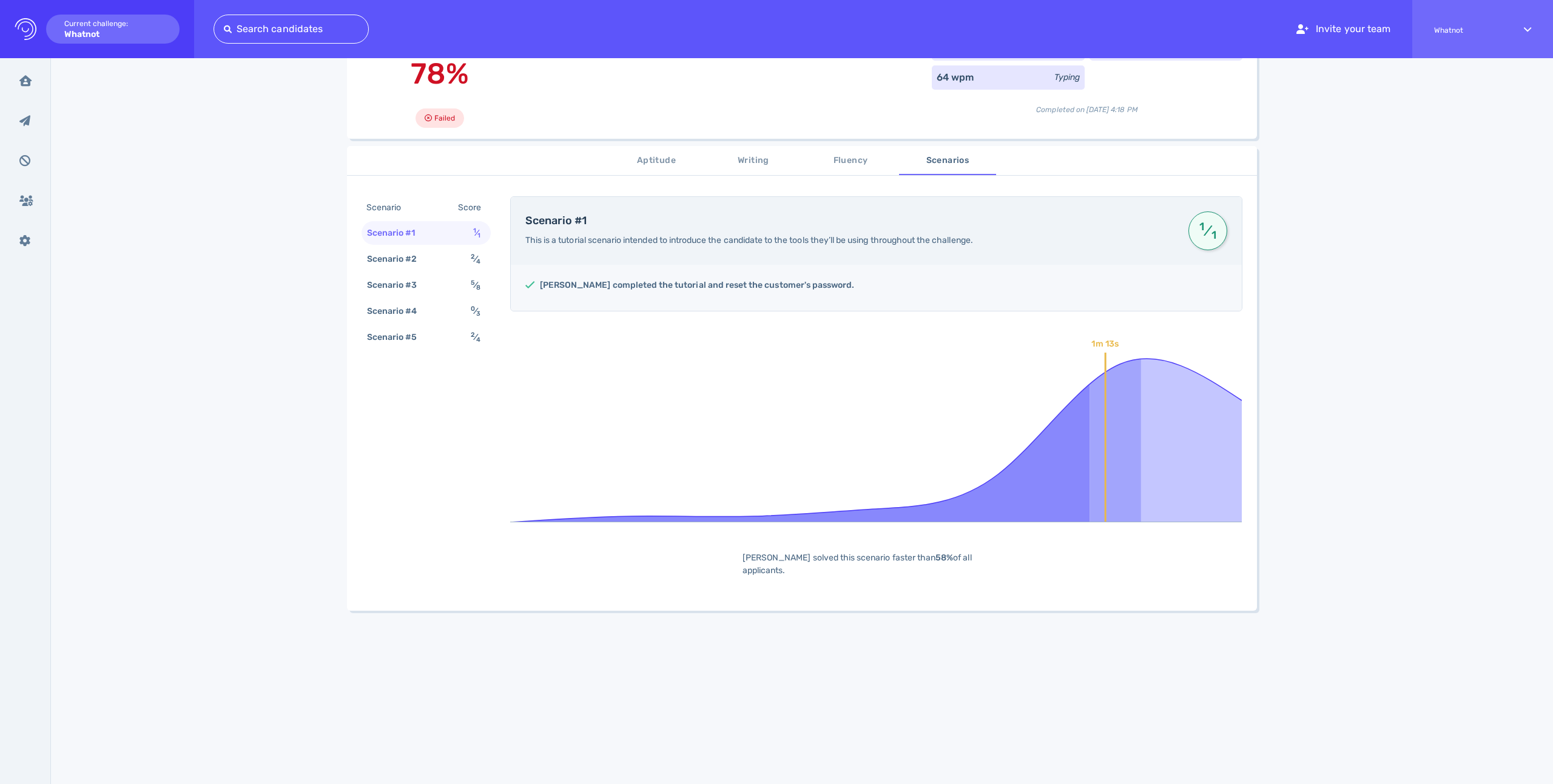
scroll to position [0, 0]
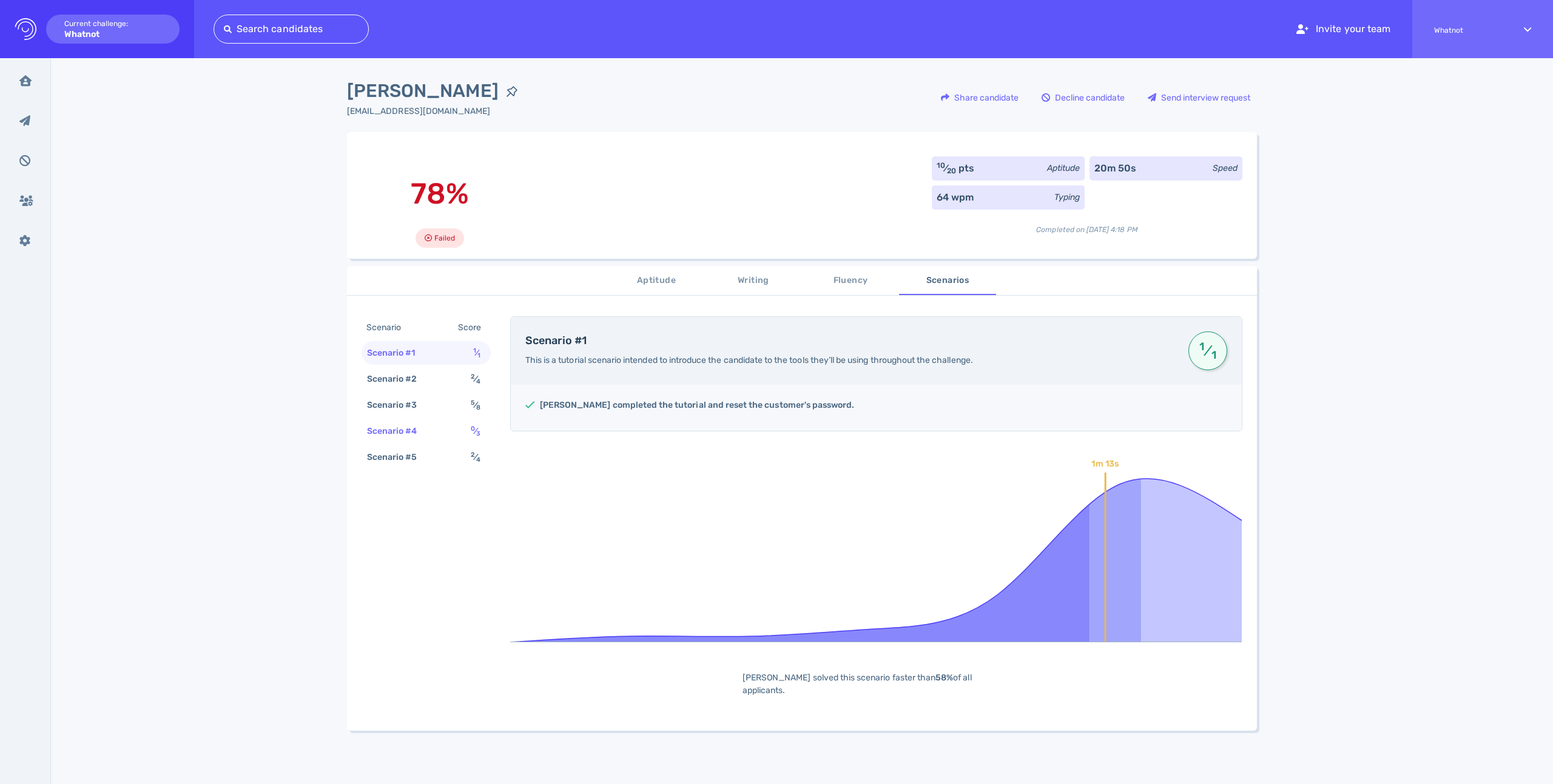
click at [404, 429] on div "Scenario #4" at bounding box center [398, 431] width 67 height 18
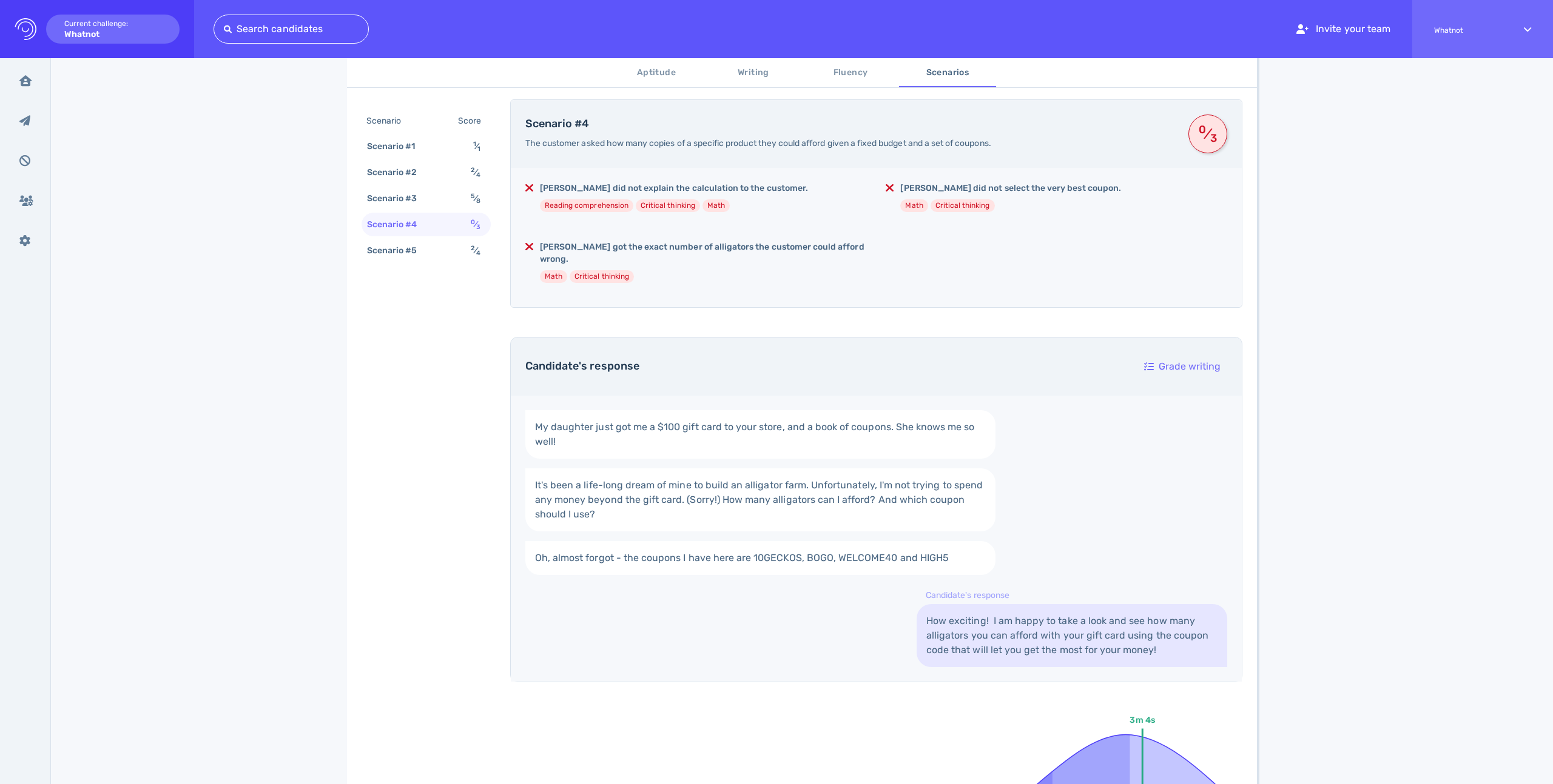
scroll to position [207, 0]
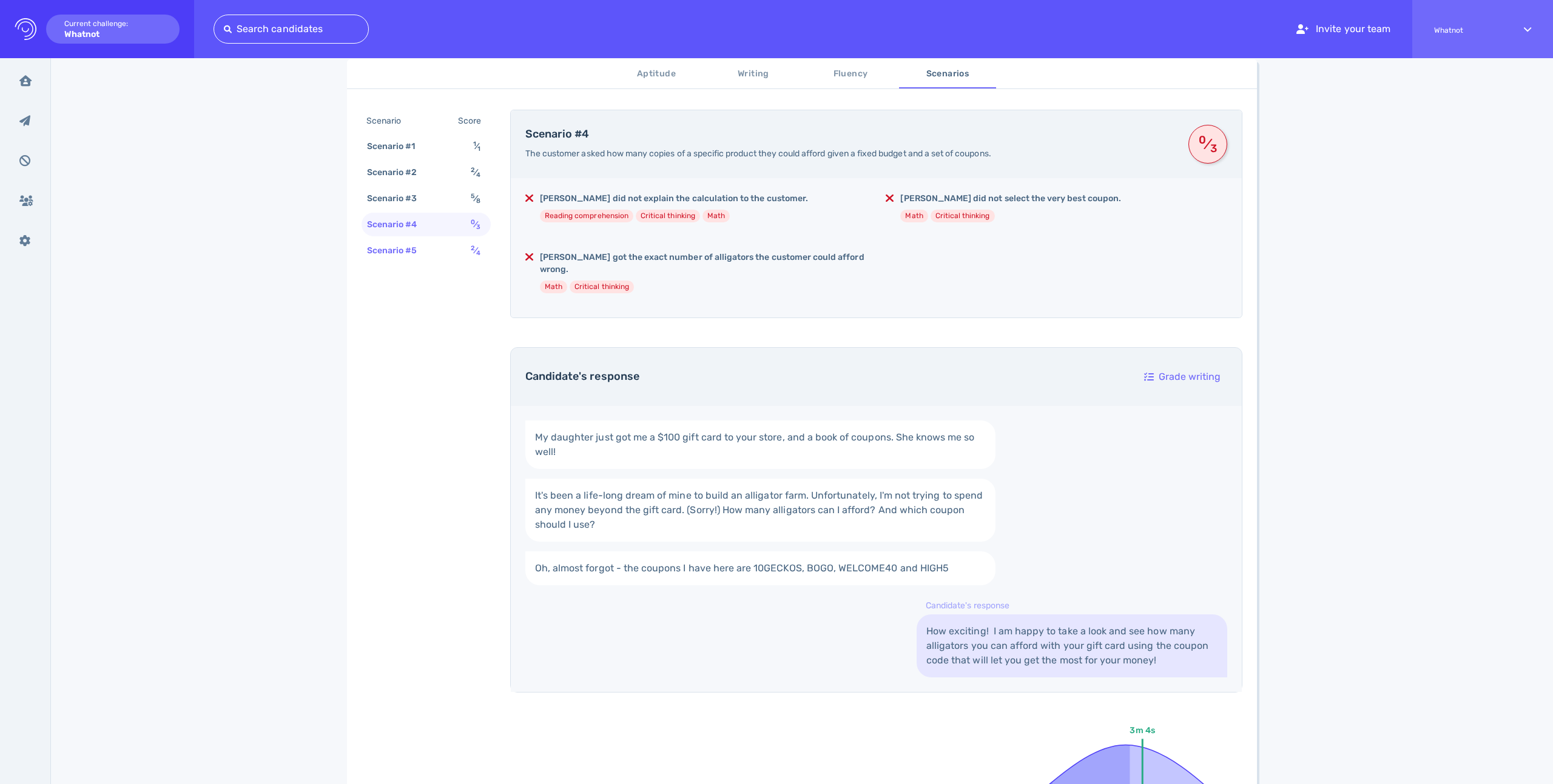
click at [417, 256] on div "Scenario #5" at bounding box center [398, 250] width 67 height 18
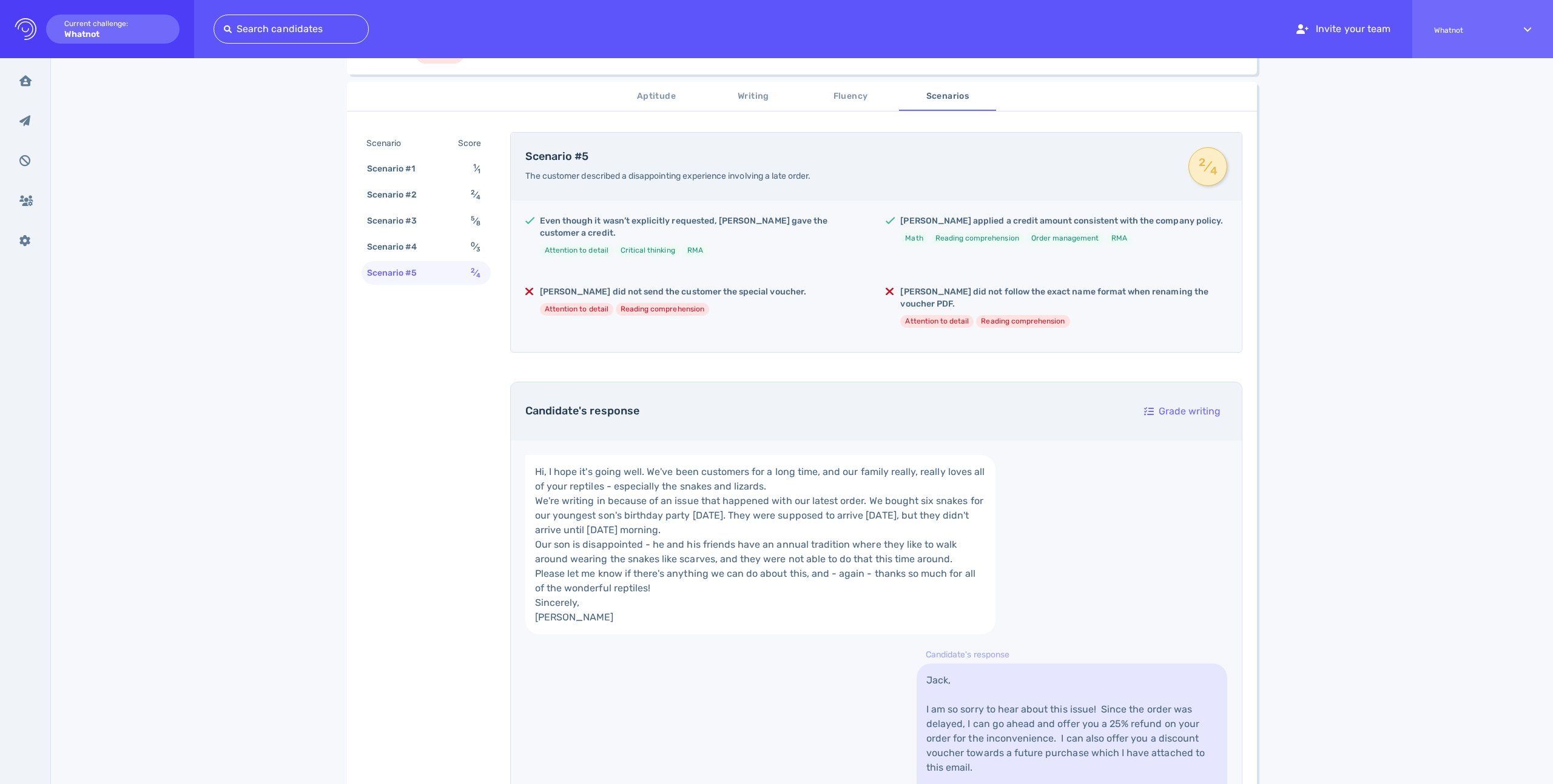
scroll to position [178, 0]
